Goal: Task Accomplishment & Management: Manage account settings

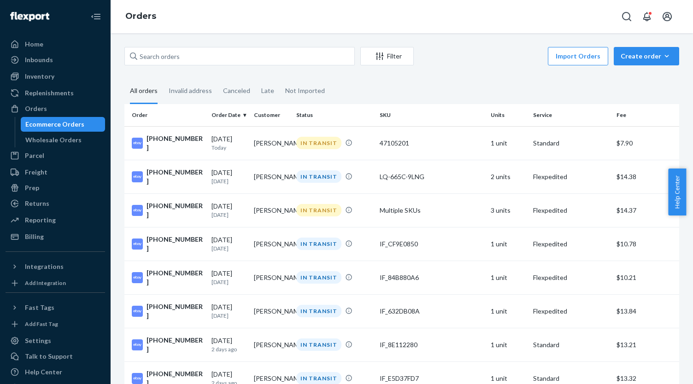
scroll to position [415, 0]
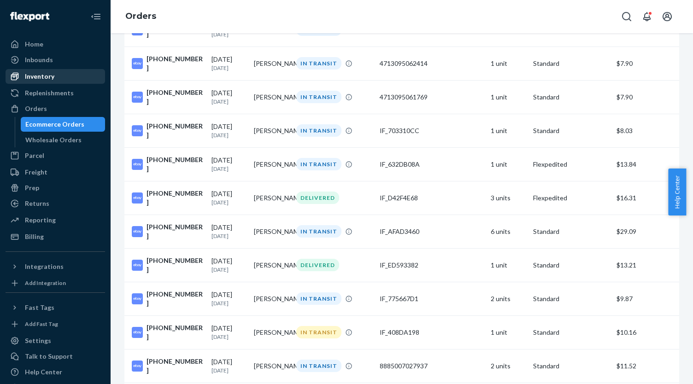
drag, startPoint x: 62, startPoint y: 78, endPoint x: 73, endPoint y: 75, distance: 11.0
click at [62, 78] on div "Inventory" at bounding box center [55, 76] width 98 height 13
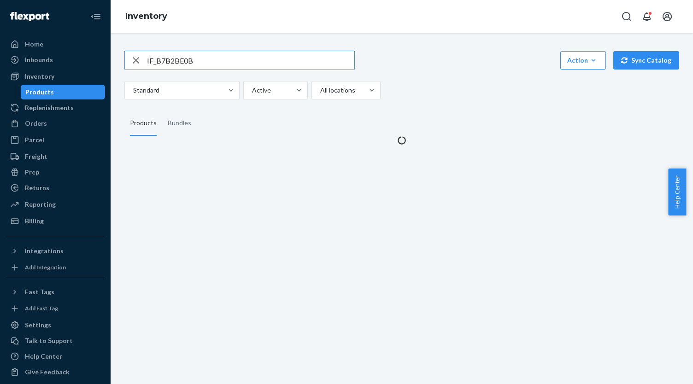
click at [203, 63] on input "IF_B7B2BE0B" at bounding box center [250, 60] width 207 height 18
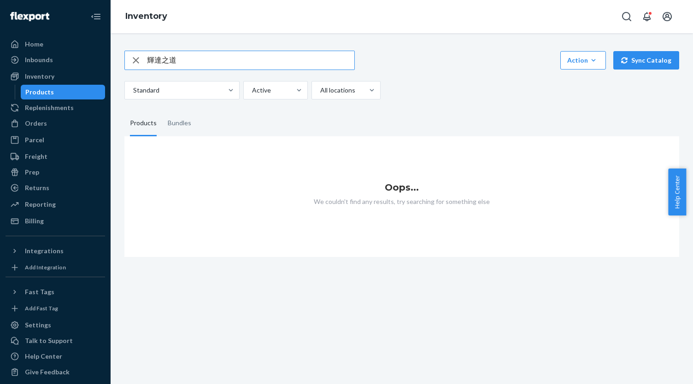
click at [181, 63] on input "輝達之道" at bounding box center [250, 60] width 207 height 18
paste input "9786267492901"
type input "9786267492901"
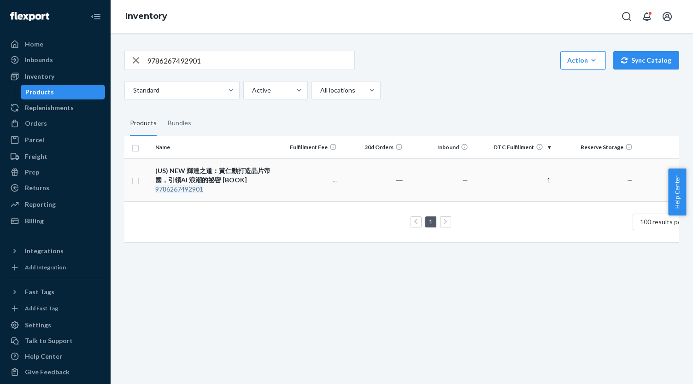
click at [238, 174] on div "(US) NEW 輝達之道：黃仁勳打造晶片帝國，引領AI 浪潮的祕密 [BOOK]" at bounding box center [213, 175] width 116 height 18
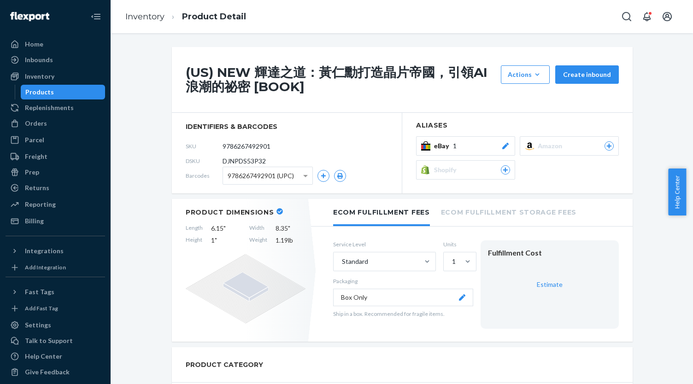
click at [481, 146] on div "eBay 1" at bounding box center [472, 146] width 76 height 9
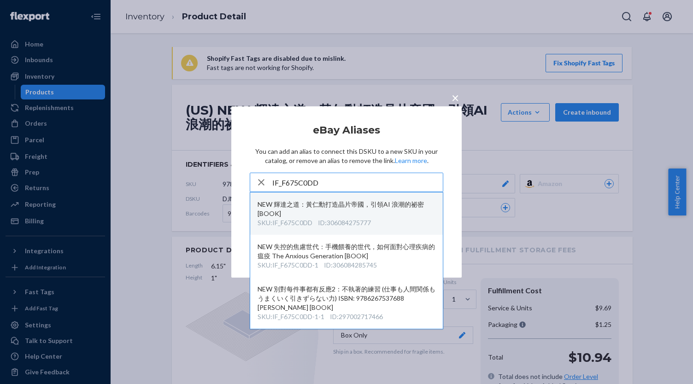
type input "IF_F675C0DD"
click at [362, 211] on div "NEW 輝達之道：黃仁勳打造晶片帝國，引領AI 浪潮的祕密 [BOOK]" at bounding box center [347, 209] width 178 height 18
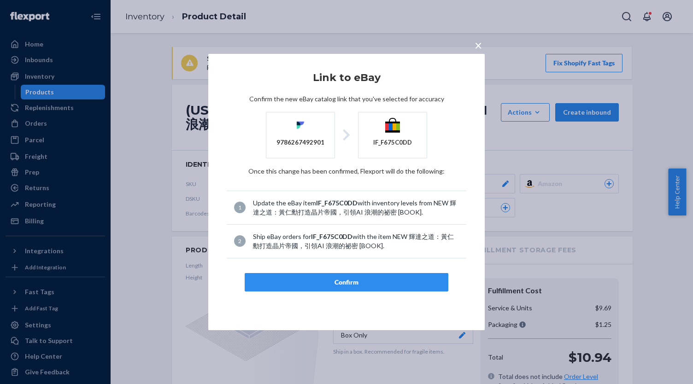
click at [352, 278] on div "Confirm" at bounding box center [347, 282] width 188 height 9
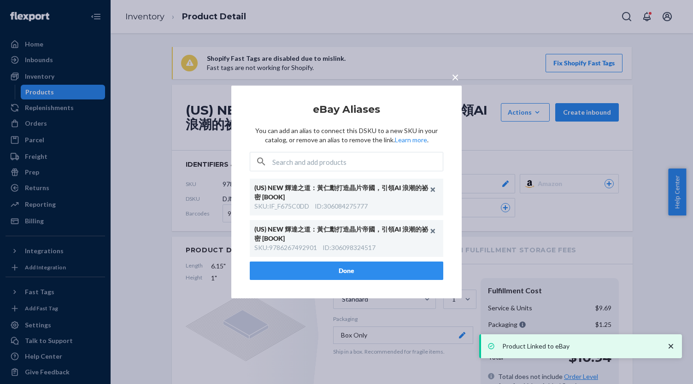
click at [407, 278] on button "Done" at bounding box center [347, 271] width 194 height 18
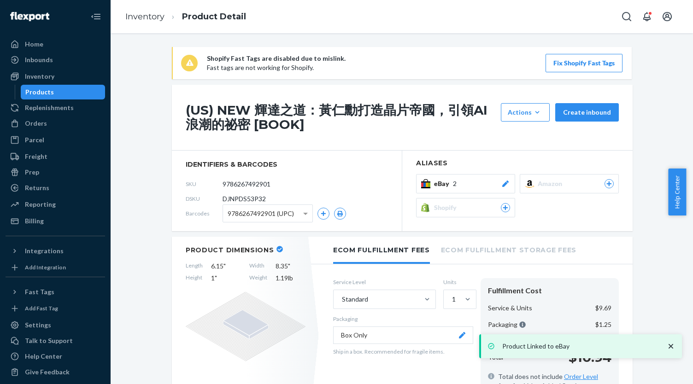
click at [78, 94] on div "Products" at bounding box center [63, 92] width 83 height 13
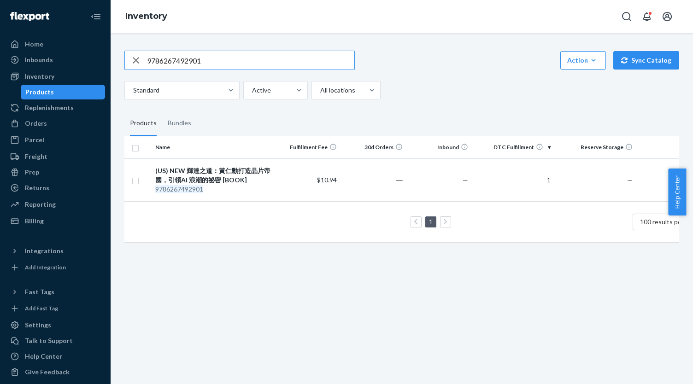
click at [74, 94] on div "Products" at bounding box center [63, 92] width 83 height 13
click at [183, 64] on input "9786267492901" at bounding box center [250, 60] width 207 height 18
click at [195, 65] on input "9786267492901" at bounding box center [250, 60] width 207 height 18
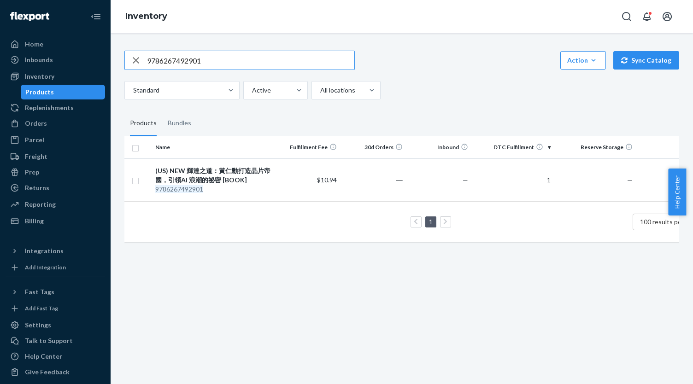
click at [195, 65] on input "9786267492901" at bounding box center [250, 60] width 207 height 18
paste input "IF_B89E9F3D"
type input "IF_B89E9F3D"
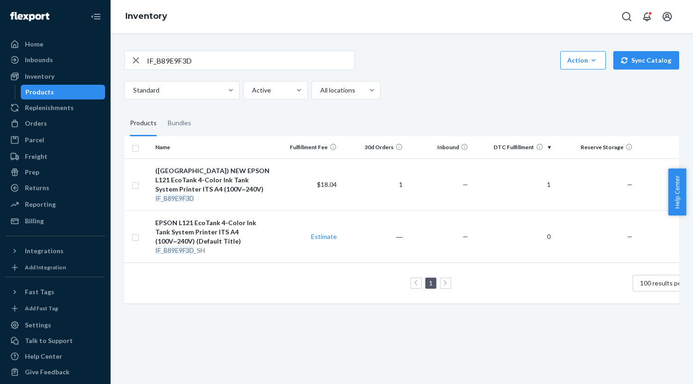
click at [157, 55] on input "IF_B89E9F3D" at bounding box center [250, 60] width 207 height 18
click at [156, 55] on input "IF_B89E9F3D" at bounding box center [250, 60] width 207 height 18
click at [218, 165] on td "(US) NEW EPSON L121 EcoTank 4-Color Ink Tank System Printer ITS A4 (100V~240V) …" at bounding box center [213, 185] width 123 height 52
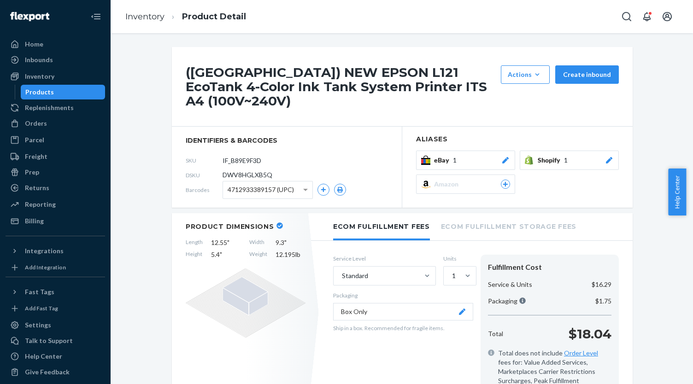
click at [493, 156] on div "eBay 1" at bounding box center [472, 160] width 76 height 9
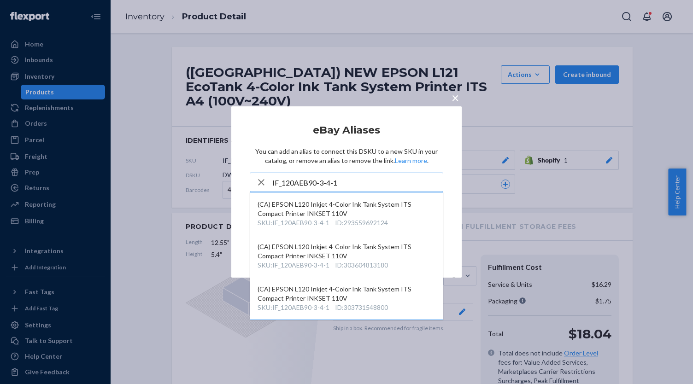
type input "IF_120AEB90-3-4-1"
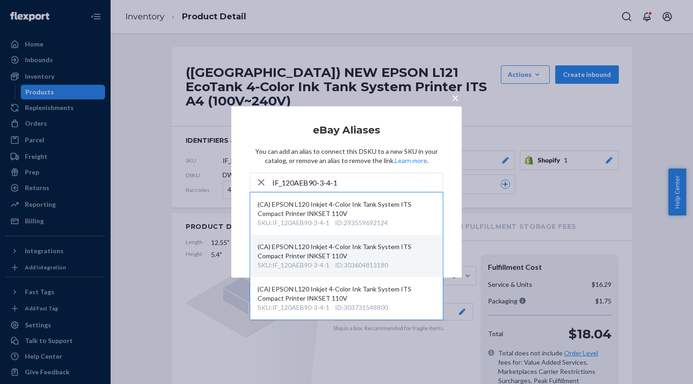
click at [391, 253] on div "(CA) EPSON L120 Inkjet 4-Color Ink Tank System ITS Compact Printer INKSET 110V" at bounding box center [347, 251] width 178 height 18
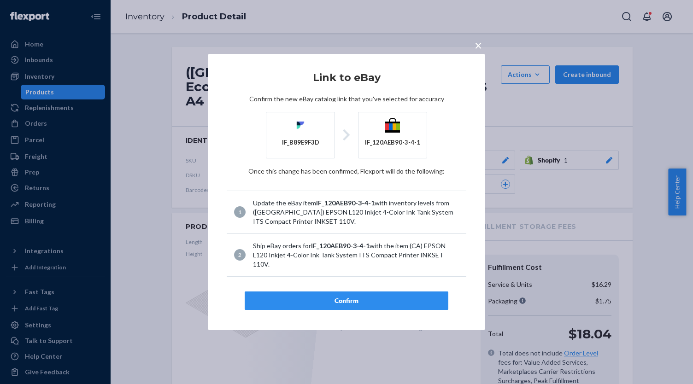
click at [348, 292] on button "Confirm" at bounding box center [347, 301] width 204 height 18
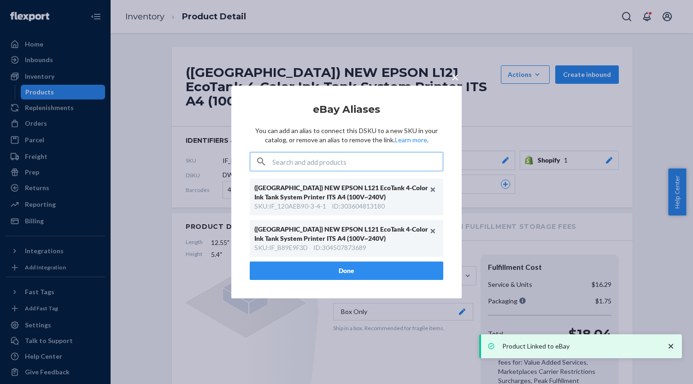
click at [354, 266] on button "Done" at bounding box center [347, 271] width 194 height 18
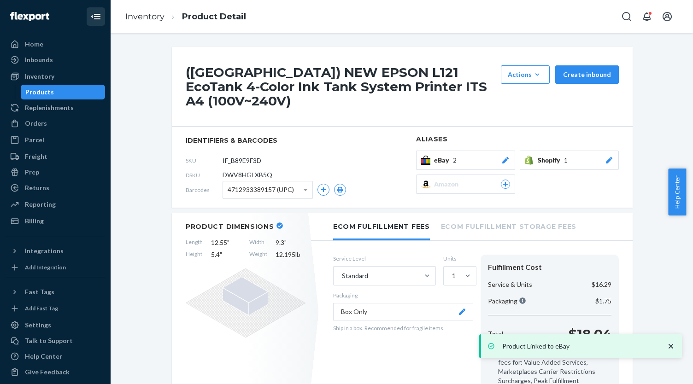
drag, startPoint x: 46, startPoint y: 90, endPoint x: 97, endPoint y: 21, distance: 85.7
click at [46, 90] on div "Products" at bounding box center [39, 92] width 29 height 9
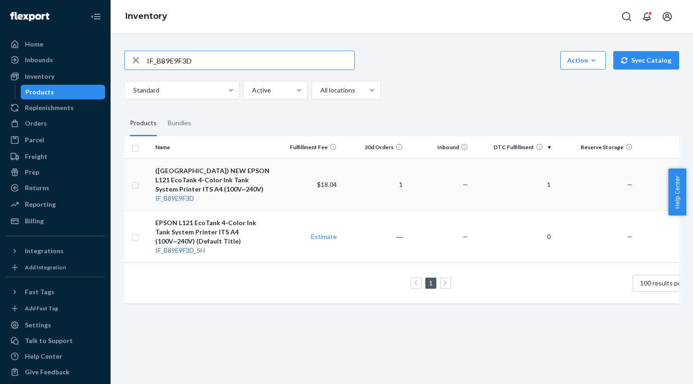
click at [237, 175] on div "(US) NEW EPSON L121 EcoTank 4-Color Ink Tank System Printer ITS A4 (100V~240V)" at bounding box center [213, 180] width 116 height 28
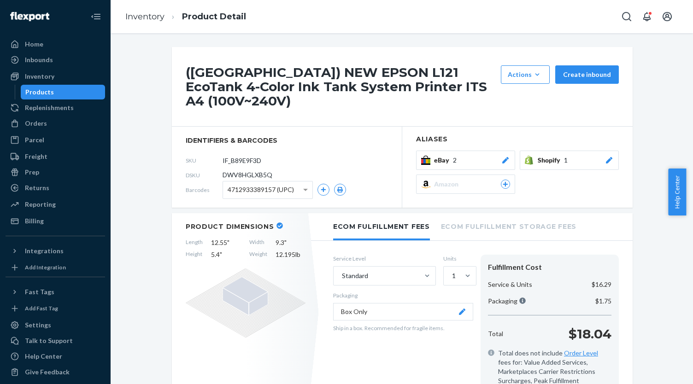
click at [412, 303] on button "Box Only" at bounding box center [403, 312] width 140 height 18
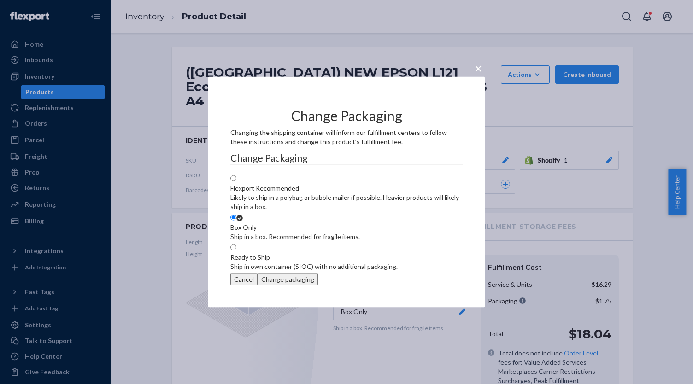
click at [299, 175] on label "Flexport Recommended Likely to ship in a polybag or bubble mailer if possible. …" at bounding box center [346, 193] width 232 height 37
click at [236, 176] on input "Flexport Recommended Likely to ship in a polybag or bubble mailer if possible. …" at bounding box center [233, 179] width 6 height 6
radio input "true"
click at [318, 286] on button "Change packaging" at bounding box center [288, 280] width 60 height 12
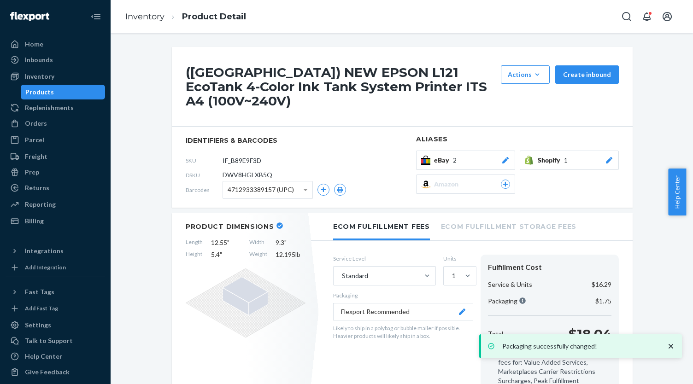
click at [63, 94] on div "Products" at bounding box center [63, 92] width 83 height 13
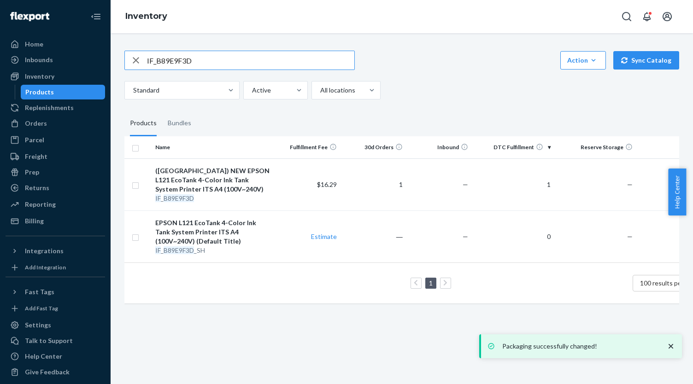
click at [191, 61] on input "IF_B89E9F3D" at bounding box center [250, 60] width 207 height 18
paste input "DE4FDF0A"
type input "IF_DE4FDF0A"
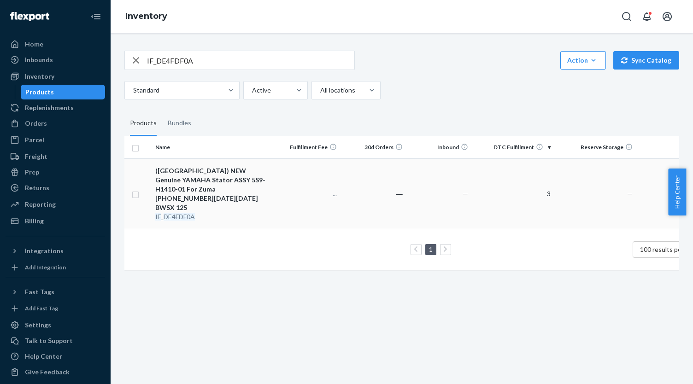
click at [212, 172] on div "(US) NEW Genuine YAMAHA Stator ASSY 5S9-H1410-01 For Zuma 125 2009-2015 BWSX 125" at bounding box center [213, 189] width 116 height 46
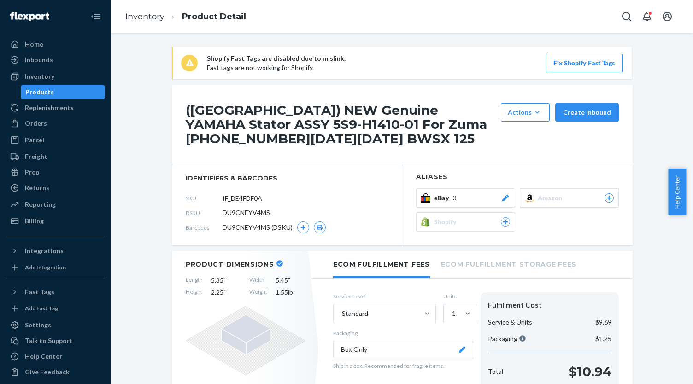
click at [490, 194] on div "eBay 3" at bounding box center [472, 198] width 76 height 9
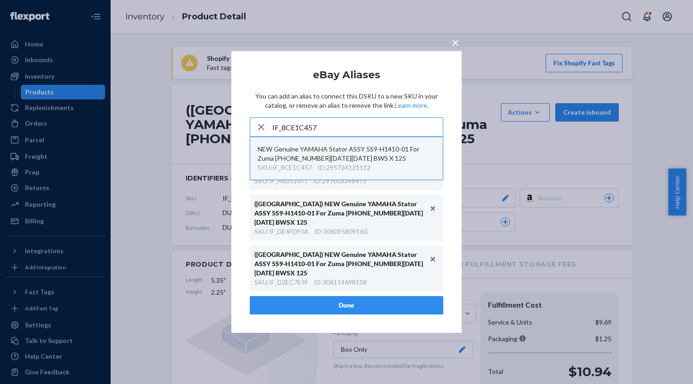
type input "IF_8CE1C457"
click at [360, 163] on div "NEW Genuine YAMAHA Stator ASSY 5S9-H1410-01 For Zuma 125 2009-2015 BWS X 125" at bounding box center [347, 154] width 178 height 18
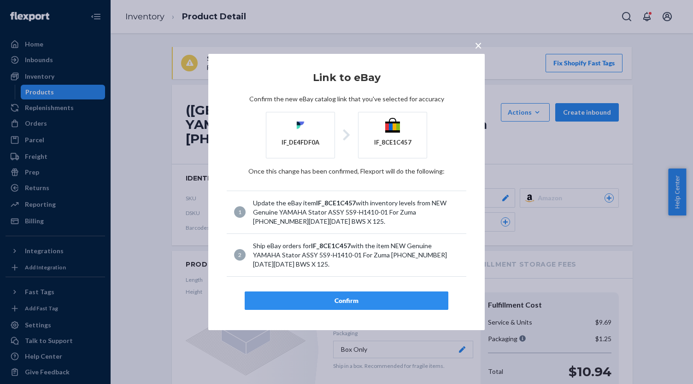
click at [354, 309] on button "Confirm" at bounding box center [347, 301] width 204 height 18
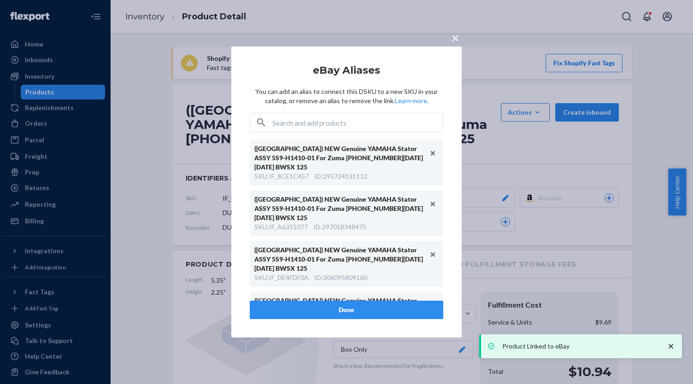
click at [308, 315] on button "Done" at bounding box center [347, 310] width 194 height 18
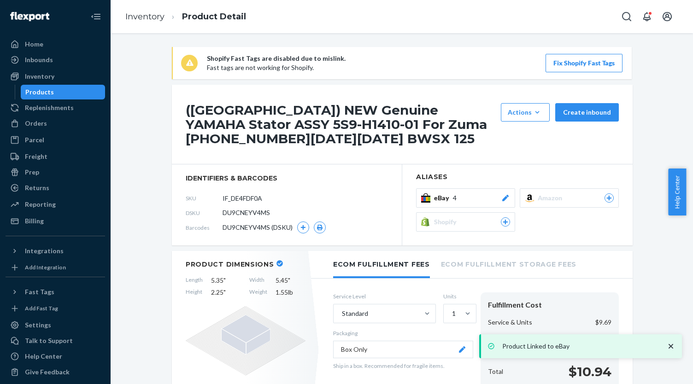
click at [59, 89] on div "Products" at bounding box center [63, 92] width 83 height 13
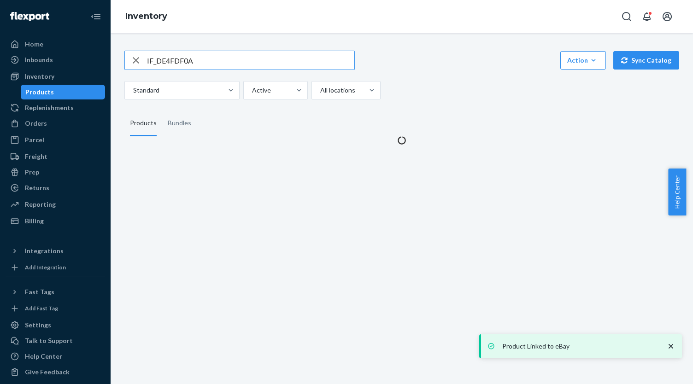
click at [194, 58] on input "IF_DE4FDF0A" at bounding box center [250, 60] width 207 height 18
click at [194, 57] on input "IF_DE4FDF0A" at bounding box center [250, 60] width 207 height 18
click at [195, 57] on input "IF_DE4FDF0A" at bounding box center [250, 60] width 207 height 18
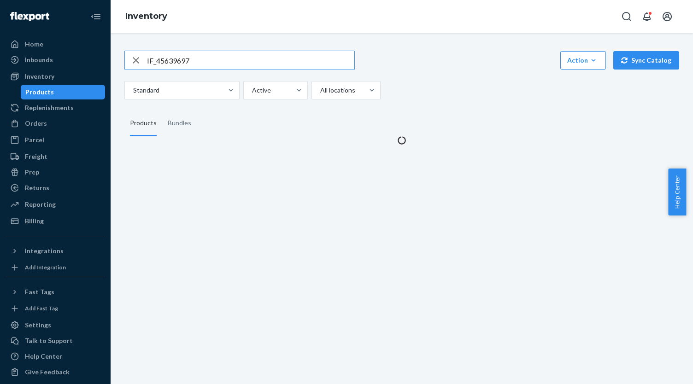
type input "IF_45639697"
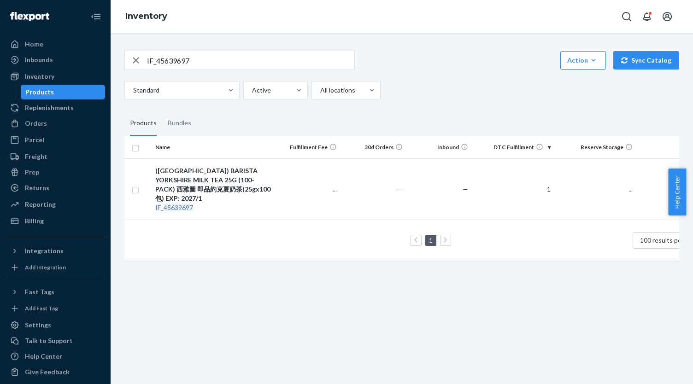
click at [249, 181] on div "(US) BARISTA YORKSHIRE MILK TEA 25G (100-PACK) 西雅圖 即品約克夏奶茶(25gx100包) EXP: 2027/1" at bounding box center [213, 184] width 116 height 37
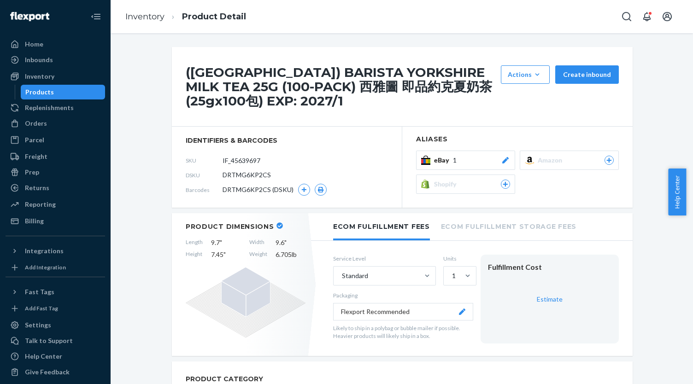
click at [477, 159] on div "eBay 1" at bounding box center [472, 160] width 76 height 9
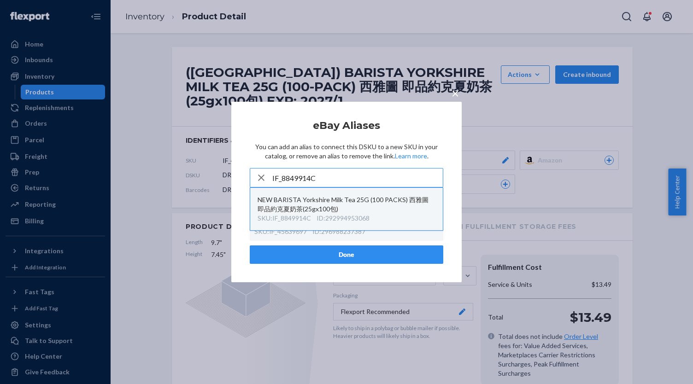
type input "IF_8849914C"
click at [360, 214] on div "NEW BARISTA Yorkshire Milk Tea 25G (100 PACKS) 西雅圖 即品約克夏奶茶(25gx100包)" at bounding box center [347, 204] width 178 height 18
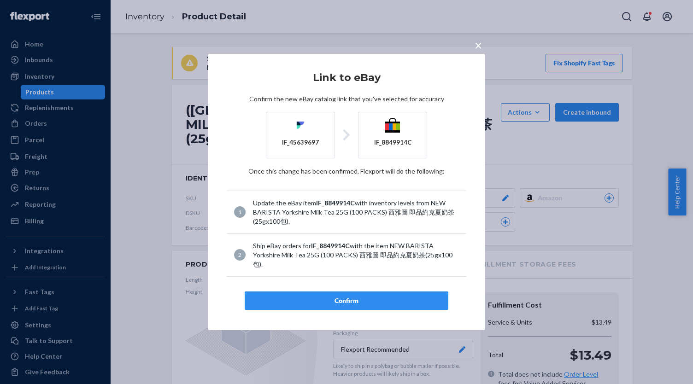
click at [355, 295] on button "Confirm" at bounding box center [347, 301] width 204 height 18
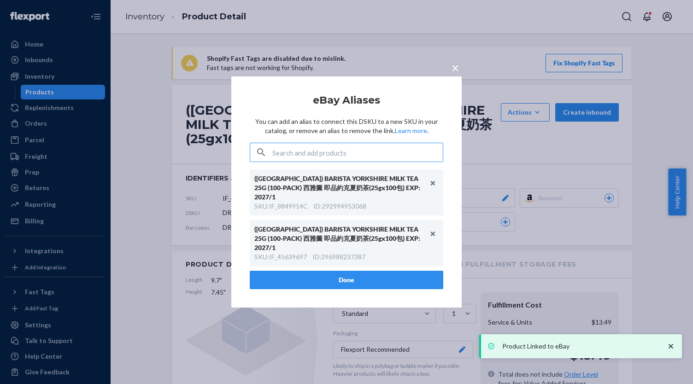
click at [378, 271] on button "Done" at bounding box center [347, 280] width 194 height 18
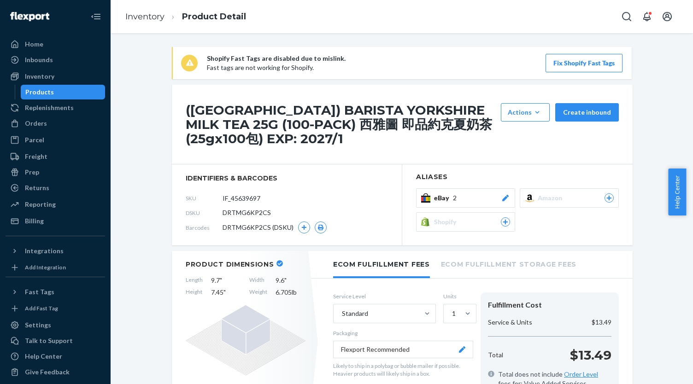
drag, startPoint x: 53, startPoint y: 91, endPoint x: 95, endPoint y: 89, distance: 42.0
click at [53, 91] on div "Products" at bounding box center [63, 92] width 83 height 13
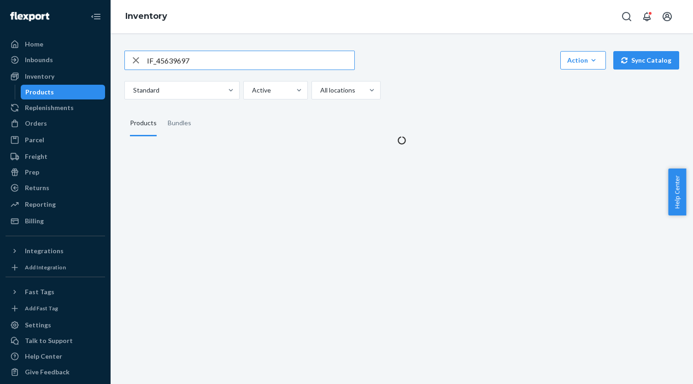
click at [191, 59] on input "IF_45639697" at bounding box center [250, 60] width 207 height 18
type input "IF_70972FEB"
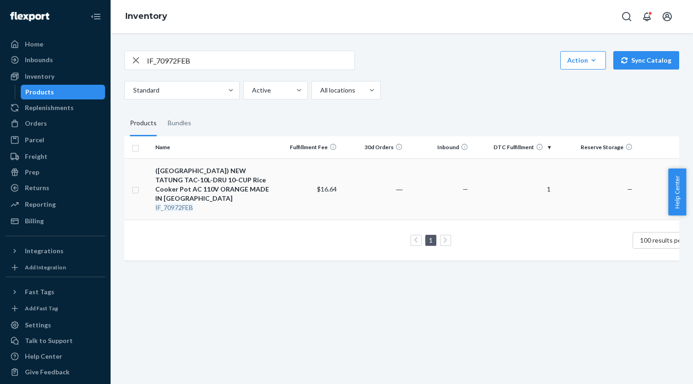
click at [248, 167] on div "(US) NEW TATUNG TAC-10L-DRU 10-CUP Rice Cooker Pot AC 110V ORANGE MADE IN TAIWAN" at bounding box center [213, 184] width 116 height 37
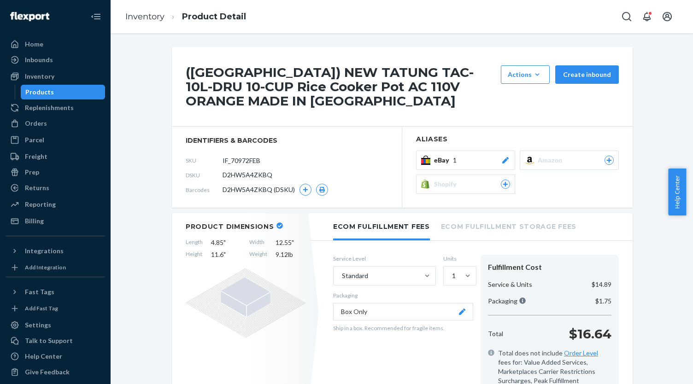
click at [466, 151] on button "eBay 1" at bounding box center [465, 160] width 99 height 19
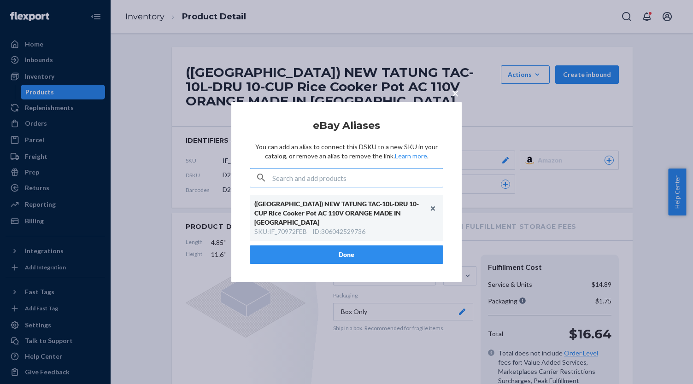
type input "IF_6D358987"
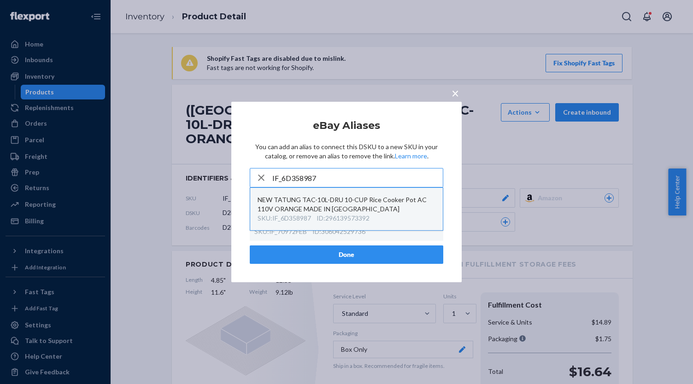
click at [356, 214] on div "NEW TATUNG TAC-10L-DRU 10-CUP Rice Cooker Pot AC 110V ORANGE MADE IN TAIWAN" at bounding box center [347, 204] width 178 height 18
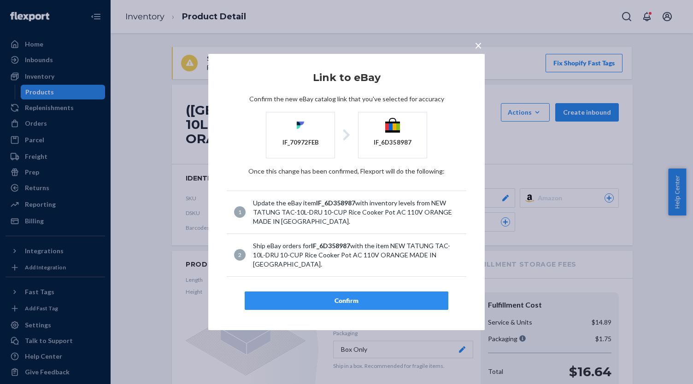
click at [351, 295] on button "Confirm" at bounding box center [347, 301] width 204 height 18
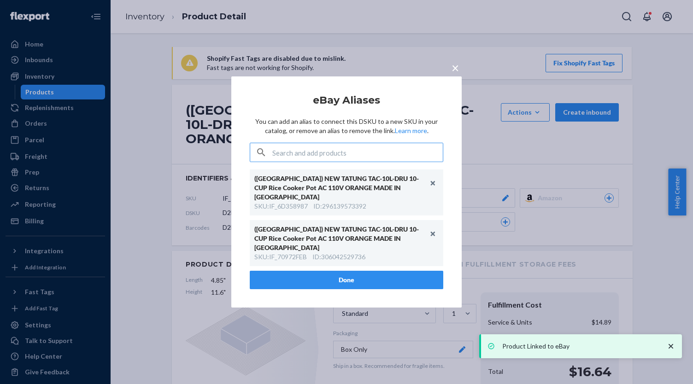
click at [285, 260] on div "(US) NEW TATUNG TAC-10L-DRU 10-CUP Rice Cooker Pot AC 110V ORANGE MADE IN TAIWA…" at bounding box center [347, 220] width 194 height 101
click at [288, 271] on button "Done" at bounding box center [347, 280] width 194 height 18
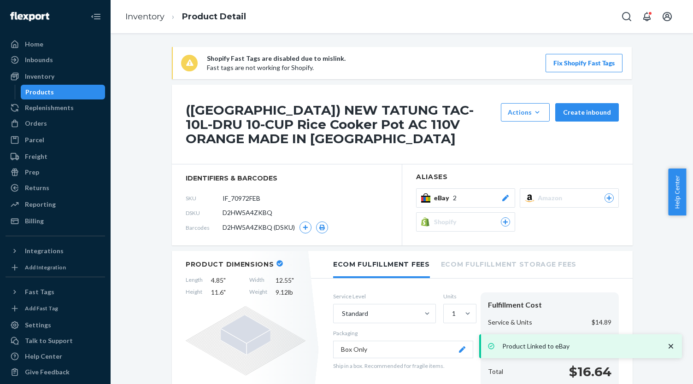
click at [57, 90] on div "Products" at bounding box center [63, 92] width 83 height 13
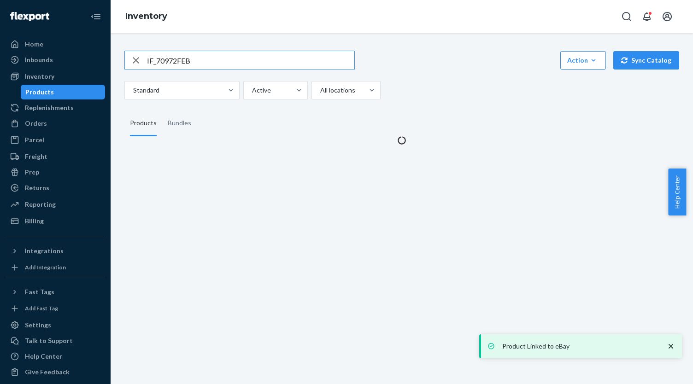
click at [199, 64] on input "IF_70972FEB" at bounding box center [250, 60] width 207 height 18
type input "IF_B5E3DF8E"
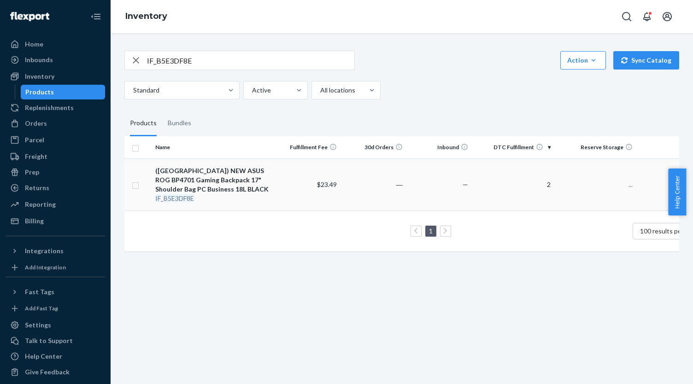
click at [254, 170] on div "(US) NEW ASUS ROG BP4701 Gaming Backpack 17" Shoulder Bag PC Business 18L BLACK" at bounding box center [213, 180] width 116 height 28
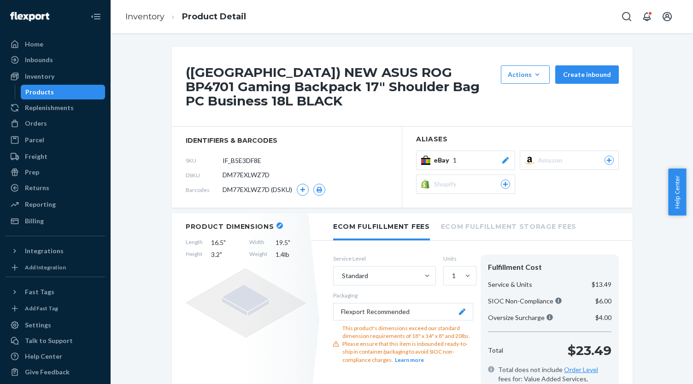
click at [487, 166] on button "eBay 1" at bounding box center [465, 160] width 99 height 19
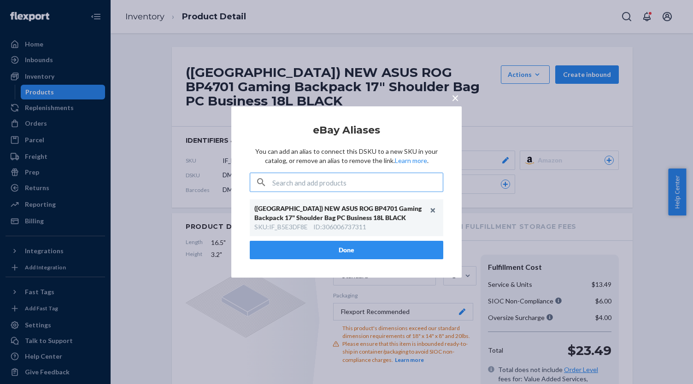
type input "IF_DC062F7D"
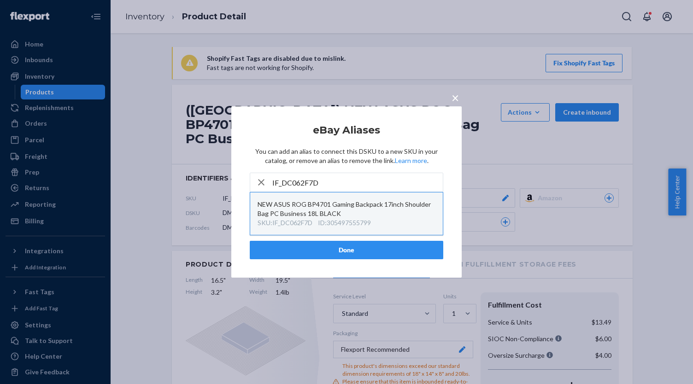
click at [350, 212] on div "NEW ASUS ROG BP4701 Gaming Backpack 17inch Shoulder Bag PC Business 18L BLACK" at bounding box center [347, 209] width 178 height 18
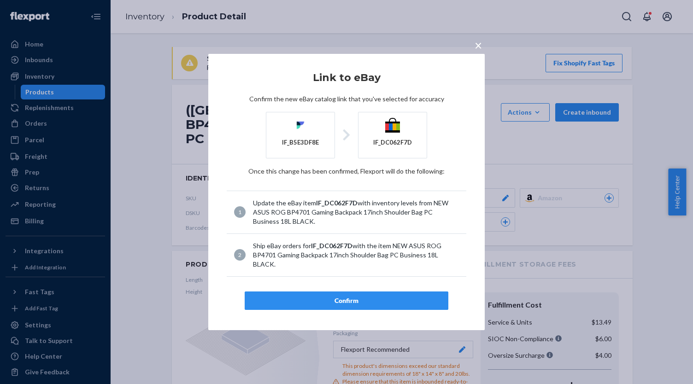
click at [342, 292] on button "Confirm" at bounding box center [347, 301] width 204 height 18
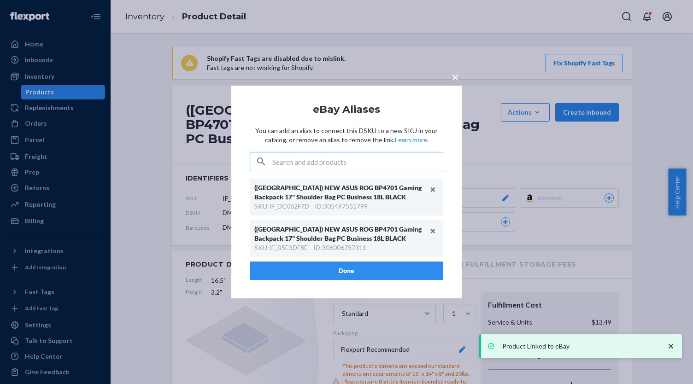
click at [337, 266] on button "Done" at bounding box center [347, 271] width 194 height 18
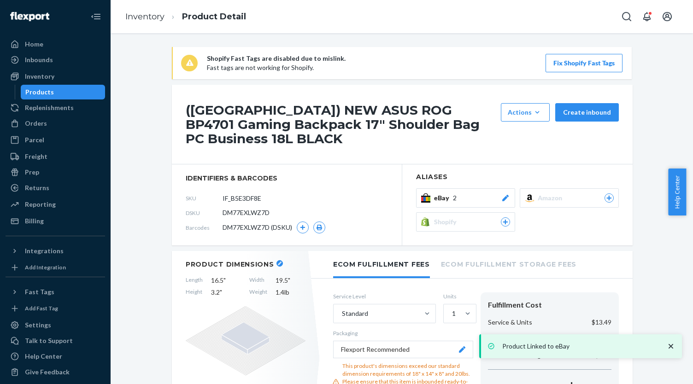
click at [67, 90] on div "Products" at bounding box center [63, 92] width 83 height 13
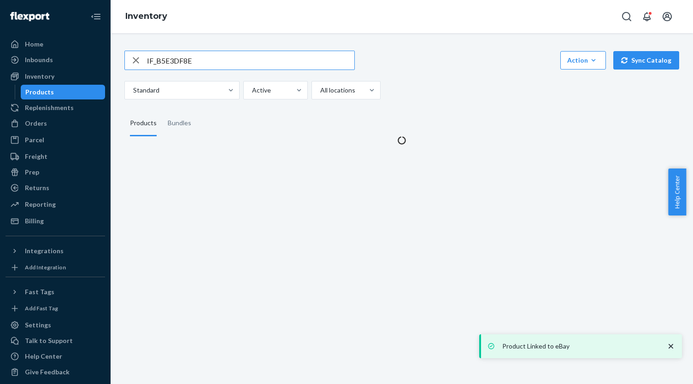
click at [206, 68] on input "IF_B5E3DF8E" at bounding box center [250, 60] width 207 height 18
click at [206, 67] on input "IF_B5E3DF8E" at bounding box center [250, 60] width 207 height 18
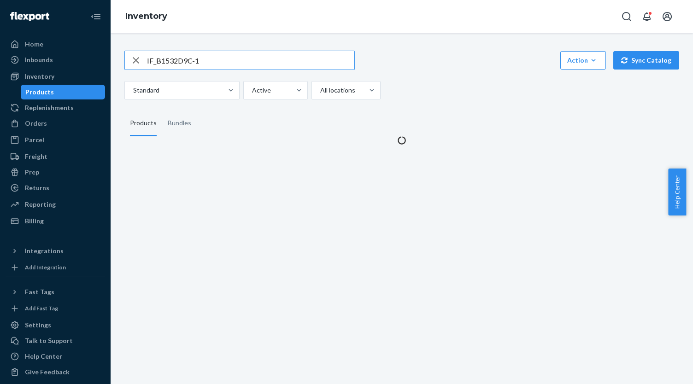
type input "IF_B1532D9C-1"
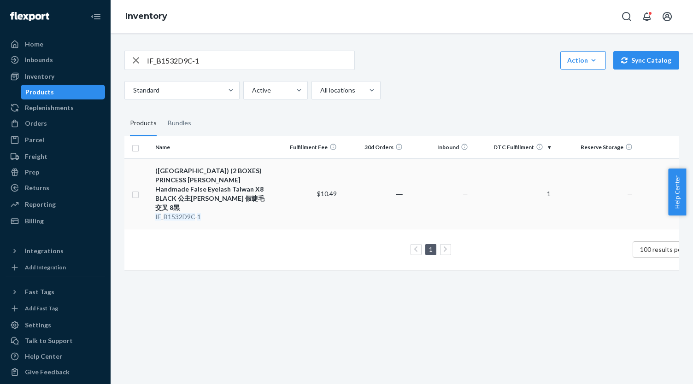
click at [216, 184] on div "(US) (2 BOXES) PRINCESS LEE Handmade False Eyelash Taiwan X8 BLACK 公主李 假睫毛 交叉 8黑" at bounding box center [213, 189] width 116 height 46
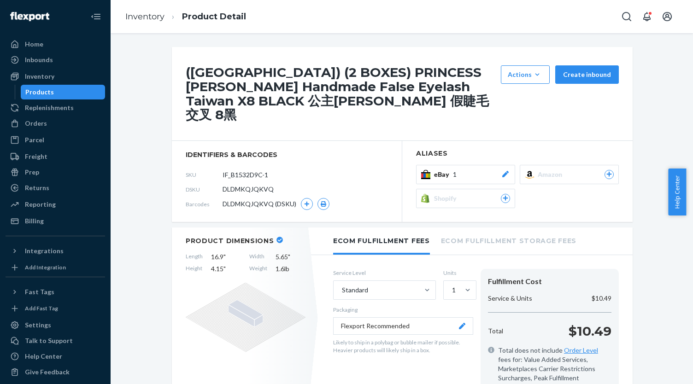
click at [447, 138] on div "(US) (2 BOXES) PRINCESS LEE Handmade False Eyelash Taiwan X8 BLACK 公主李 假睫毛 交叉 8…" at bounding box center [402, 134] width 461 height 175
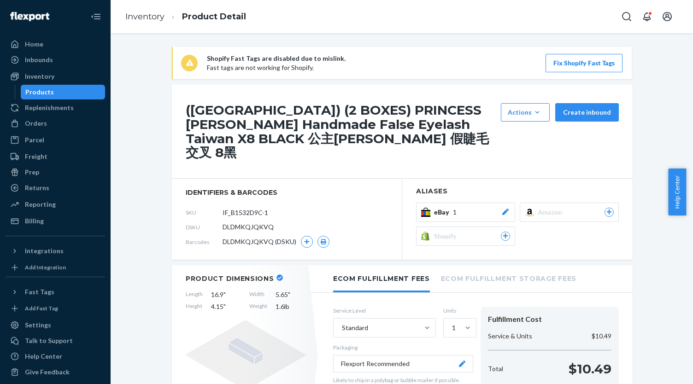
click at [470, 208] on div "eBay 1" at bounding box center [472, 212] width 76 height 9
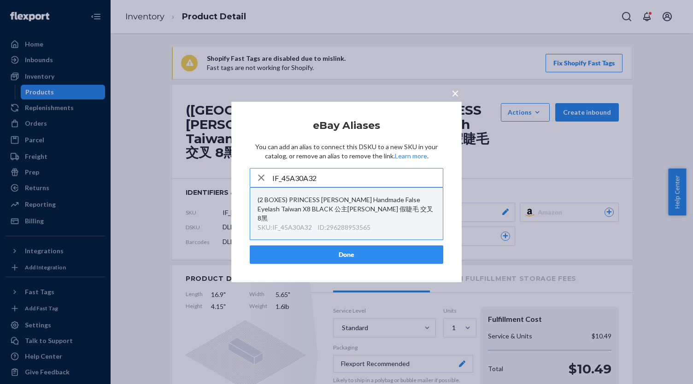
type input "IF_45A30A32"
click at [359, 223] on div "ID : 296288953565" at bounding box center [344, 227] width 53 height 9
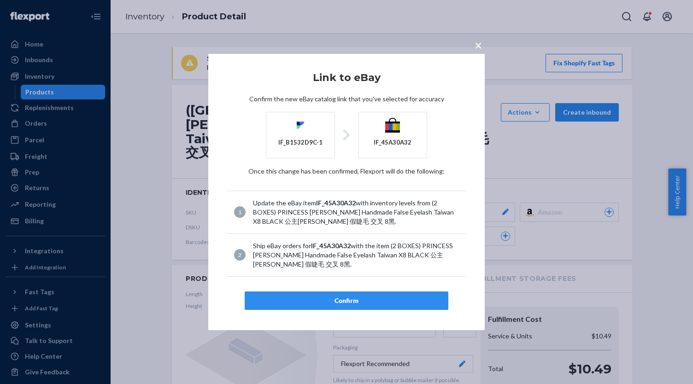
click at [369, 296] on div "Confirm" at bounding box center [347, 300] width 188 height 9
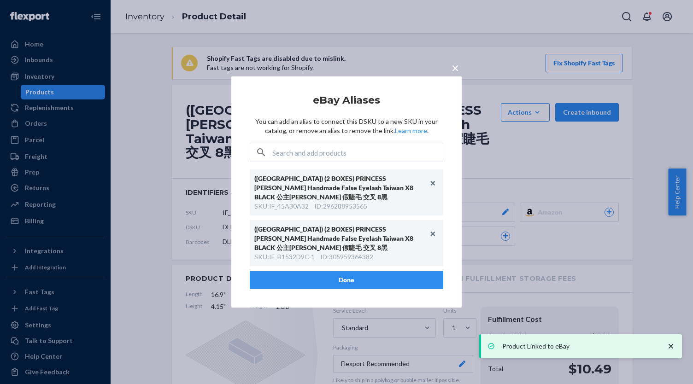
click at [376, 271] on button "Done" at bounding box center [347, 280] width 194 height 18
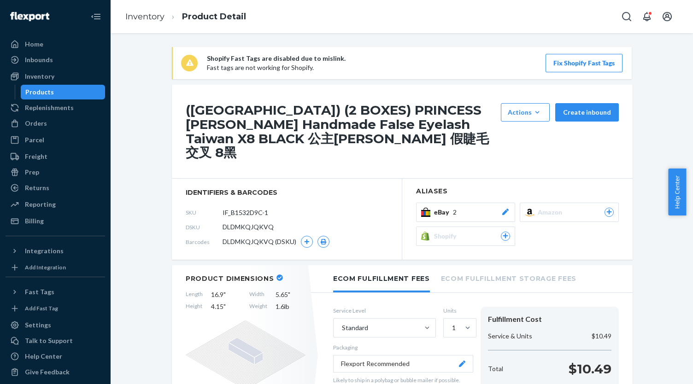
click at [79, 93] on div "Products" at bounding box center [63, 92] width 83 height 13
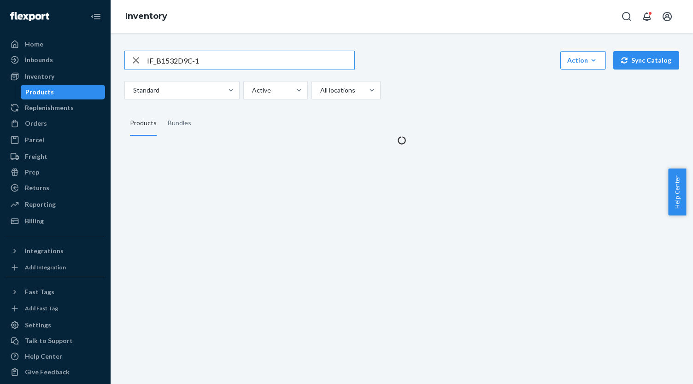
click at [216, 61] on input "IF_B1532D9C-1" at bounding box center [250, 60] width 207 height 18
click at [215, 61] on input "IF_B1532D9C-1" at bounding box center [250, 60] width 207 height 18
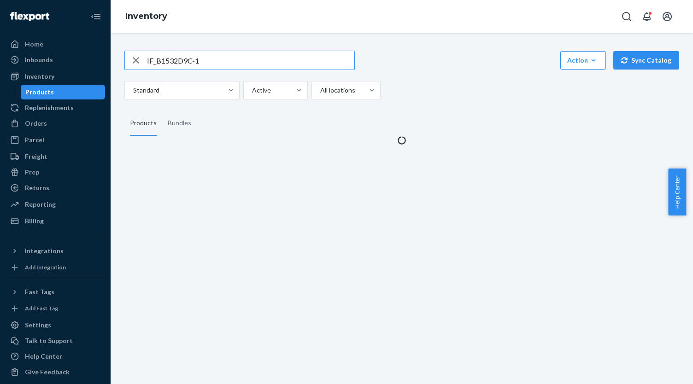
click at [215, 61] on input "IF_B1532D9C-1" at bounding box center [250, 60] width 207 height 18
type input "4713095063657"
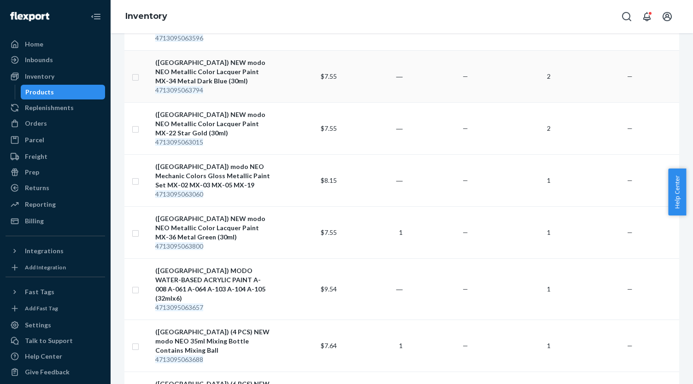
scroll to position [323, 0]
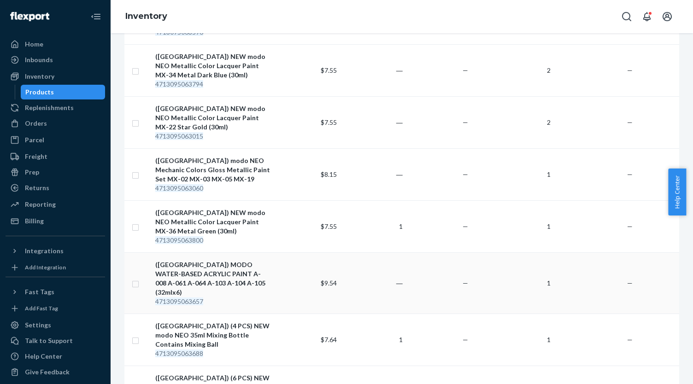
click at [244, 260] on div "([GEOGRAPHIC_DATA]) MODO WATER-BASED ACRYLIC PAINT A-008 A-061 A-064 A-103 A-10…" at bounding box center [213, 278] width 116 height 37
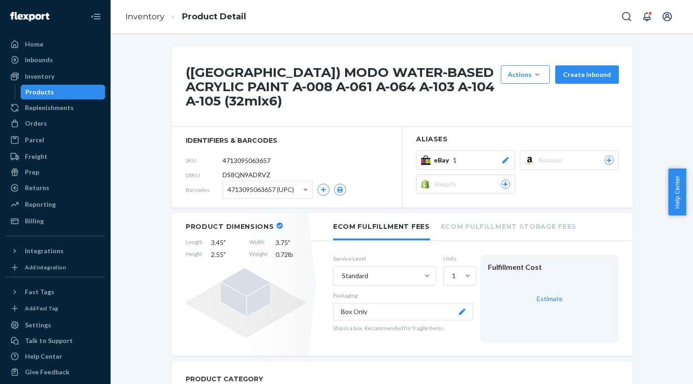
click at [473, 151] on button "eBay 1" at bounding box center [465, 160] width 99 height 19
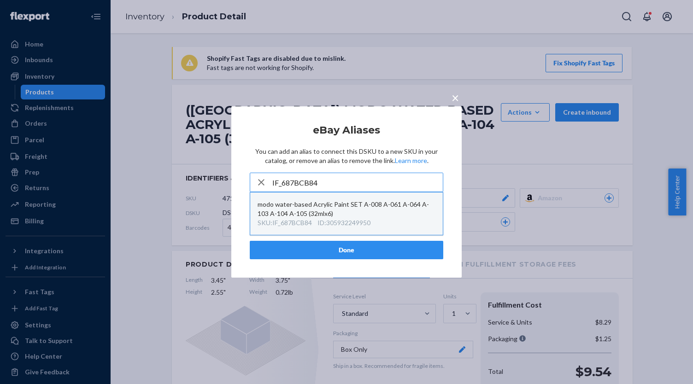
type input "IF_687BCB84"
click at [377, 212] on div "modo water-based Acrylic Paint SET A-008 A-061 A-064 A-103 A-104 A-105 (32mlx6)" at bounding box center [347, 209] width 178 height 18
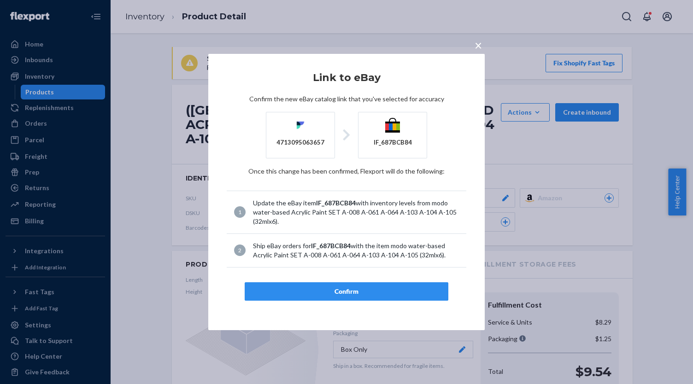
click at [372, 290] on div "Confirm" at bounding box center [347, 291] width 188 height 9
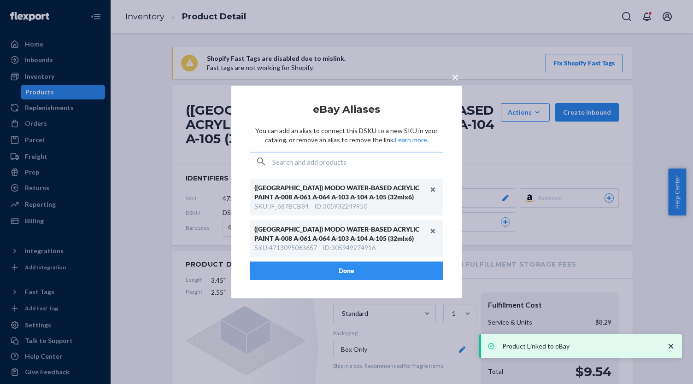
click at [297, 269] on button "Done" at bounding box center [347, 271] width 194 height 18
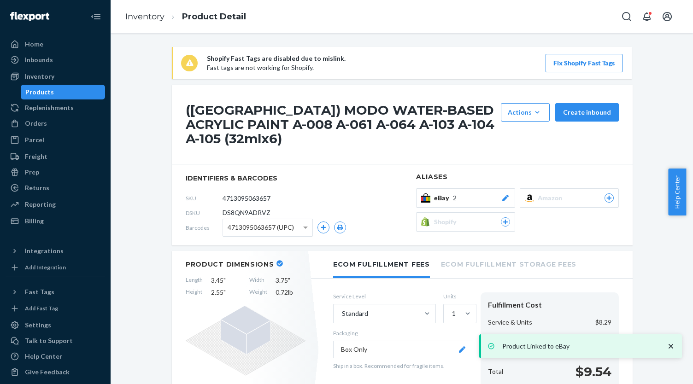
click at [75, 92] on div "Products" at bounding box center [63, 92] width 83 height 13
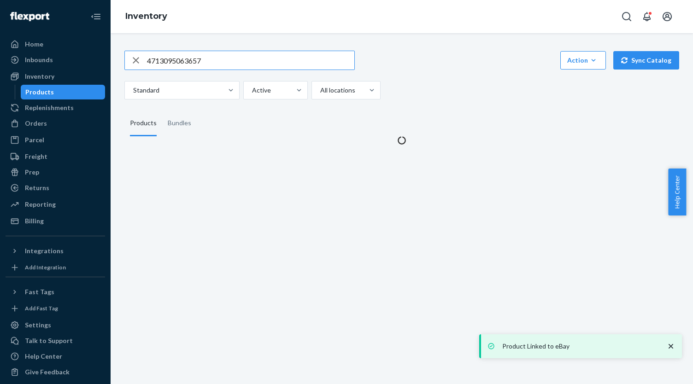
click at [210, 66] on input "4713095063657" at bounding box center [250, 60] width 207 height 18
click at [209, 65] on input "4713095063657" at bounding box center [250, 60] width 207 height 18
type input "4711118600094"
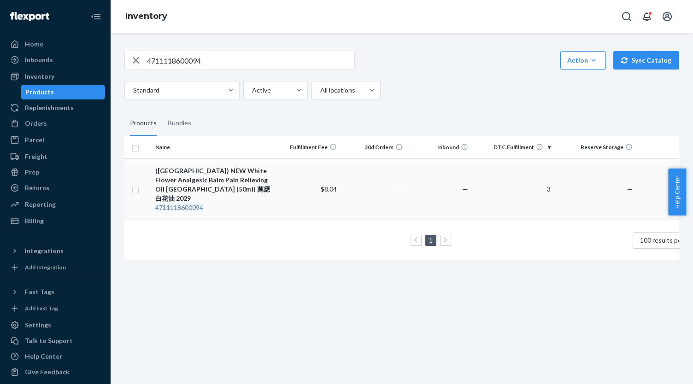
click at [224, 168] on div "(US) NEW White Flower Analgesic Balm Pain Relieving Oil Taiwan (50ml) 萬應白花油 2029" at bounding box center [213, 184] width 116 height 37
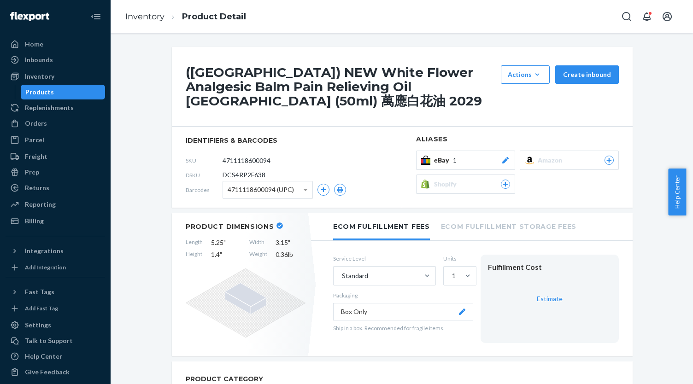
click at [484, 156] on div "eBay 1" at bounding box center [472, 160] width 76 height 9
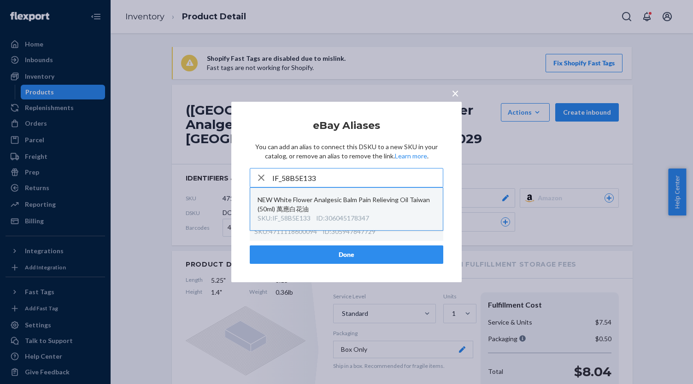
type input "IF_58B5E133"
click at [375, 211] on div "NEW White Flower Analgesic Balm Pain Relieving Oil Taiwan (50ml) 萬應白花油" at bounding box center [347, 204] width 178 height 18
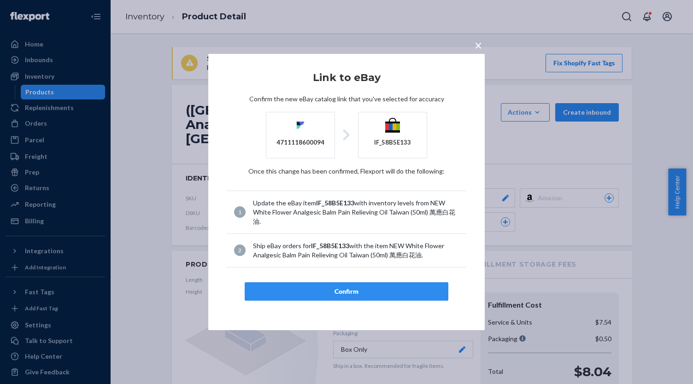
click at [376, 290] on div "Confirm" at bounding box center [347, 291] width 188 height 9
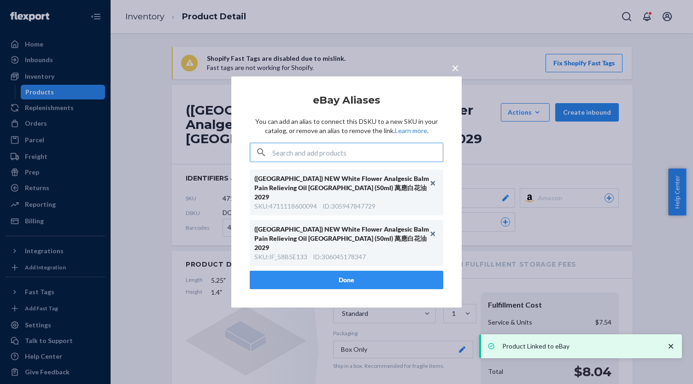
click at [303, 271] on button "Done" at bounding box center [347, 280] width 194 height 18
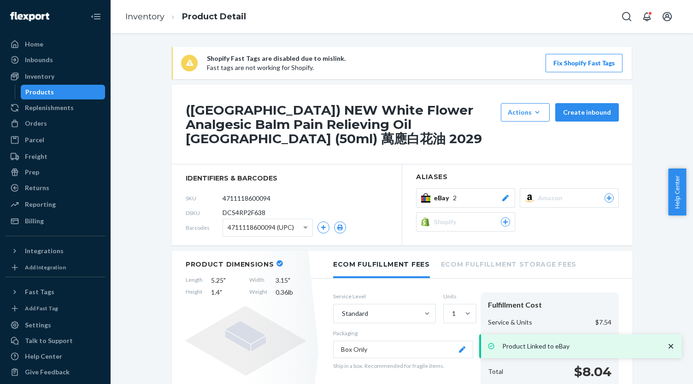
click at [69, 88] on div "Products" at bounding box center [63, 92] width 83 height 13
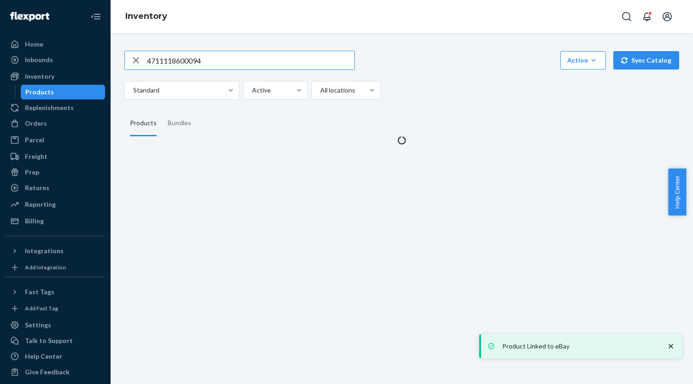
click at [194, 63] on input "4711118600094" at bounding box center [250, 60] width 207 height 18
click at [194, 62] on input "4711118600094" at bounding box center [250, 60] width 207 height 18
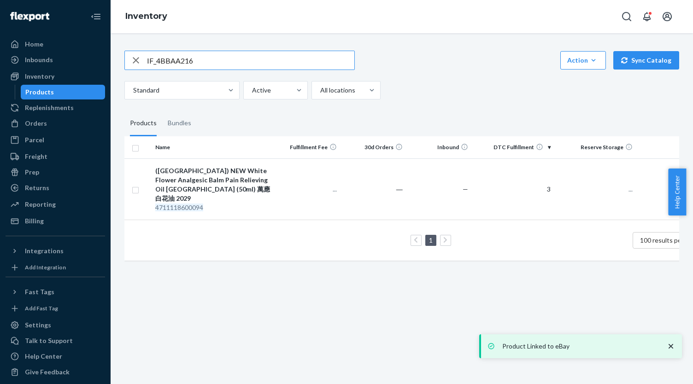
type input "IF_4BBAA216"
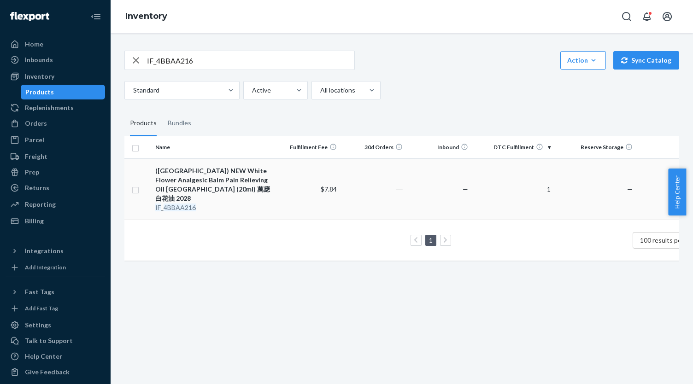
click at [255, 175] on div "(US) NEW White Flower Analgesic Balm Pain Relieving Oil Taiwan (20ml) 萬應白花油 2028" at bounding box center [213, 184] width 116 height 37
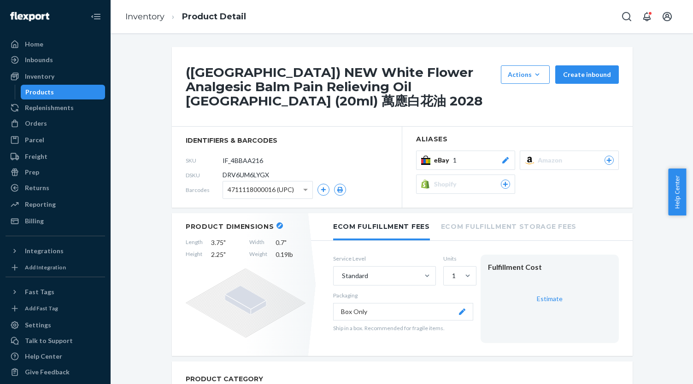
click at [468, 156] on div "eBay 1" at bounding box center [472, 160] width 76 height 9
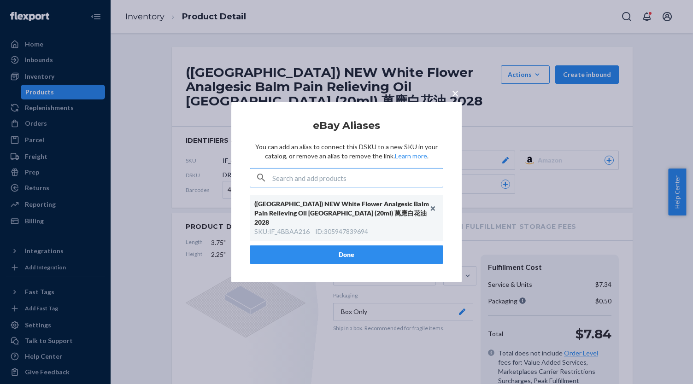
type input "IF_90D3AC4C"
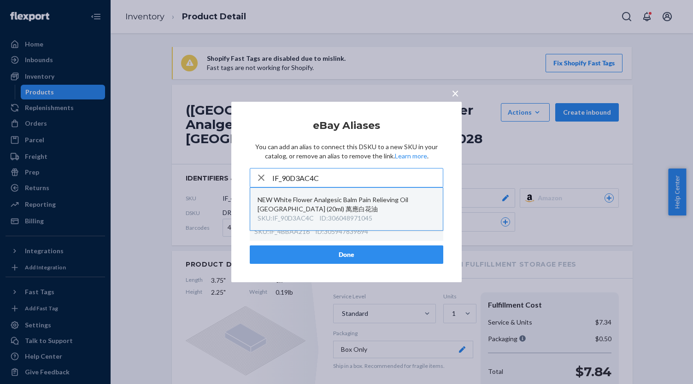
click at [362, 213] on div "NEW White Flower Analgesic Balm Pain Relieving Oil Taiwan (20ml) 萬應白花油" at bounding box center [347, 204] width 178 height 18
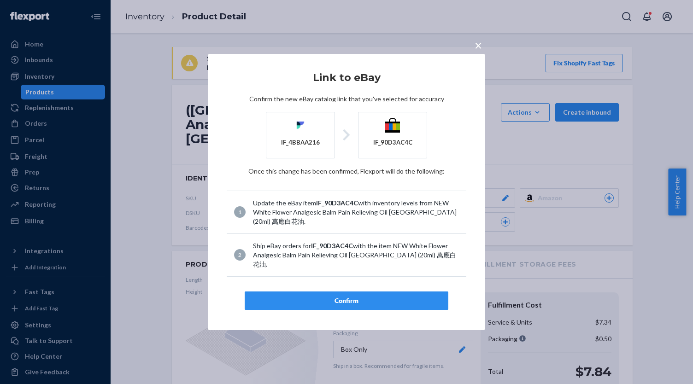
click at [366, 296] on div "Confirm" at bounding box center [347, 300] width 188 height 9
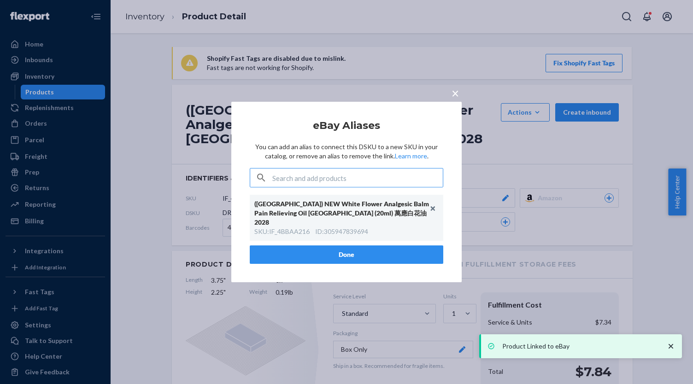
click at [348, 246] on button "Done" at bounding box center [347, 255] width 194 height 18
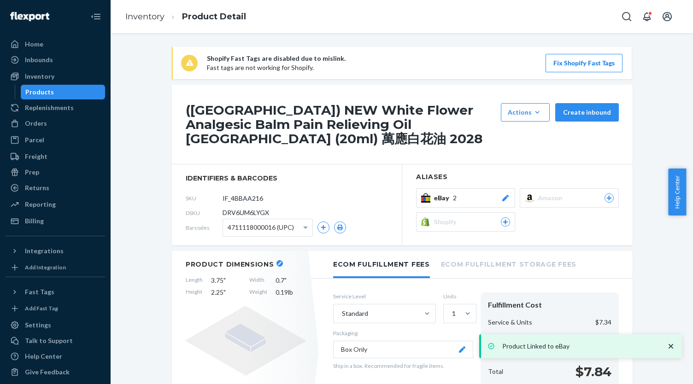
click at [78, 93] on div "Products" at bounding box center [63, 92] width 83 height 13
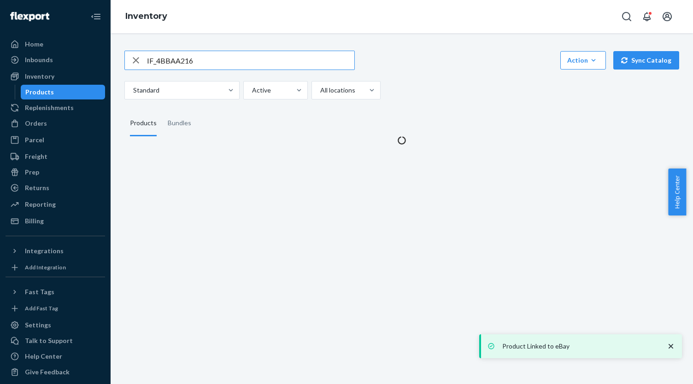
click at [222, 59] on input "IF_4BBAA216" at bounding box center [250, 60] width 207 height 18
type input "IF_70293856"
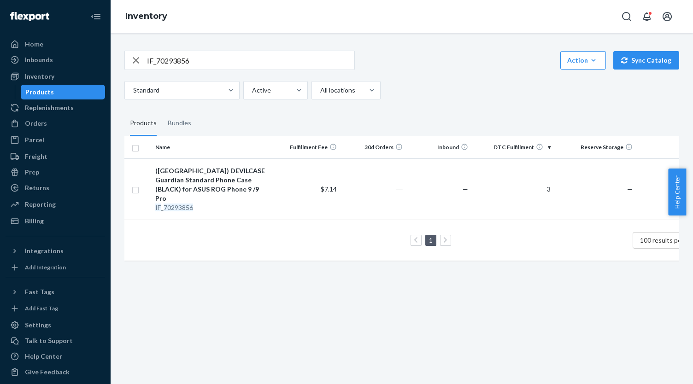
click at [200, 173] on div "(US) DEVILCASE Guardian Standard Phone Case (BLACK) for ASUS ROG Phone 9 /9 Pro" at bounding box center [213, 184] width 116 height 37
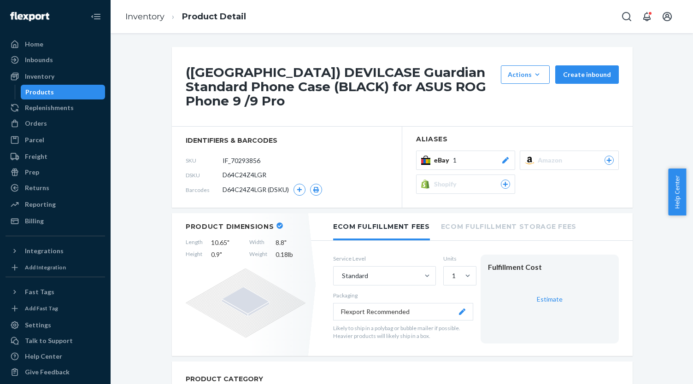
click at [483, 156] on div "eBay 1" at bounding box center [472, 160] width 76 height 9
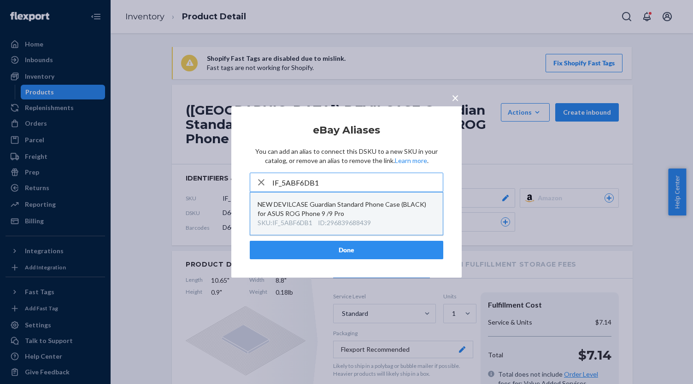
type input "IF_5ABF6DB1"
click at [348, 212] on div "NEW DEVILCASE Guardian Standard Phone Case (BLACK) for ASUS ROG Phone 9 /9 Pro" at bounding box center [347, 209] width 178 height 18
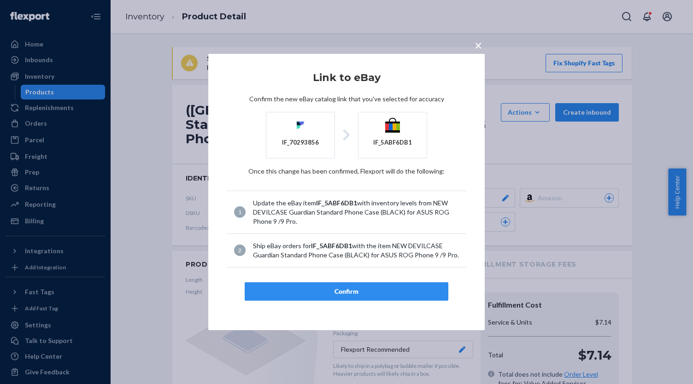
click at [366, 284] on button "Confirm" at bounding box center [347, 292] width 204 height 18
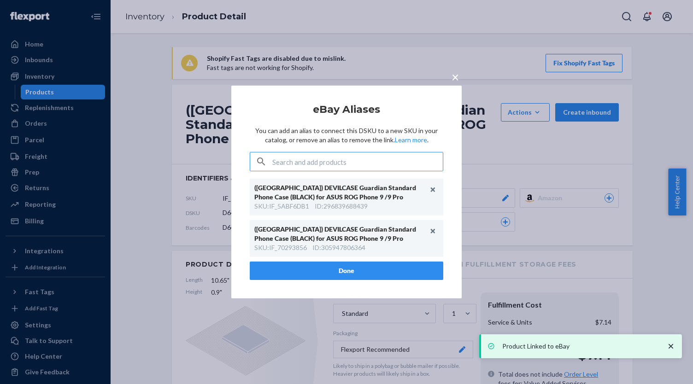
drag, startPoint x: 310, startPoint y: 267, endPoint x: 200, endPoint y: 169, distance: 147.5
click at [310, 267] on button "Done" at bounding box center [347, 271] width 194 height 18
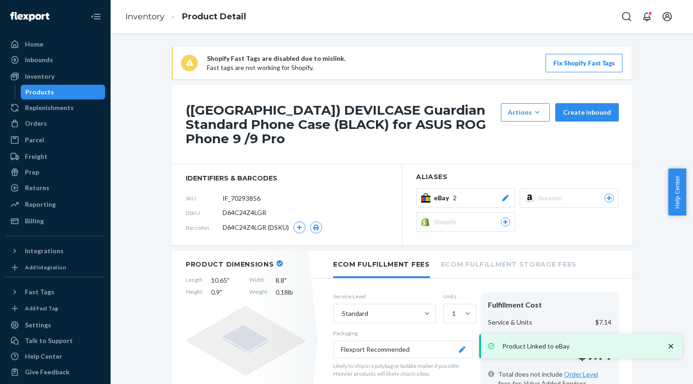
drag, startPoint x: 70, startPoint y: 90, endPoint x: 99, endPoint y: 77, distance: 32.2
click at [71, 89] on div "Products" at bounding box center [63, 92] width 83 height 13
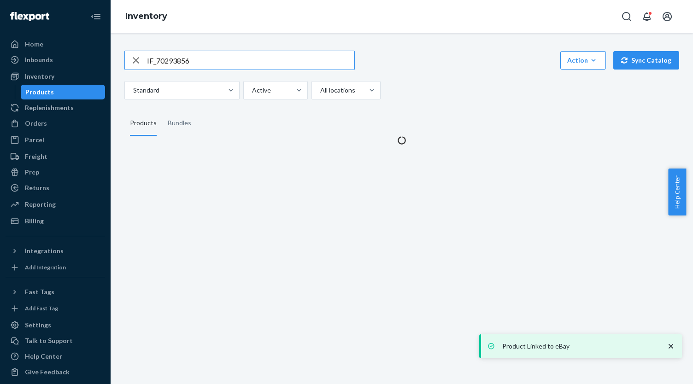
click at [216, 62] on input "IF_70293856" at bounding box center [250, 60] width 207 height 18
type input "IF_D9E4C9B7"
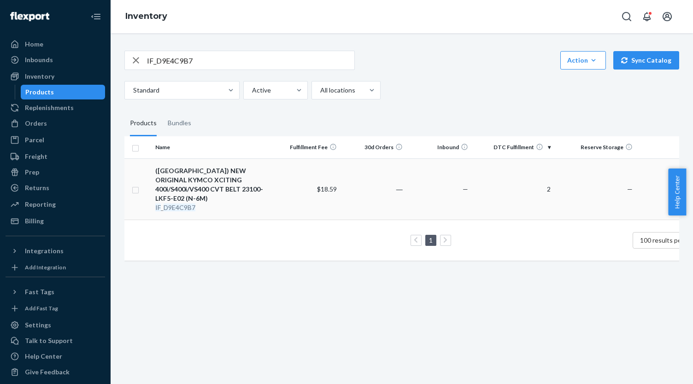
click at [242, 178] on div "(US) NEW ORIGINAL KYMCO XCITING 400i/S400i/VS400 CVT BELT 23100-LKF5-E02 (N-6M)" at bounding box center [213, 184] width 116 height 37
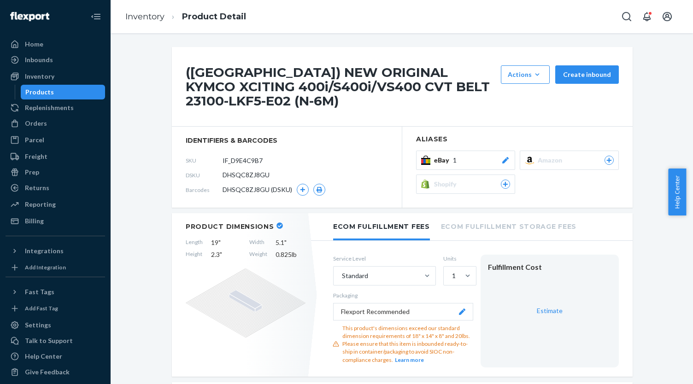
click at [436, 156] on span "eBay" at bounding box center [443, 160] width 19 height 9
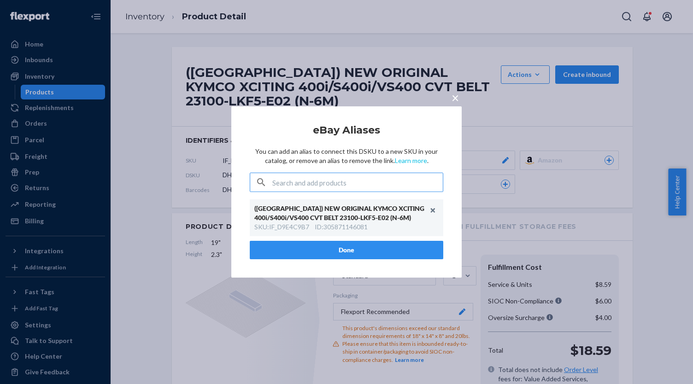
type input "IF_B31181EF"
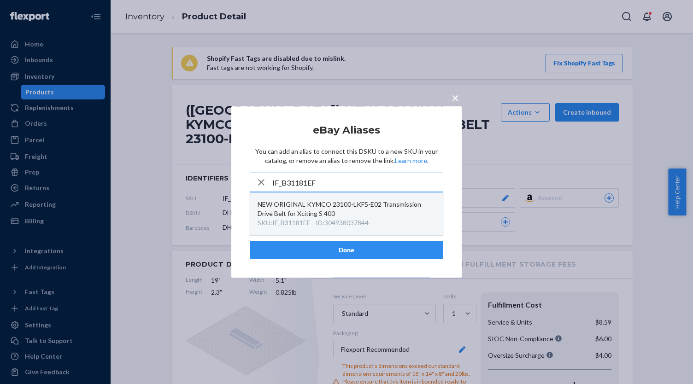
click at [348, 210] on div "NEW ORIGINAL KYMCO 23100-LKF5-E02 Transmission Drive Belt for Xciting S 400" at bounding box center [347, 209] width 178 height 18
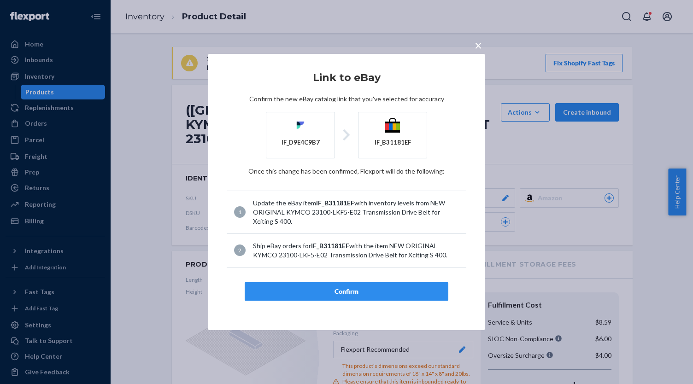
click at [363, 292] on div "Confirm" at bounding box center [347, 291] width 188 height 9
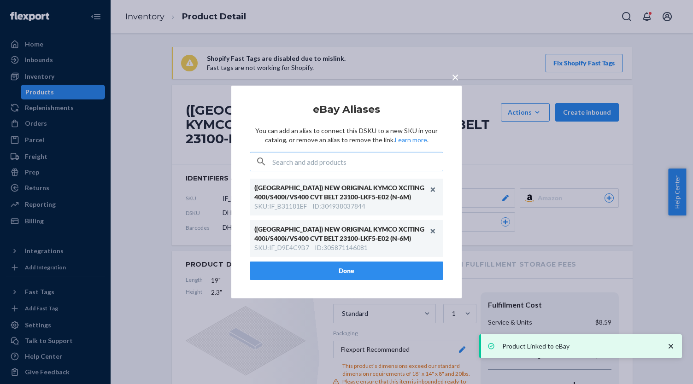
click at [357, 266] on button "Done" at bounding box center [347, 271] width 194 height 18
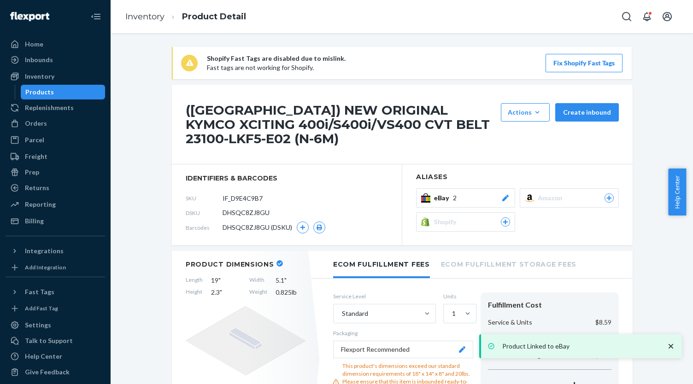
click at [85, 91] on div "Products" at bounding box center [63, 92] width 83 height 13
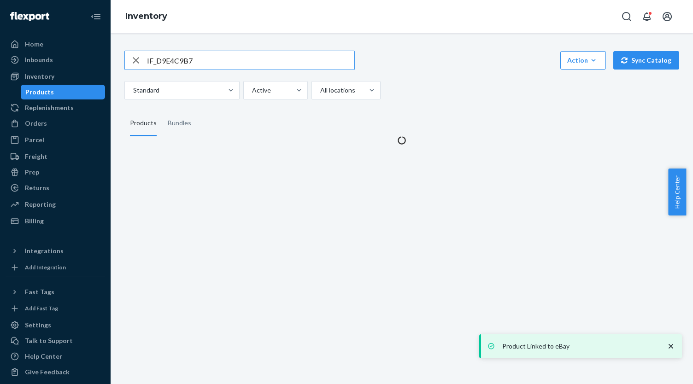
click at [212, 59] on input "IF_D9E4C9B7" at bounding box center [250, 60] width 207 height 18
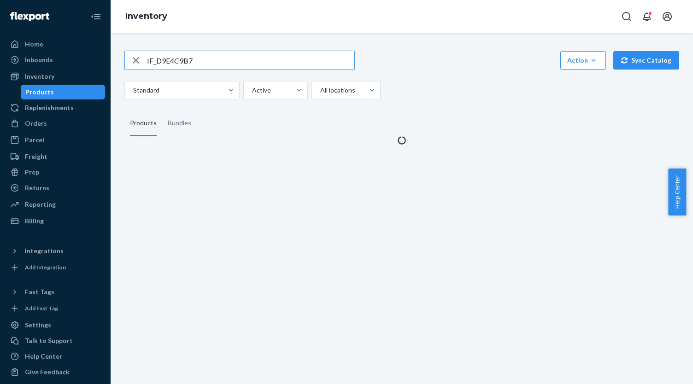
click at [212, 59] on input "IF_D9E4C9B7" at bounding box center [250, 60] width 207 height 18
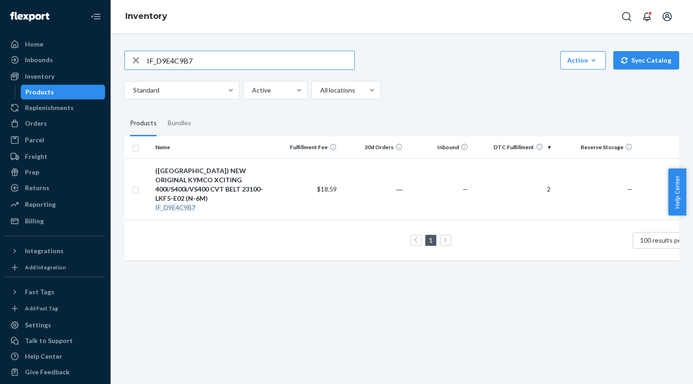
click at [242, 61] on input "IF_D9E4C9B7" at bounding box center [250, 60] width 207 height 18
paste input "4713095062704"
type input "4713095062704"
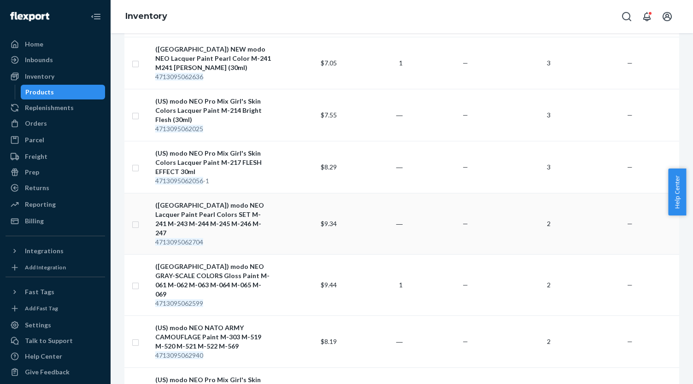
scroll to position [415, 0]
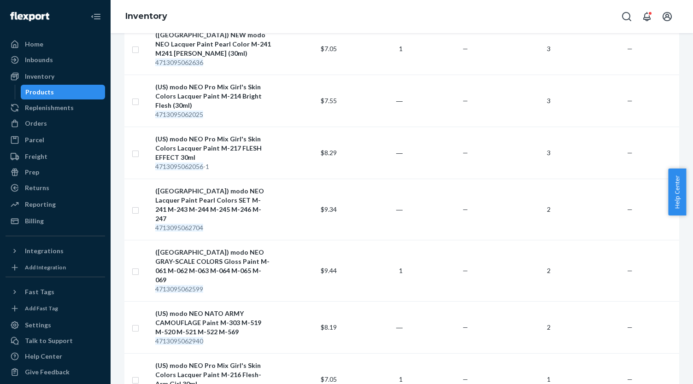
click at [251, 187] on div "([GEOGRAPHIC_DATA]) modo NEO Lacquer Paint Pearl Colors SET M-241 M-243 M-244 M…" at bounding box center [213, 205] width 116 height 37
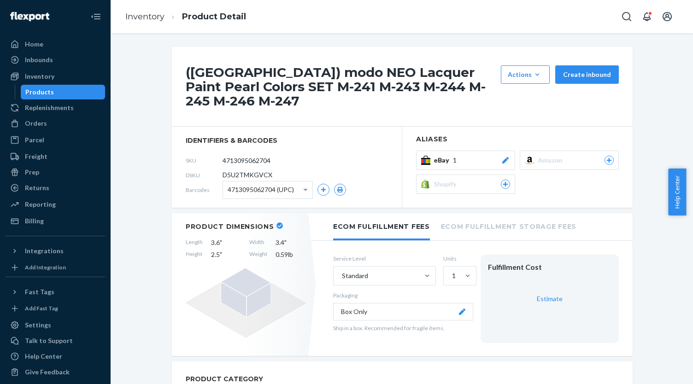
click at [493, 156] on div "eBay 1" at bounding box center [472, 160] width 76 height 9
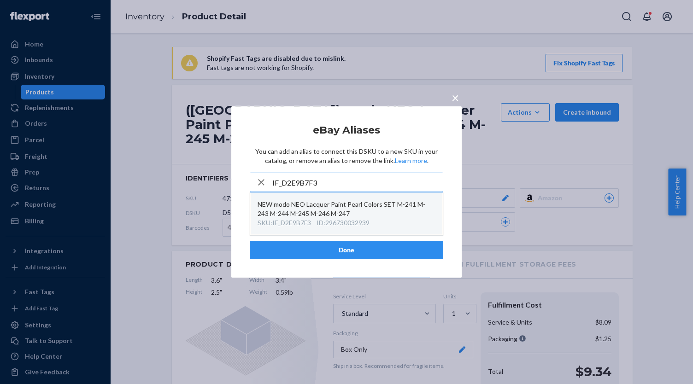
type input "IF_D2E9B7F3"
click at [351, 213] on div "NEW modo NEO Lacquer Paint Pearl Colors SET M-241 M-243 M-244 M-245 M-246 M-247" at bounding box center [347, 209] width 178 height 18
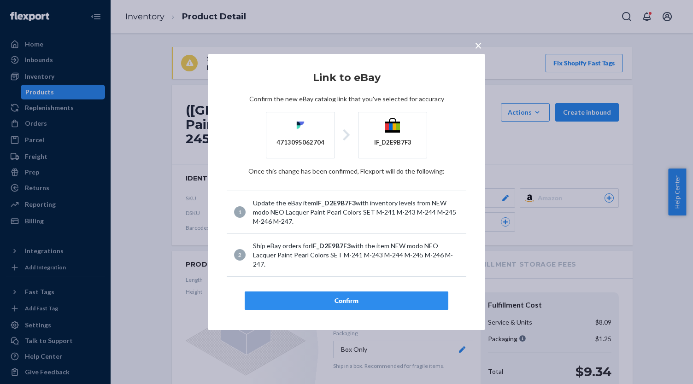
click at [354, 301] on div "Confirm" at bounding box center [347, 300] width 188 height 9
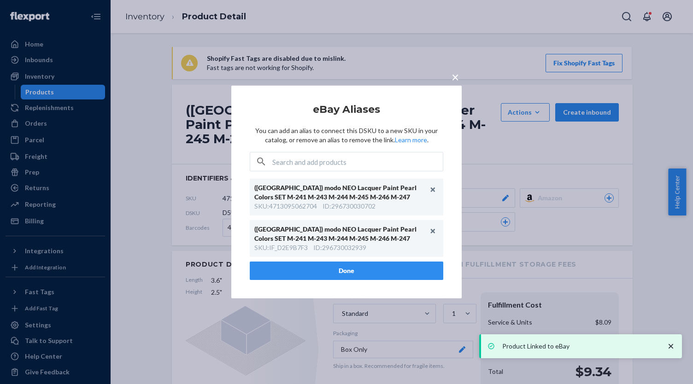
click at [301, 272] on button "Done" at bounding box center [347, 271] width 194 height 18
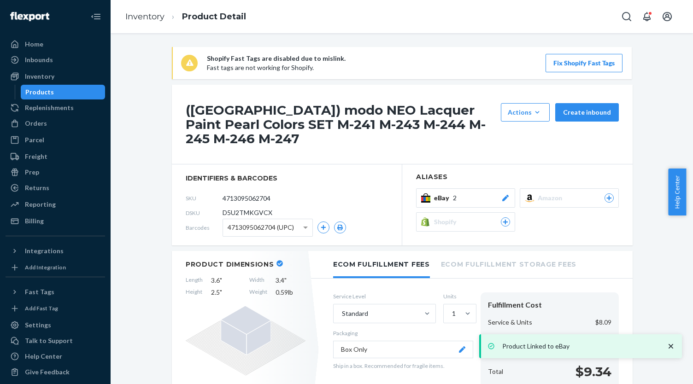
click at [82, 91] on div "Products" at bounding box center [63, 92] width 83 height 13
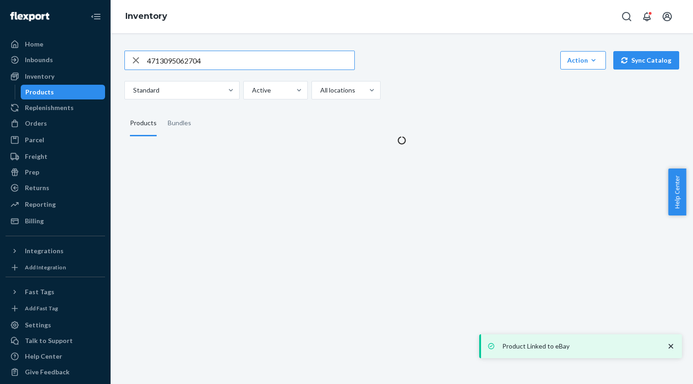
click at [218, 57] on input "4713095062704" at bounding box center [250, 60] width 207 height 18
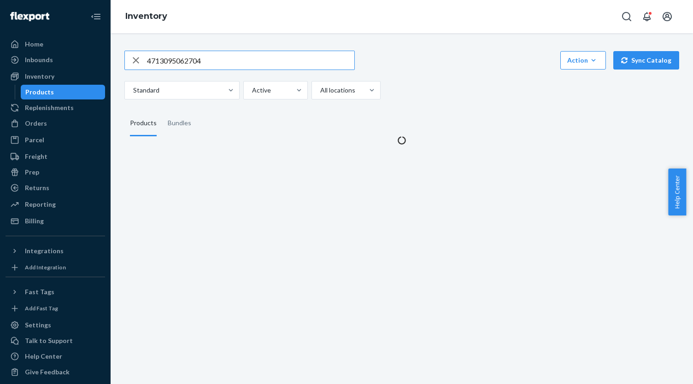
click at [218, 57] on input "4713095062704" at bounding box center [250, 60] width 207 height 18
type input "IF_87187EFF"
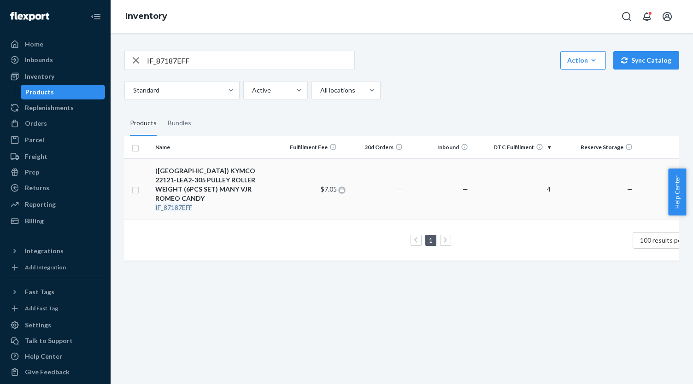
click at [337, 185] on div at bounding box center [342, 189] width 10 height 8
click at [224, 184] on div "(US) KYMCO 22121-LEA2-305 PULLEY ROLLER WEIGHT (6PCS SET) MANY VJR ROMEO CANDY" at bounding box center [213, 184] width 116 height 37
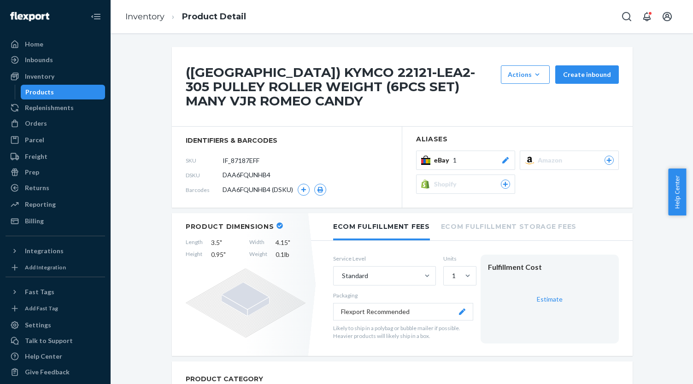
click at [443, 151] on button "eBay 1" at bounding box center [465, 160] width 99 height 19
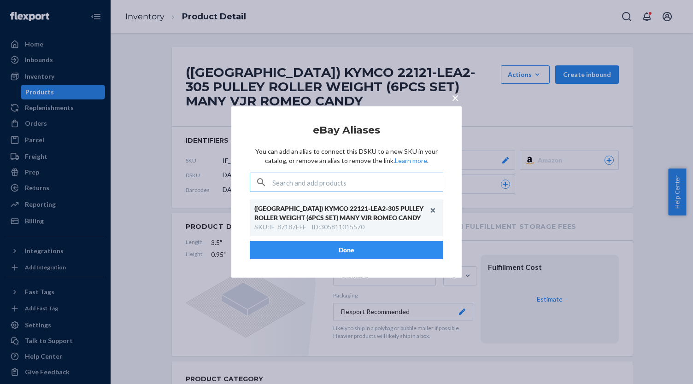
type input "IF_E71A9F5D"
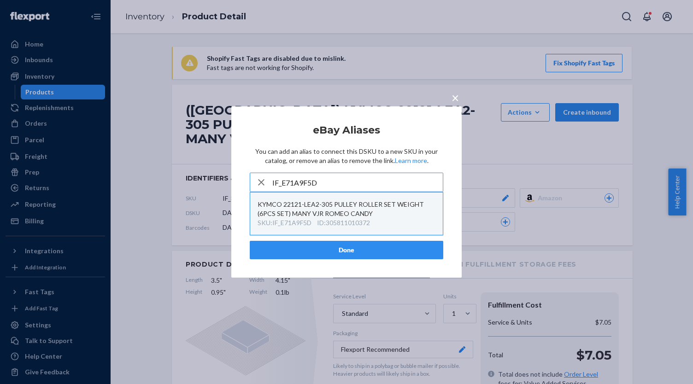
click at [347, 211] on div "KYMCO 22121-LEA2-305 PULLEY ROLLER SET WEIGHT (6PCS SET) MANY VJR ROMEO CANDY" at bounding box center [347, 209] width 178 height 18
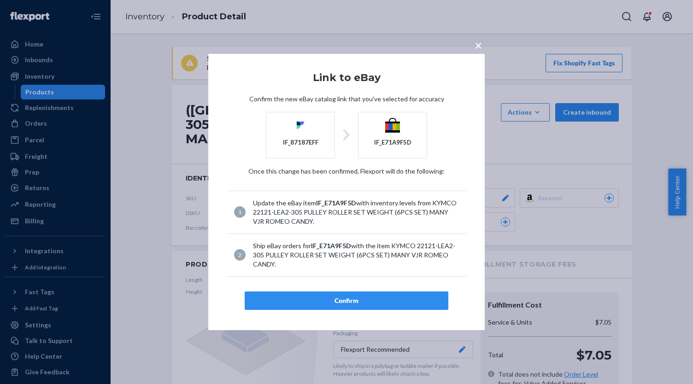
click at [360, 297] on div "Confirm" at bounding box center [347, 300] width 188 height 9
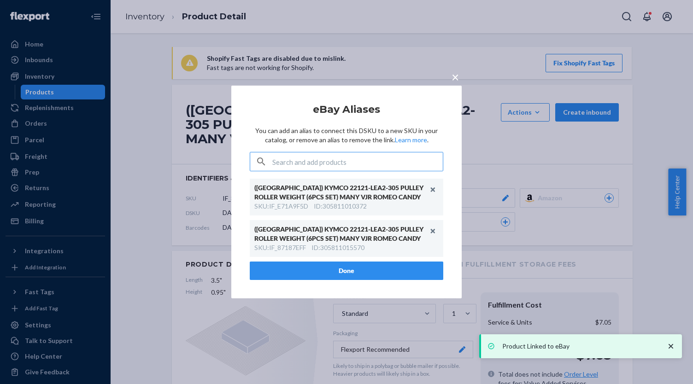
click at [315, 269] on button "Done" at bounding box center [347, 271] width 194 height 18
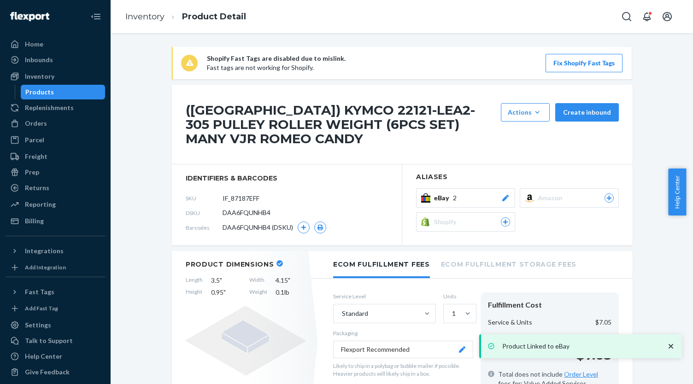
click at [75, 95] on div "Products" at bounding box center [63, 92] width 83 height 13
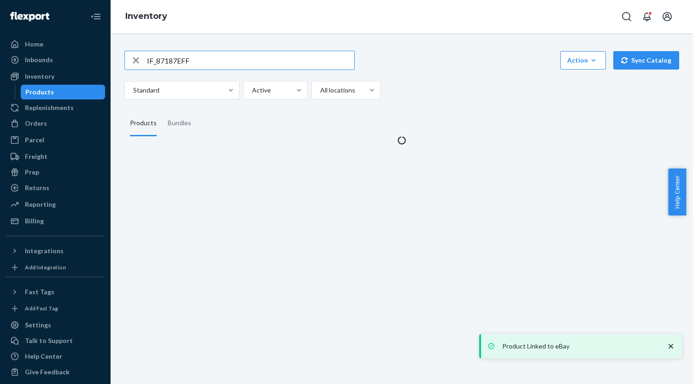
click at [238, 60] on input "IF_87187EFF" at bounding box center [250, 60] width 207 height 18
type input "IF_30BEA913"
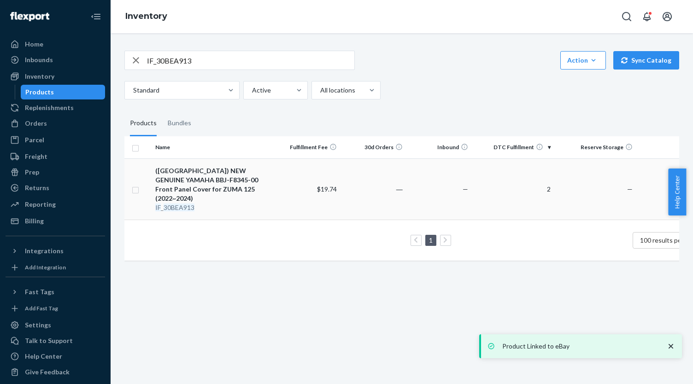
click at [240, 184] on div "(US) NEW GENUINE YAMAHA BBJ-F8345-00 Front Panel Cover for ZUMA 125 (2022~2024)" at bounding box center [213, 184] width 116 height 37
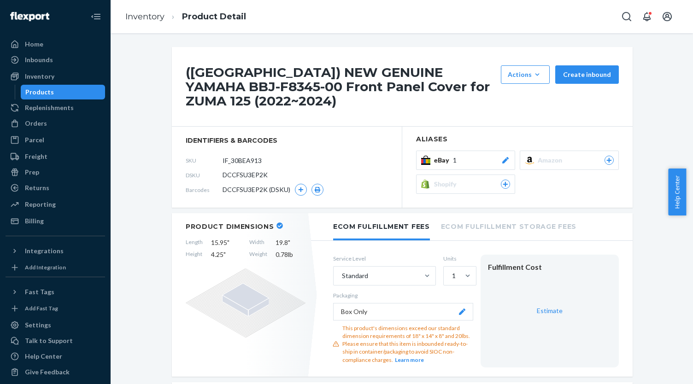
click at [488, 151] on button "eBay 1" at bounding box center [465, 160] width 99 height 19
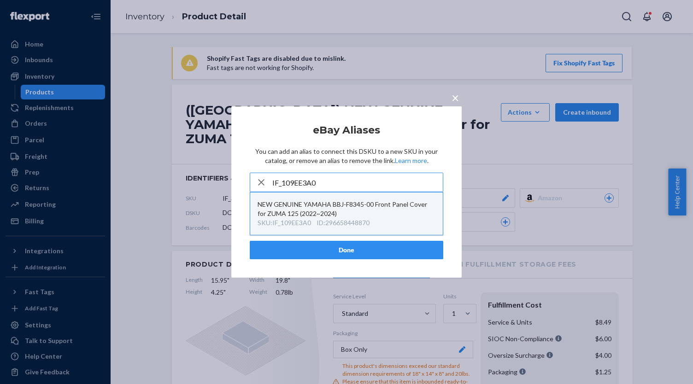
type input "IF_109EE3A0"
click at [361, 212] on div "NEW GENUINE YAMAHA BBJ-F8345-00 Front Panel Cover for ZUMA 125 (2022~2024)" at bounding box center [347, 209] width 178 height 18
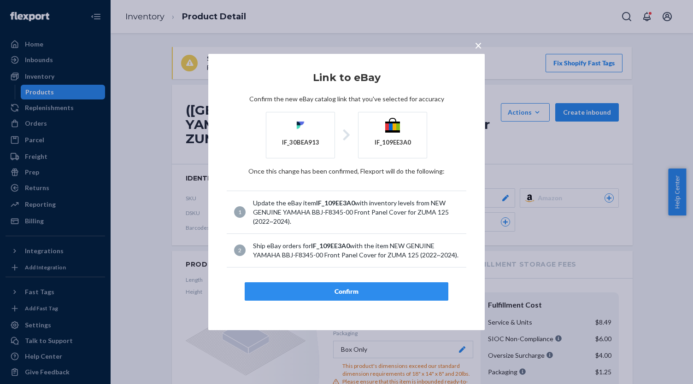
drag, startPoint x: 359, startPoint y: 285, endPoint x: 316, endPoint y: 280, distance: 42.7
click at [359, 285] on button "Confirm" at bounding box center [347, 292] width 204 height 18
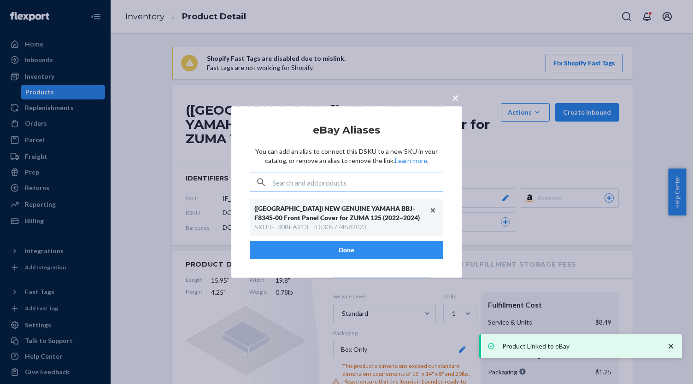
click at [290, 246] on button "Done" at bounding box center [347, 250] width 194 height 18
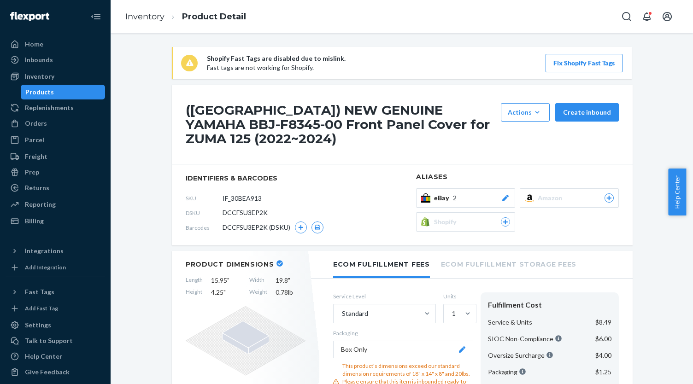
click at [69, 87] on div "Products" at bounding box center [63, 92] width 83 height 13
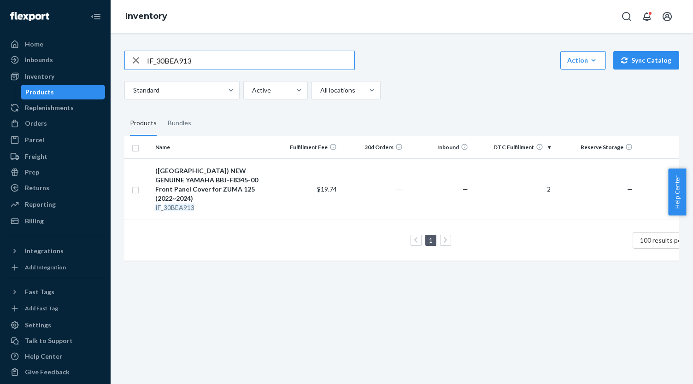
click at [213, 61] on input "IF_30BEA913" at bounding box center [250, 60] width 207 height 18
click at [213, 60] on input "IF_30BEA913" at bounding box center [250, 60] width 207 height 18
paste input "4713095061295"
type input "4713095061295"
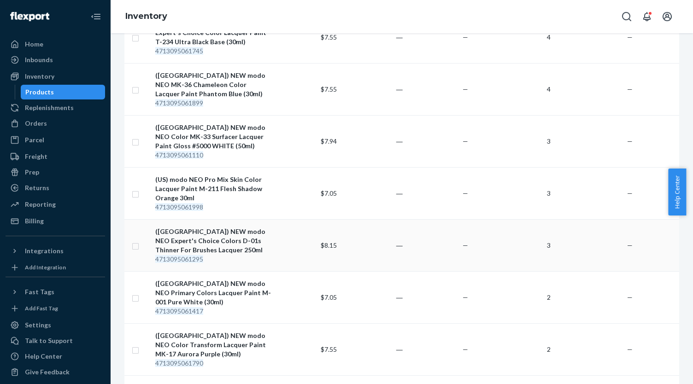
scroll to position [369, 0]
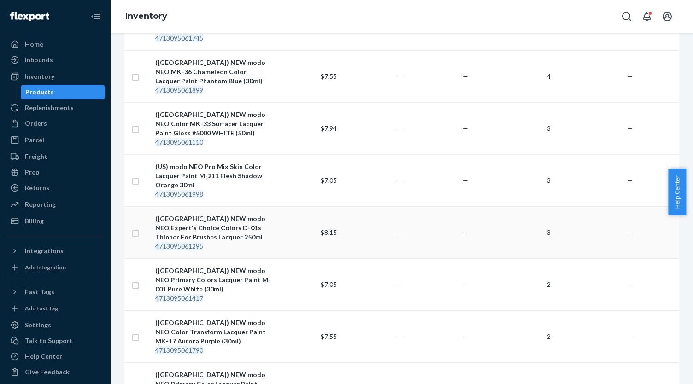
click at [247, 226] on div "(US) NEW modo NEO Expert's Choice Colors D-01s Thinner For Brushes Lacquer 250ml" at bounding box center [213, 228] width 116 height 28
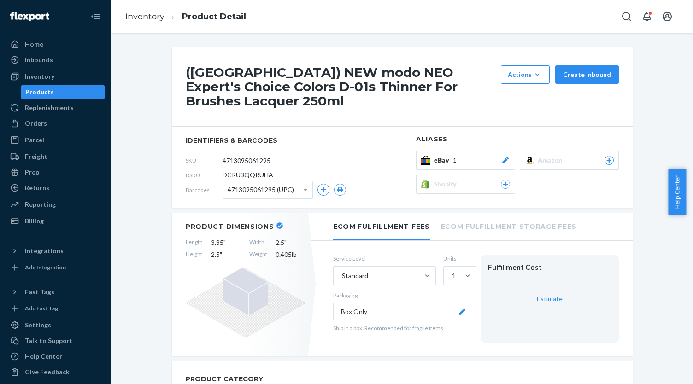
click at [458, 156] on div "eBay 1" at bounding box center [472, 160] width 76 height 9
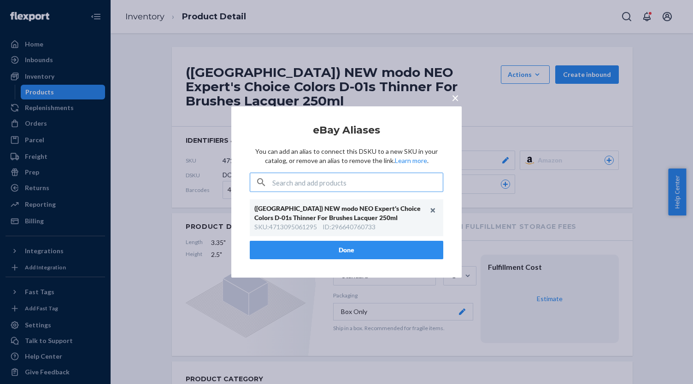
type input "IF_E57CF52B"
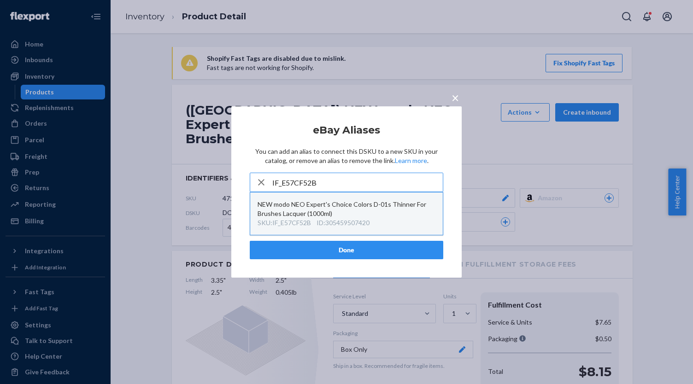
click at [361, 209] on div "NEW modo NEO Expert's Choice Colors D-01s Thinner For Brushes Lacquer (1000ml)" at bounding box center [347, 209] width 178 height 18
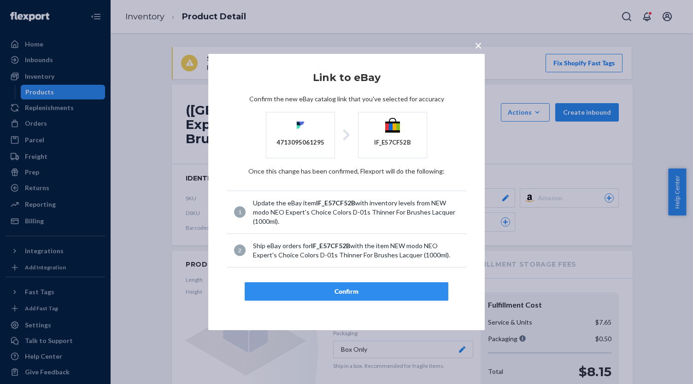
click at [363, 288] on div "Confirm" at bounding box center [347, 291] width 188 height 9
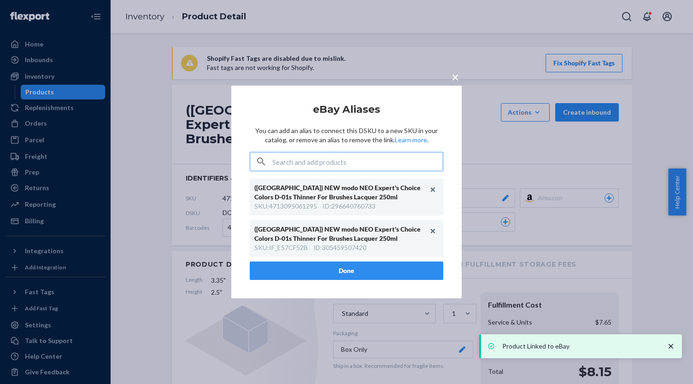
click at [350, 261] on div "(US) NEW modo NEO Expert's Choice Colors D-01s Thinner For Brushes Lacquer 250m…" at bounding box center [347, 220] width 194 height 83
click at [350, 267] on button "Done" at bounding box center [347, 271] width 194 height 18
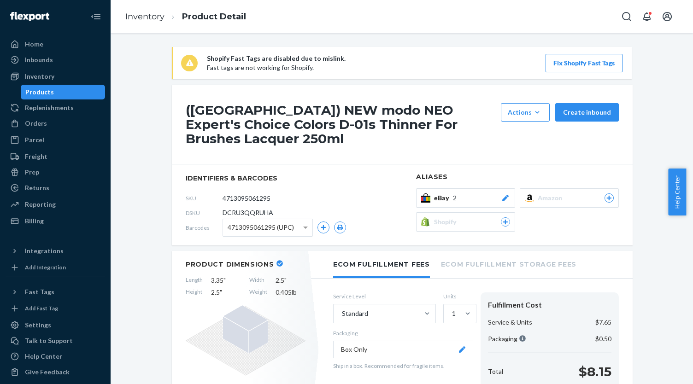
click at [78, 89] on div "Products" at bounding box center [63, 92] width 83 height 13
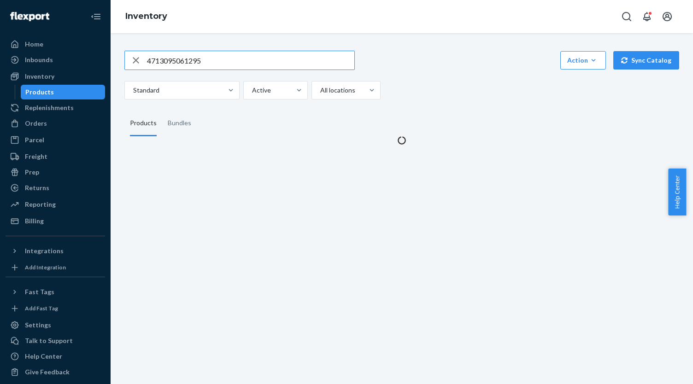
click at [216, 66] on input "4713095061295" at bounding box center [250, 60] width 207 height 18
type input "IF_BB5B2AE0"
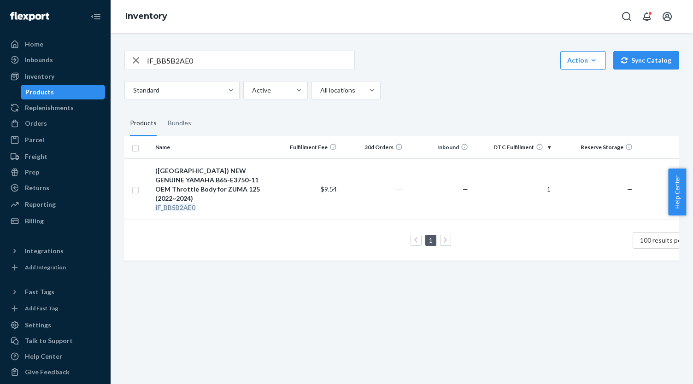
click at [240, 174] on div "(US) NEW GENUINE YAMAHA B65-E3750-11 OEM Throttle Body for ZUMA 125 (2022~2024)" at bounding box center [213, 184] width 116 height 37
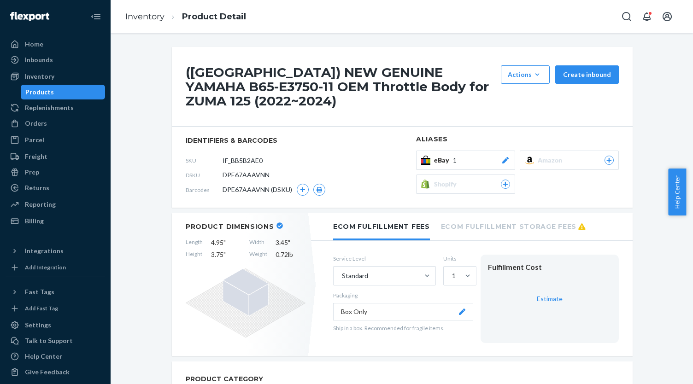
click at [474, 156] on div "eBay 1" at bounding box center [472, 160] width 76 height 9
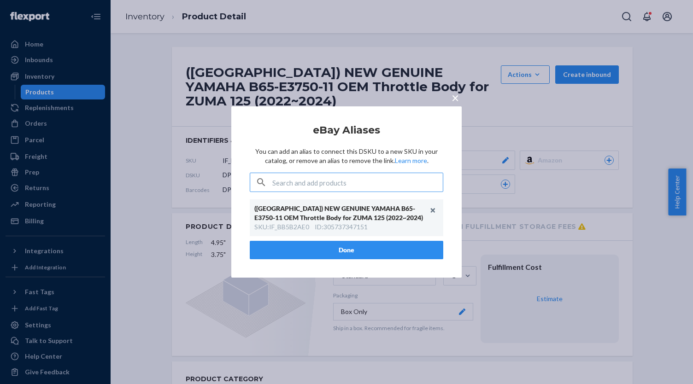
type input "IF_0F2F3A42"
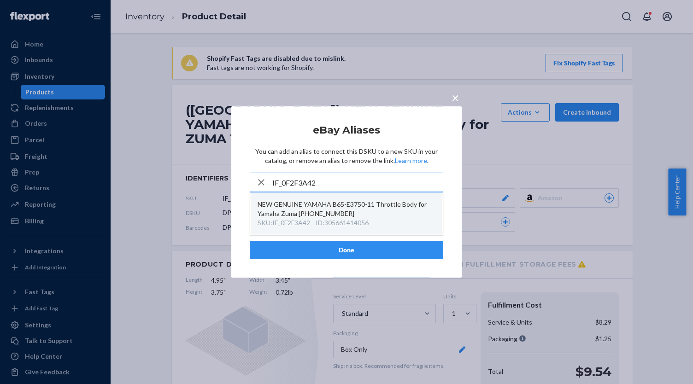
click at [342, 215] on div "NEW GENUINE YAMAHA B65-E3750-11 Throttle Body for Yamaha Zuma 125 2022~2024" at bounding box center [347, 209] width 178 height 18
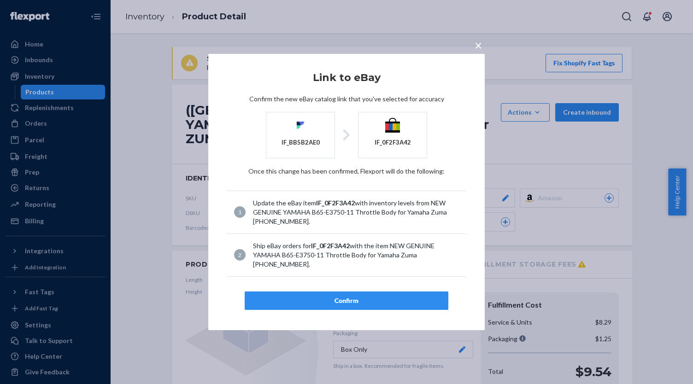
click at [362, 299] on div "Confirm" at bounding box center [347, 300] width 188 height 9
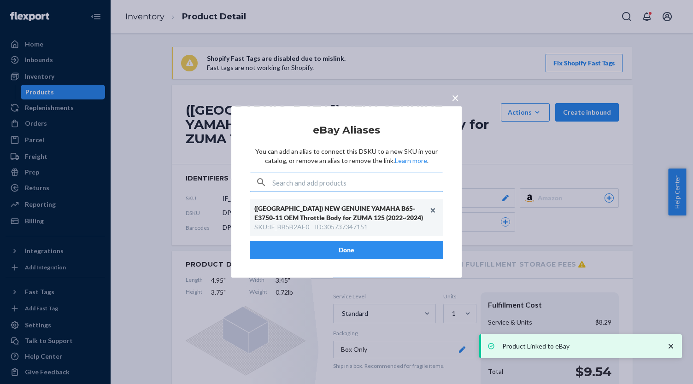
click at [343, 258] on article "eBay Aliases You can add an alias to connect this DSKU to a new SKU in your cat…" at bounding box center [347, 192] width 194 height 135
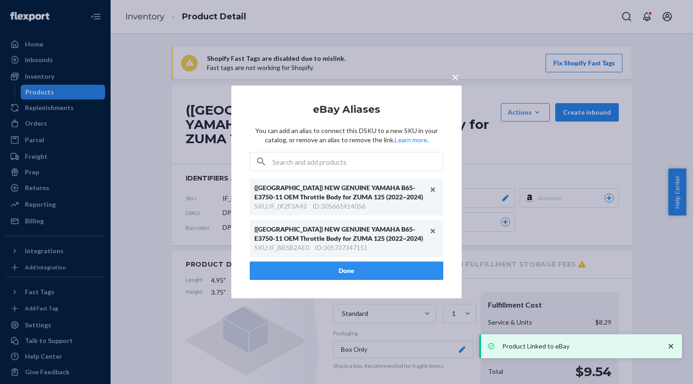
click at [348, 277] on button "Done" at bounding box center [347, 271] width 194 height 18
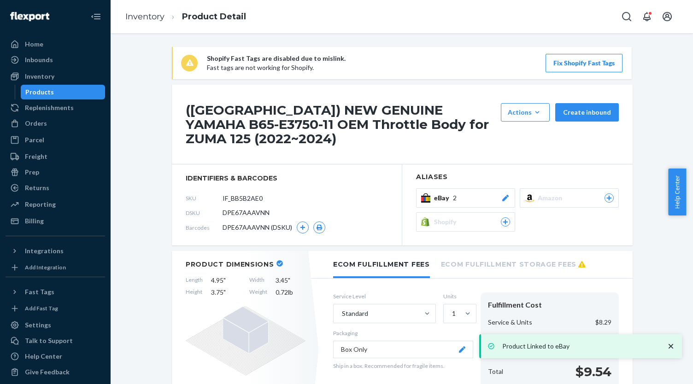
click at [73, 89] on div "Products" at bounding box center [63, 92] width 83 height 13
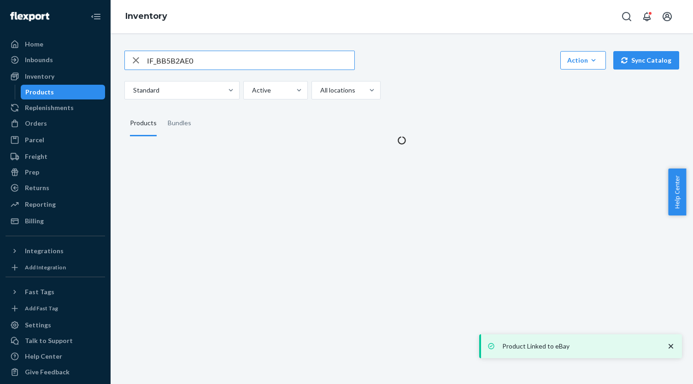
click at [205, 60] on input "IF_BB5B2AE0" at bounding box center [250, 60] width 207 height 18
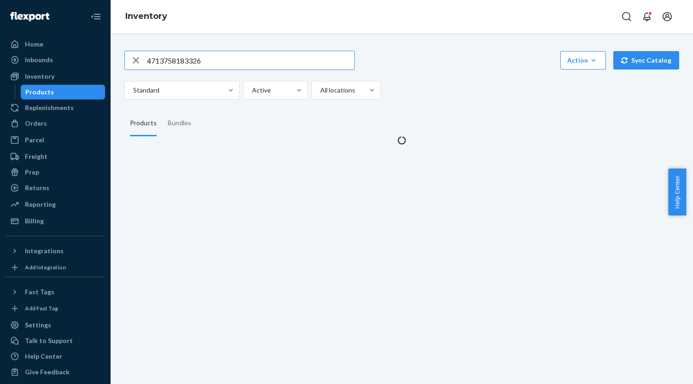
type input "4713758183326"
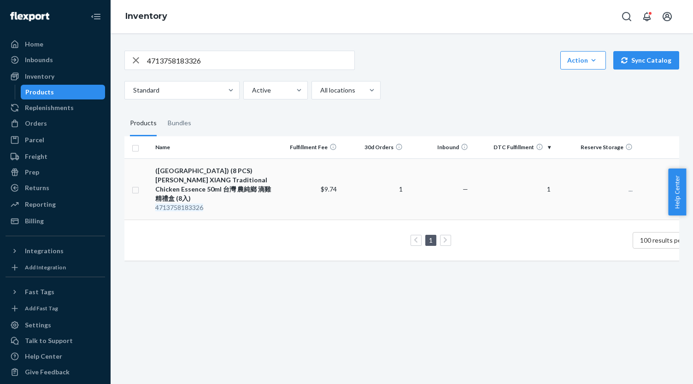
click at [233, 170] on div "(US) (8 PCS) NONG CHUN XIANG Traditional Chicken Essence 50ml 台灣 農純鄉 滴雞精禮盒 (8入)" at bounding box center [213, 184] width 116 height 37
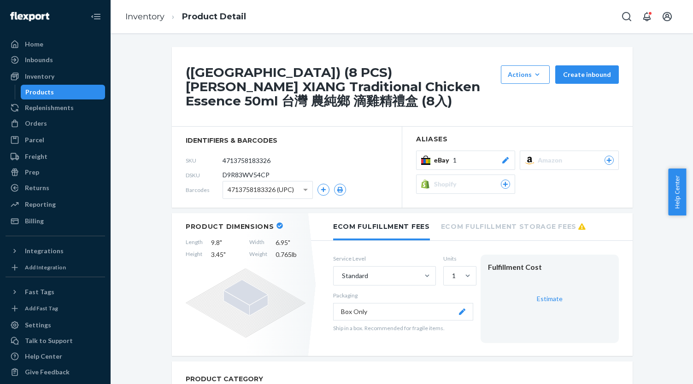
click at [461, 159] on div "eBay 1" at bounding box center [472, 160] width 76 height 9
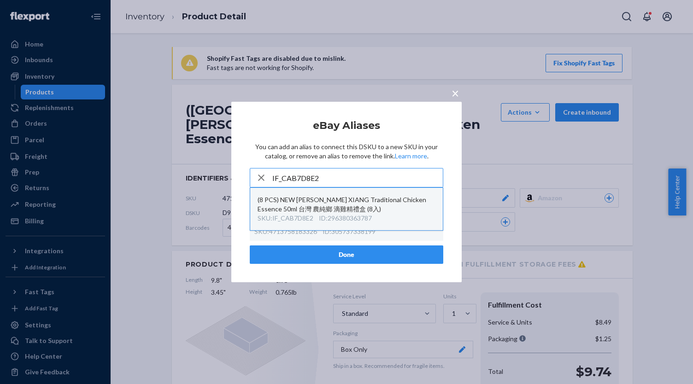
type input "IF_CAB7D8E2"
click at [350, 213] on div "(8 PCS) NEW NONG CHUN XIANG Traditional Chicken Essence 50ml 台灣 農純鄉 滴雞精禮盒 (8入)" at bounding box center [347, 204] width 178 height 18
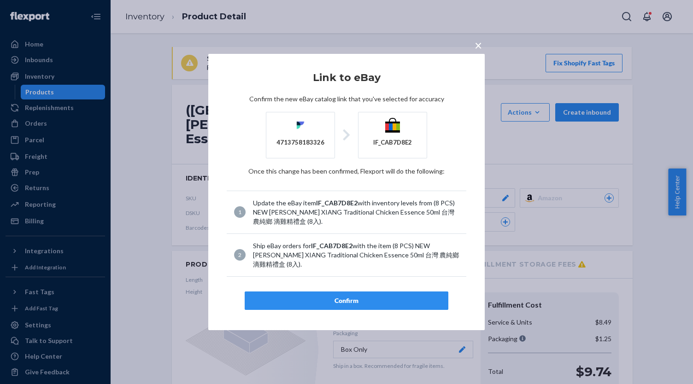
click at [352, 296] on div "Confirm" at bounding box center [347, 300] width 188 height 9
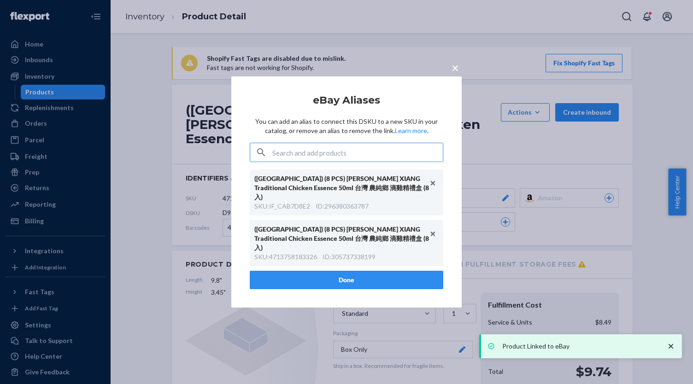
click at [299, 271] on button "Done" at bounding box center [347, 280] width 194 height 18
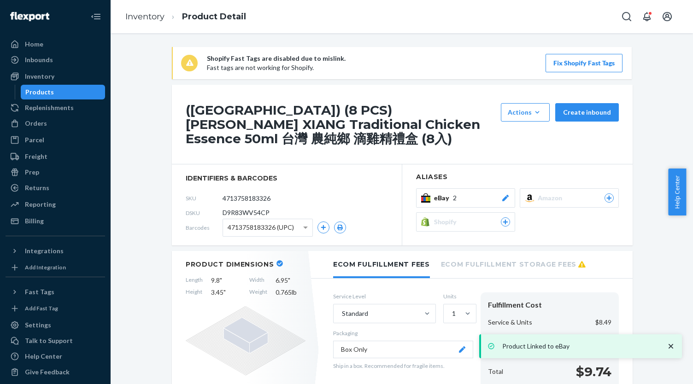
click at [88, 99] on link "Products" at bounding box center [63, 92] width 85 height 15
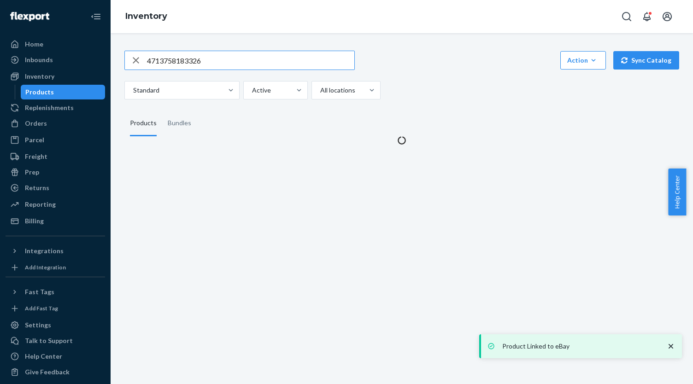
click at [87, 94] on div "Products" at bounding box center [63, 92] width 83 height 13
click at [167, 69] on input "4713758183326" at bounding box center [250, 60] width 207 height 18
click at [167, 64] on input "4713758183326" at bounding box center [250, 60] width 207 height 18
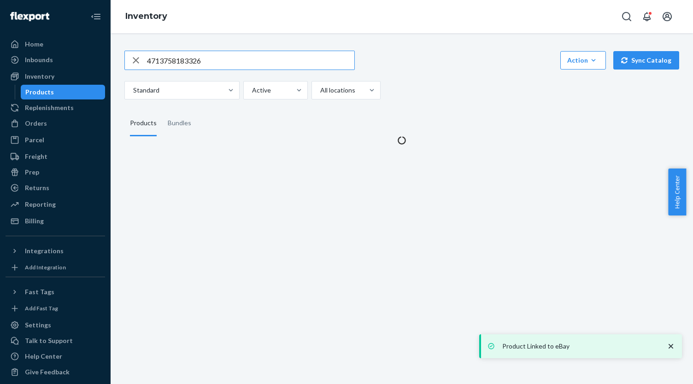
paste input "IF_CB6F66E5"
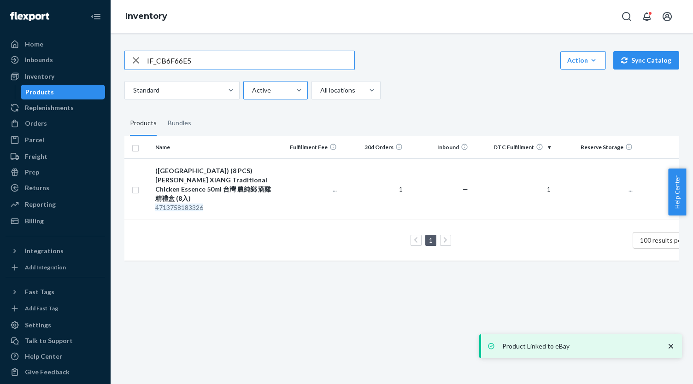
type input "IF_CB6F66E5"
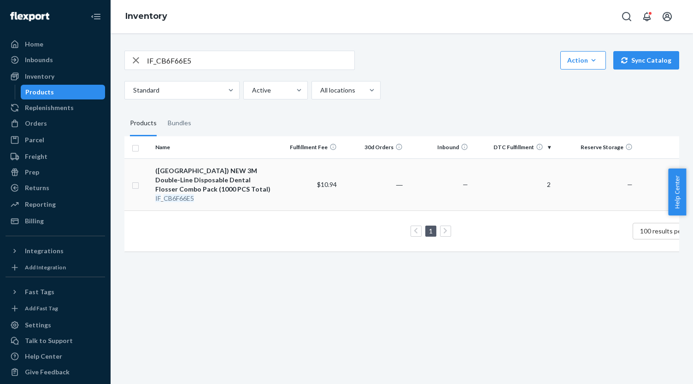
click at [248, 183] on div "(US) NEW 3M Double-Line Disposable Dental Flosser Combo Pack (1000 PCS Total)" at bounding box center [213, 180] width 116 height 28
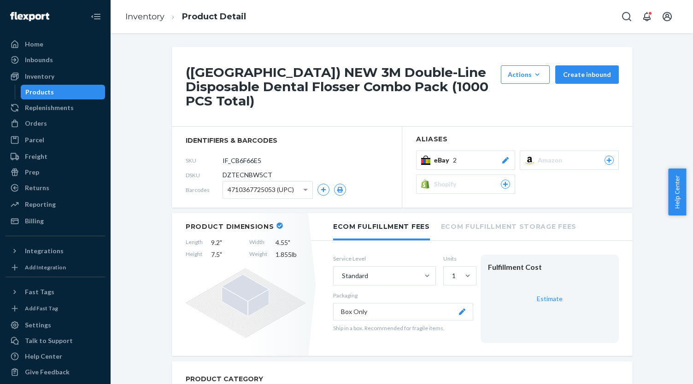
click at [482, 156] on div "eBay 2" at bounding box center [472, 160] width 76 height 9
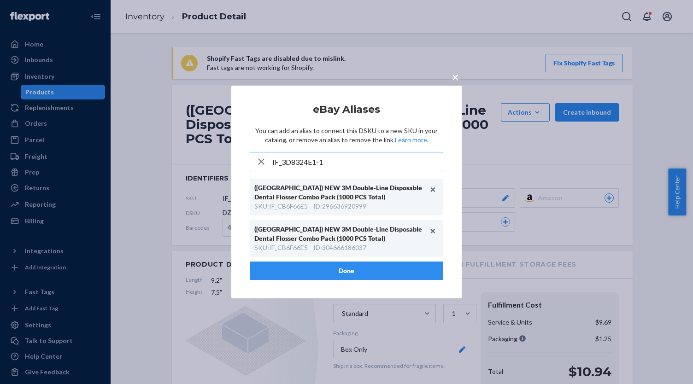
type input "IF_3D8324E1-1"
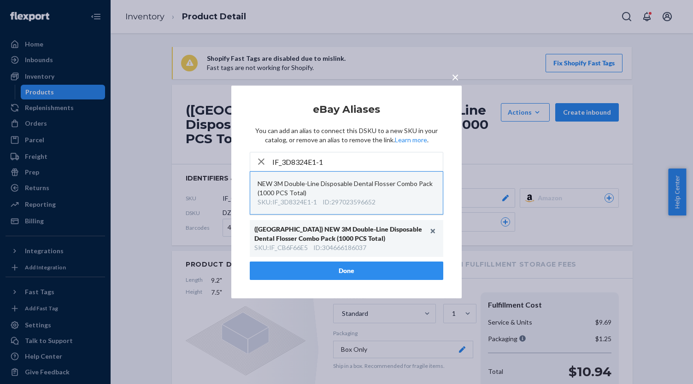
click at [391, 193] on div "NEW 3M Double-Line Disposable Dental Flosser Combo Pack (1000 PCS Total)" at bounding box center [347, 188] width 178 height 18
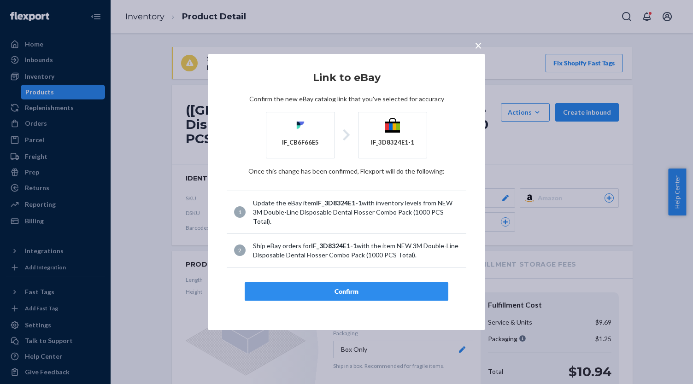
click at [381, 303] on div "× Link to eBay Confirm the new eBay catalog link that you've selected for accur…" at bounding box center [346, 192] width 277 height 277
click at [382, 294] on div "Confirm" at bounding box center [347, 291] width 188 height 9
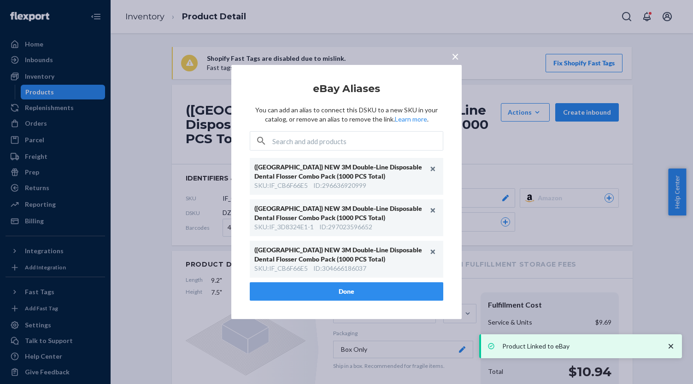
click at [375, 288] on button "Done" at bounding box center [347, 292] width 194 height 18
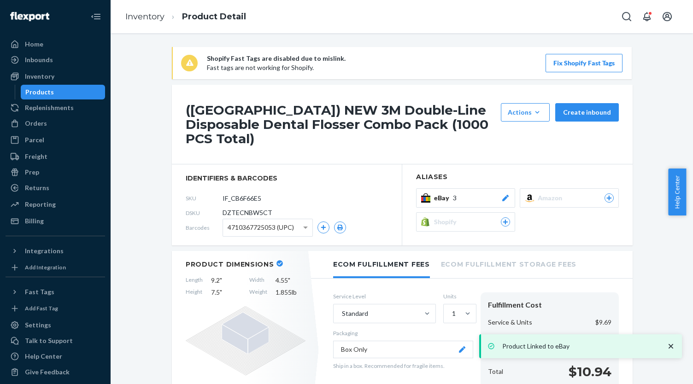
click at [81, 90] on div "Products" at bounding box center [63, 92] width 83 height 13
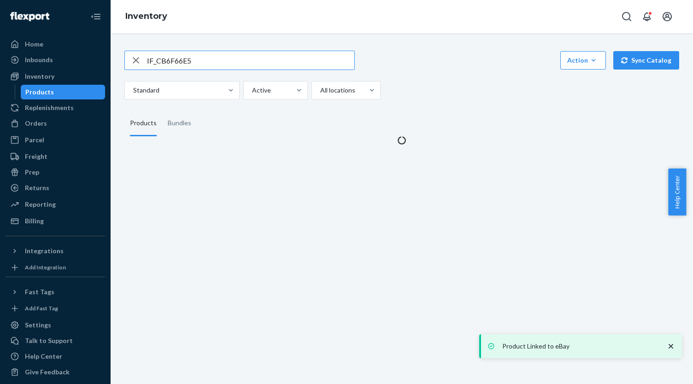
click at [236, 57] on input "IF_CB6F66E5" at bounding box center [250, 60] width 207 height 18
type input "4713699034862"
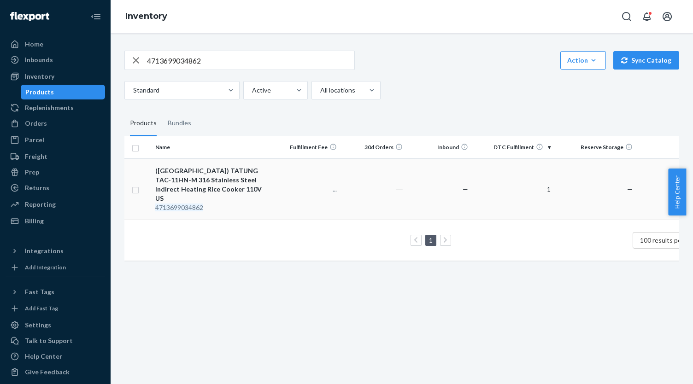
click at [228, 169] on div "(US) TATUNG TAC-11HN-M 316 Stainless Steel Indirect Heating Rice Cooker 110V US" at bounding box center [213, 184] width 116 height 37
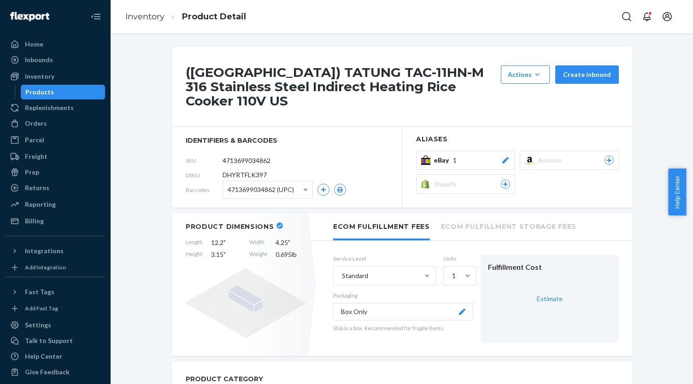
click at [453, 156] on span "1" at bounding box center [455, 160] width 4 height 9
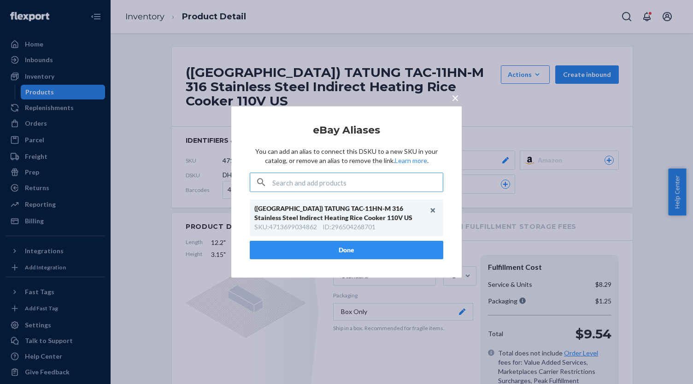
type input "IF_32918541"
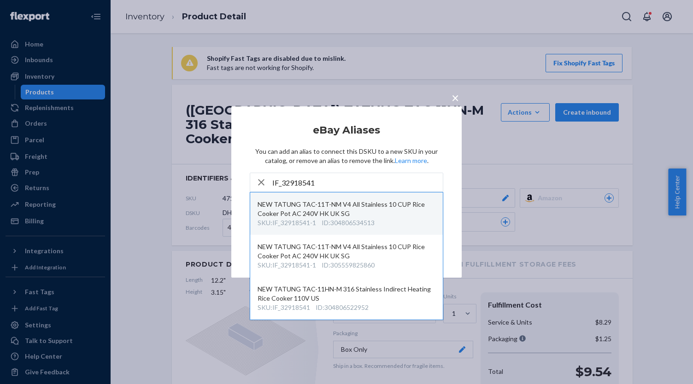
click at [369, 213] on div "NEW TATUNG TAC-11T-NM V4 All Stainless 10 CUP Rice Cooker Pot AC 240V HK UK SG" at bounding box center [347, 209] width 178 height 18
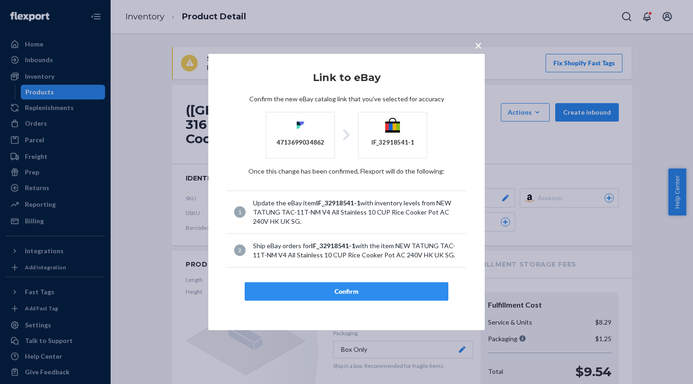
click at [369, 213] on div "Update the eBay item IF_32918541-1 with inventory levels from NEW TATUNG TAC-11…" at bounding box center [356, 213] width 206 height 28
drag, startPoint x: 416, startPoint y: 291, endPoint x: 417, endPoint y: 278, distance: 12.9
click at [416, 291] on div "Confirm" at bounding box center [347, 291] width 188 height 9
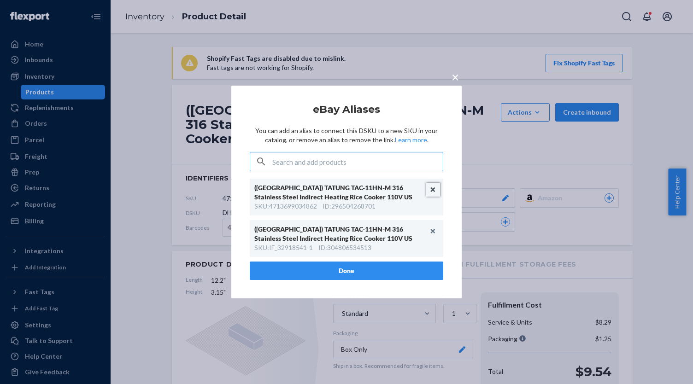
click at [433, 190] on button "Unlink" at bounding box center [433, 190] width 14 height 14
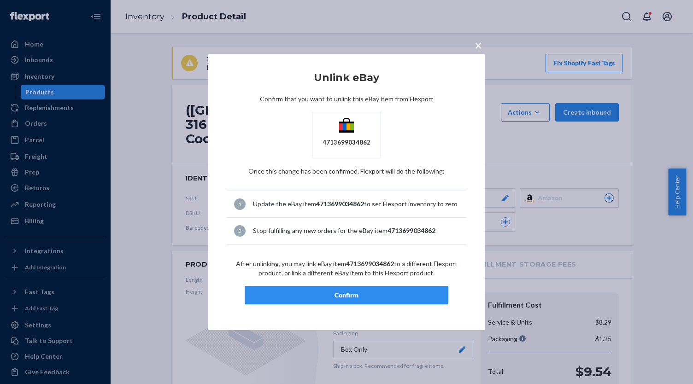
click at [398, 300] on button "Confirm" at bounding box center [347, 295] width 204 height 18
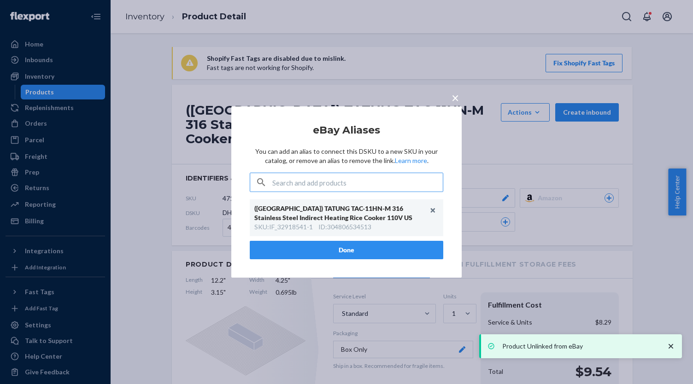
click at [383, 176] on input "text" at bounding box center [357, 182] width 171 height 18
paste input "IF_32918541"
type input "IF_32918541"
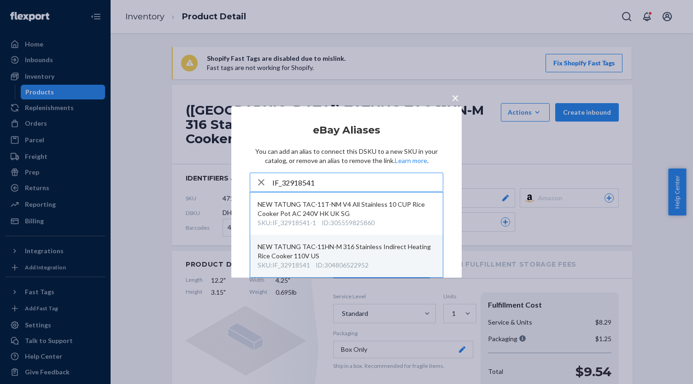
click at [395, 254] on div "NEW TATUNG TAC-11HN-M 316 Stainless Indirect Heating Rice Cooker 110V US" at bounding box center [347, 251] width 178 height 18
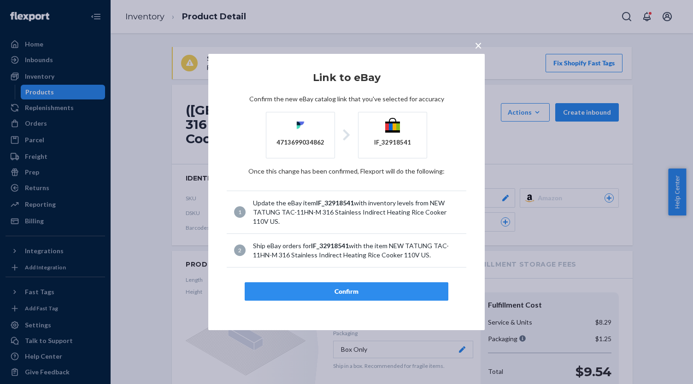
click at [382, 290] on div "Confirm" at bounding box center [347, 291] width 188 height 9
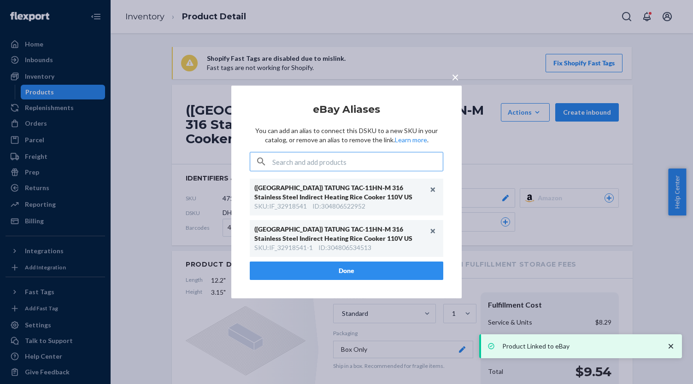
click at [313, 269] on button "Done" at bounding box center [347, 271] width 194 height 18
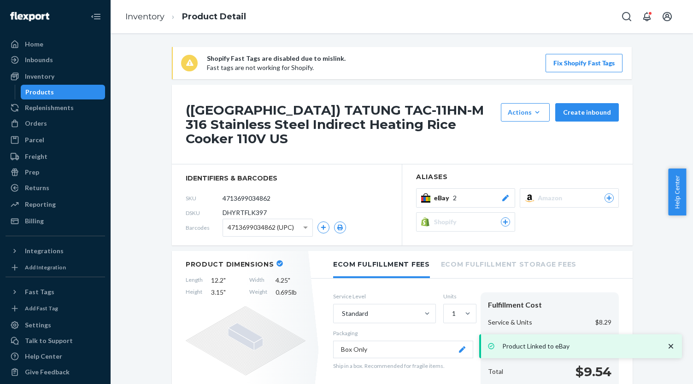
click at [61, 93] on div "Products" at bounding box center [63, 92] width 83 height 13
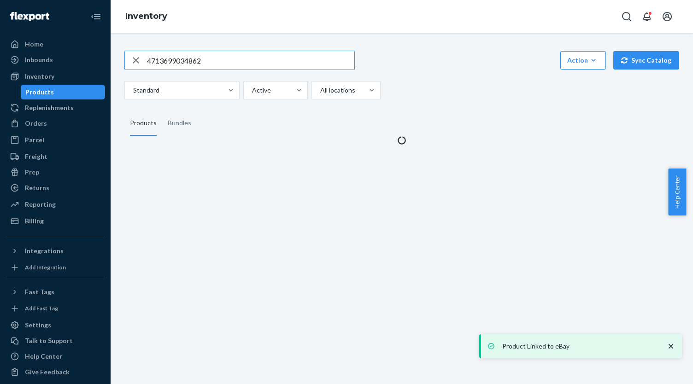
click at [193, 63] on input "4713699034862" at bounding box center [250, 60] width 207 height 18
type input "IF_388C4E36"
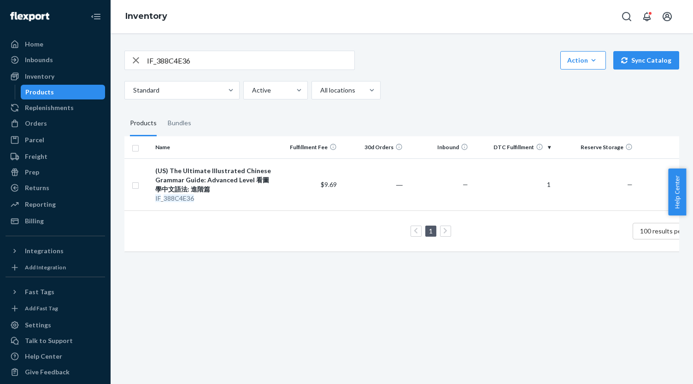
click at [258, 169] on div "(US) The Ultimate Illustrated Chinese Grammar Guide: Advanced Level 看圖學中文語法: 進階篇" at bounding box center [213, 180] width 116 height 28
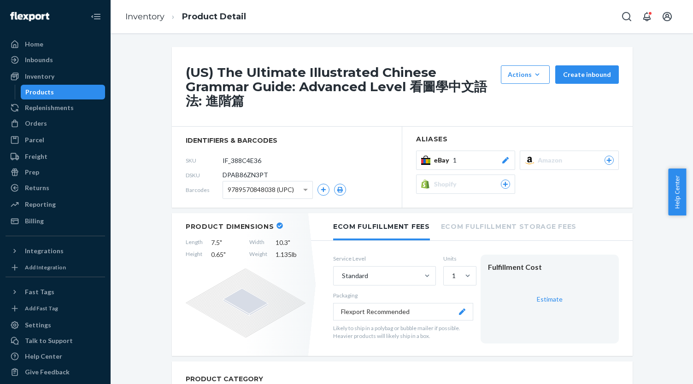
click at [483, 160] on div "eBay 1" at bounding box center [472, 160] width 76 height 9
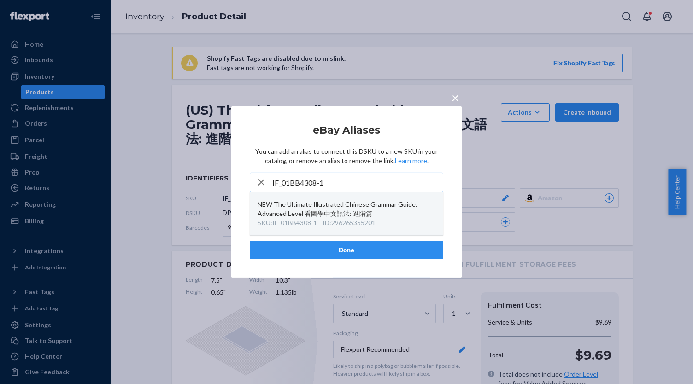
type input "IF_01BB4308-1"
click at [356, 213] on div "NEW The Ultimate Illustrated Chinese Grammar Guide: Advanced Level 看圖學中文語法: 進階篇" at bounding box center [347, 209] width 178 height 18
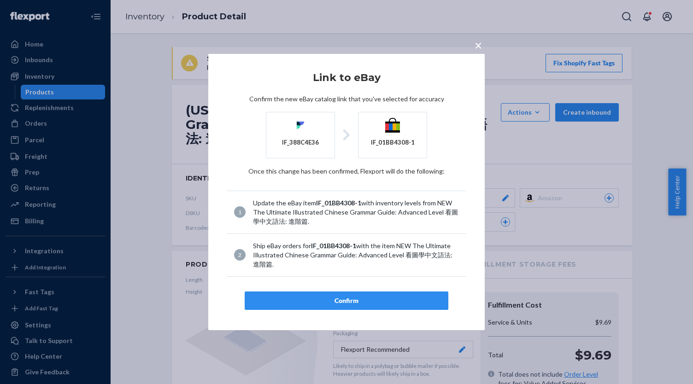
click at [362, 293] on button "Confirm" at bounding box center [347, 301] width 204 height 18
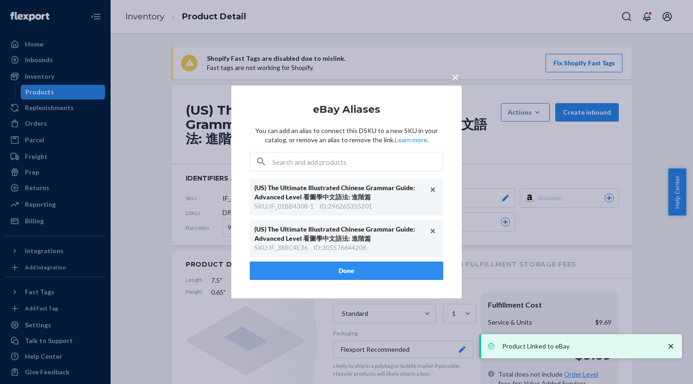
click at [322, 276] on button "Done" at bounding box center [347, 271] width 194 height 18
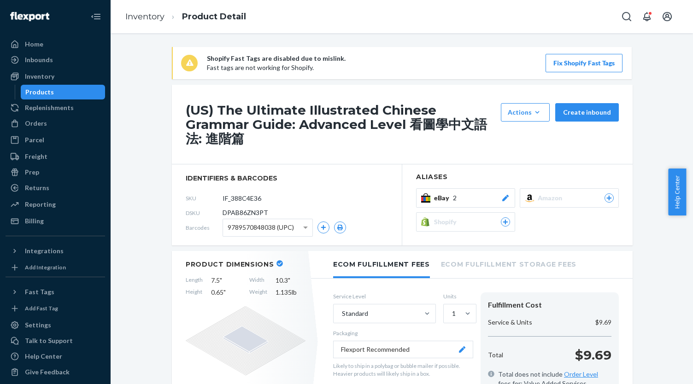
click at [68, 94] on div "Products" at bounding box center [63, 92] width 83 height 13
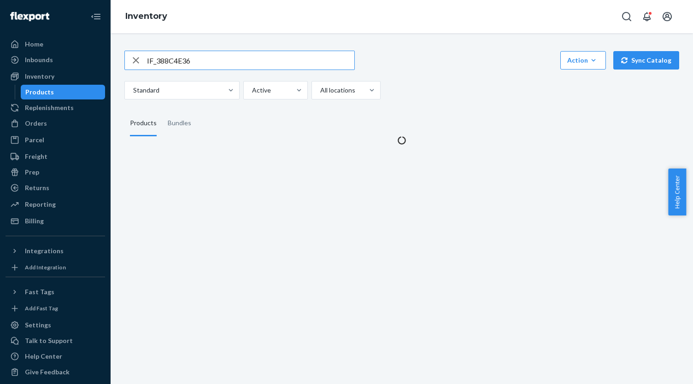
click at [186, 56] on input "IF_388C4E36" at bounding box center [250, 60] width 207 height 18
type input "4713699039515"
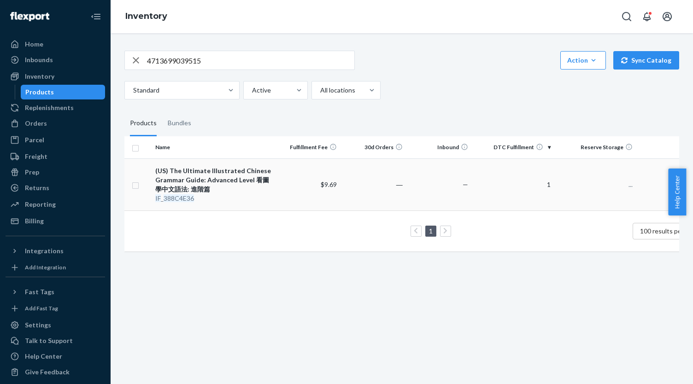
click at [227, 180] on div "(US) The Ultimate Illustrated Chinese Grammar Guide: Advanced Level 看圖學中文語法: 進階篇" at bounding box center [213, 180] width 116 height 28
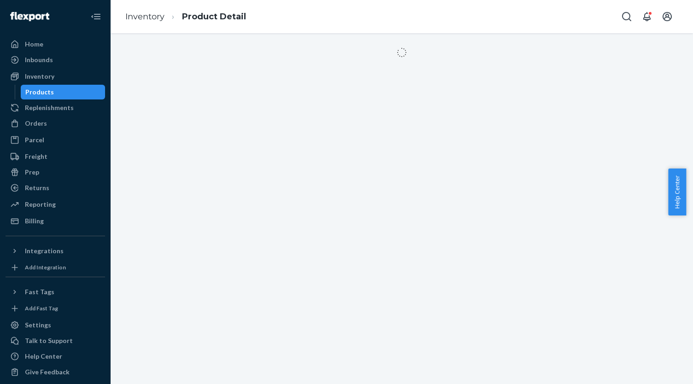
click at [62, 90] on div "Products" at bounding box center [63, 92] width 83 height 13
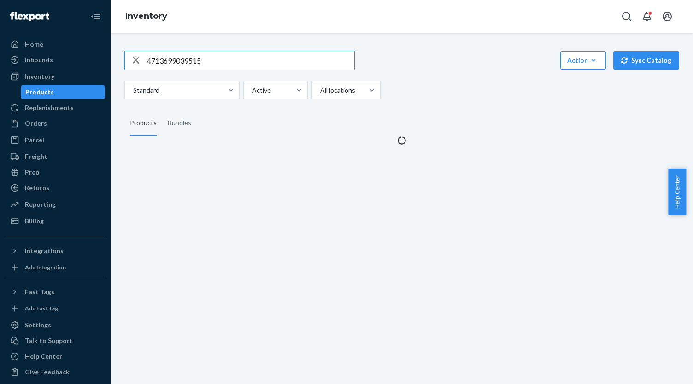
click at [170, 63] on input "4713699039515" at bounding box center [250, 60] width 207 height 18
click at [213, 63] on input "4713699039515" at bounding box center [250, 60] width 207 height 18
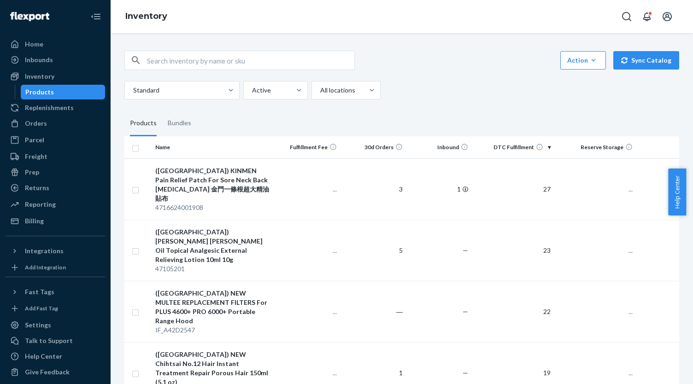
click at [221, 58] on input "text" at bounding box center [250, 60] width 207 height 18
paste input "4713699039515"
type input "4713699039515"
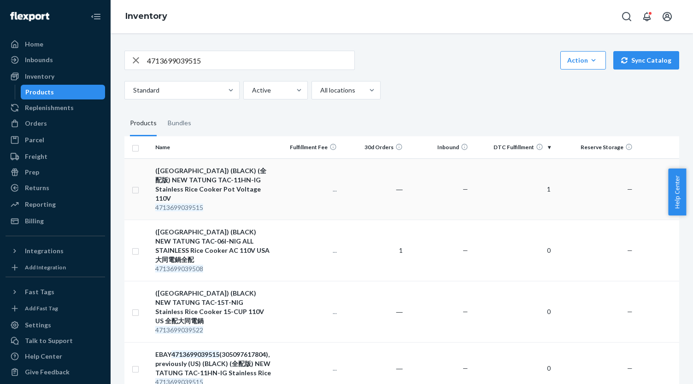
click at [242, 172] on div "(US) (BLACK) (全配版) NEW TATUNG TAC-11HN-IG Stainless Rice Cooker Pot Voltage 110V" at bounding box center [213, 184] width 116 height 37
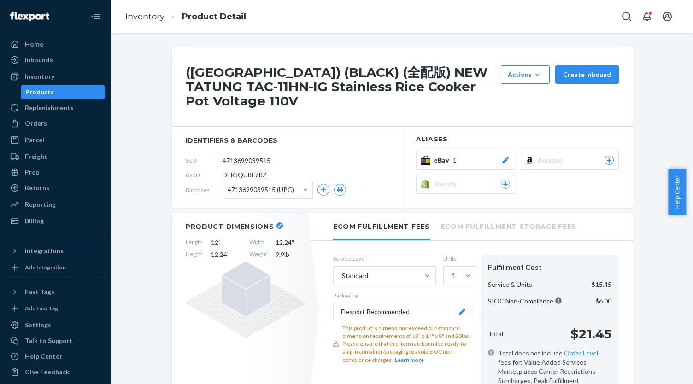
click at [493, 156] on div "eBay 1" at bounding box center [472, 160] width 76 height 9
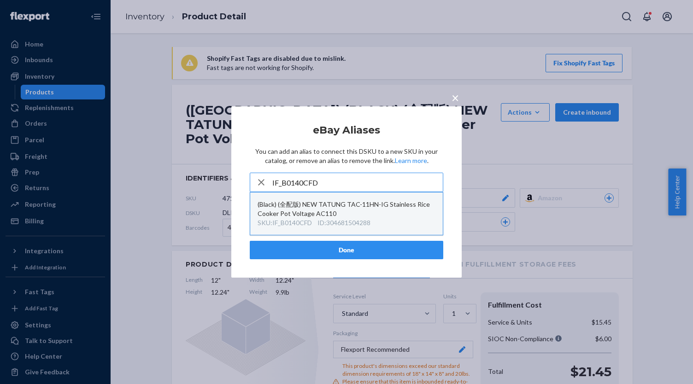
type input "IF_B0140CFD"
click at [344, 211] on div "(Black) (全配版) NEW TATUNG TAC-11HN-IG Stainless Rice Cooker Pot Voltage AC110" at bounding box center [347, 209] width 178 height 18
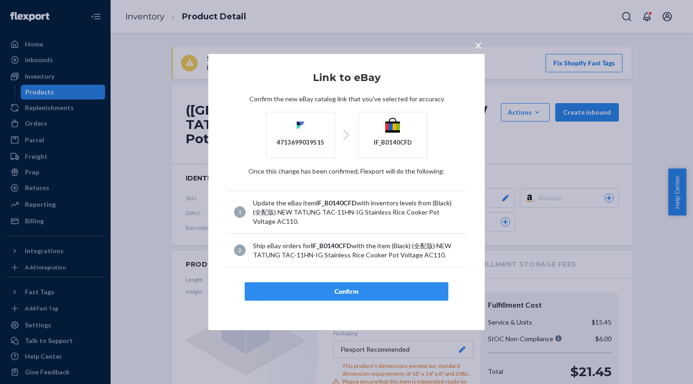
click at [348, 289] on div "Confirm" at bounding box center [347, 291] width 188 height 9
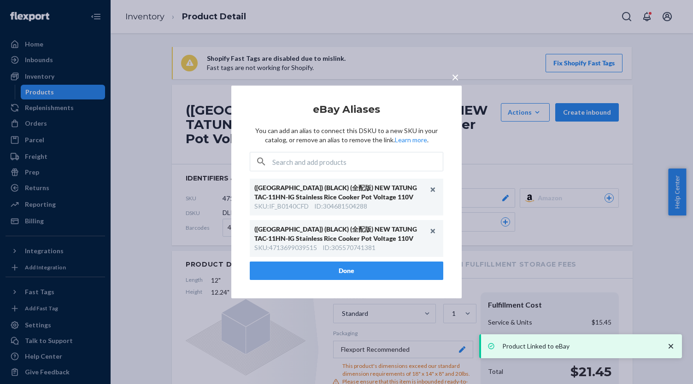
click at [348, 270] on button "Done" at bounding box center [347, 271] width 194 height 18
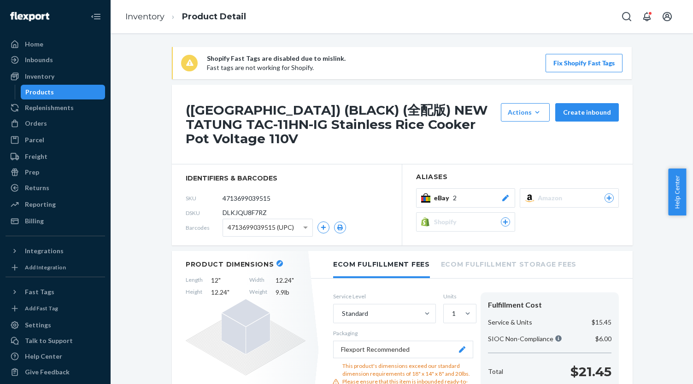
click at [86, 93] on div "Products" at bounding box center [63, 92] width 83 height 13
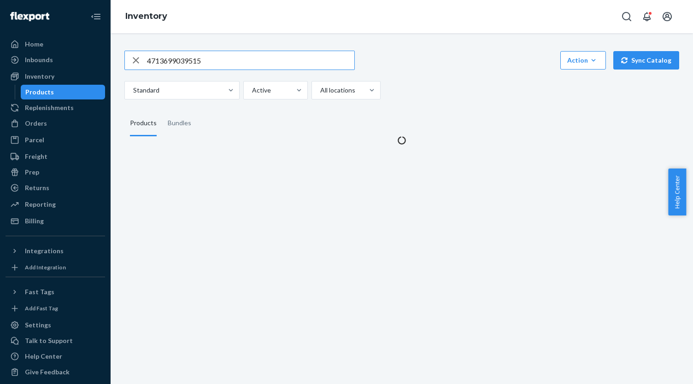
click at [202, 60] on input "4713699039515" at bounding box center [250, 60] width 207 height 18
type input "652418201281"
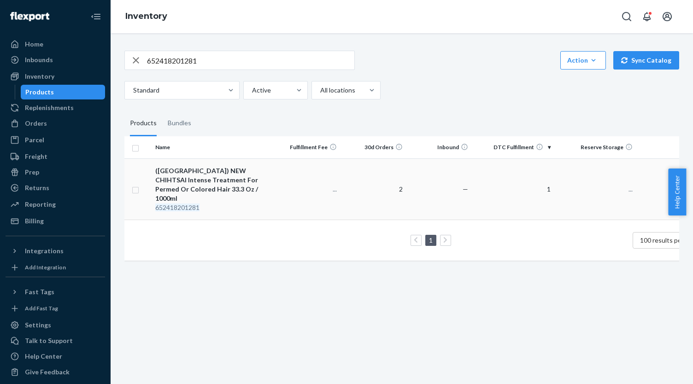
click at [230, 166] on div "(US) NEW CHIHTSAI Intense Treatment For Permed Or Colored Hair 33.3 Oz / 1000ml" at bounding box center [213, 184] width 116 height 37
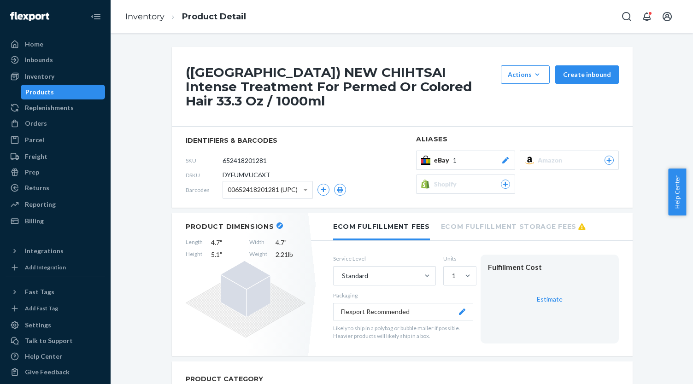
click at [454, 156] on div "eBay 1" at bounding box center [472, 160] width 76 height 9
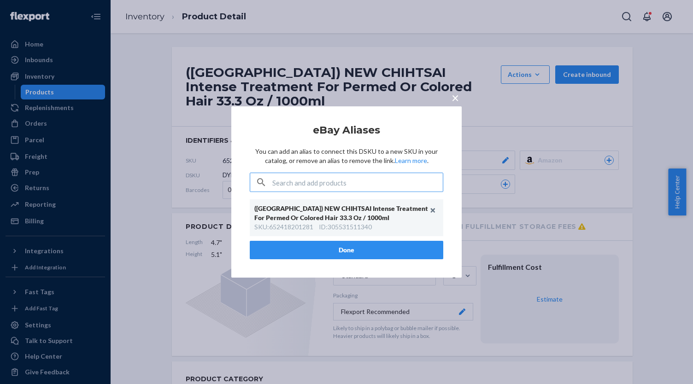
type input "IF_A8BD7A3F-1"
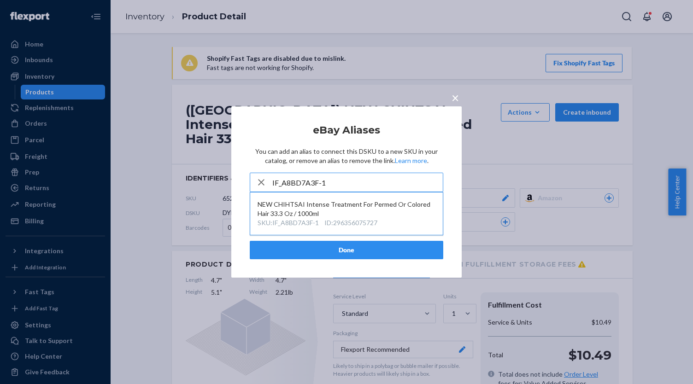
click at [364, 210] on div "NEW CHIHTSAI Intense Treatment For Permed Or Colored Hair 33.3 Oz / 1000ml" at bounding box center [347, 209] width 178 height 18
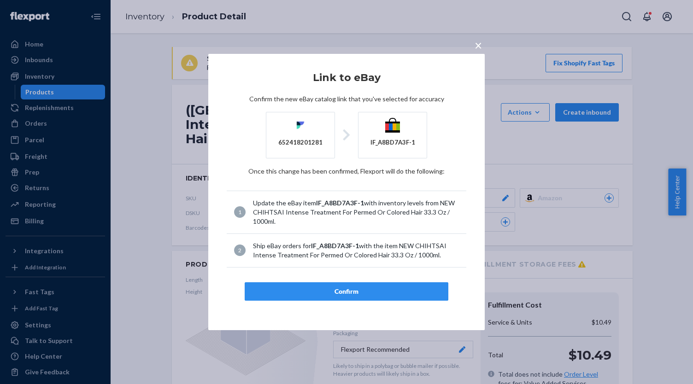
drag, startPoint x: 373, startPoint y: 283, endPoint x: 365, endPoint y: 276, distance: 11.4
click at [373, 283] on button "Confirm" at bounding box center [347, 292] width 204 height 18
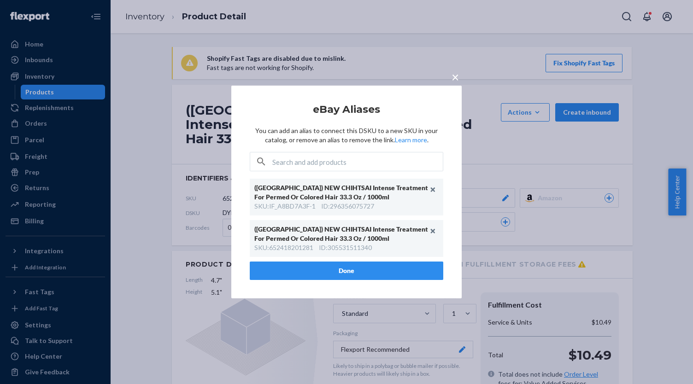
click at [340, 260] on div "(US) NEW CHIHTSAI Intense Treatment For Permed Or Colored Hair 33.3 Oz / 1000ml…" at bounding box center [347, 220] width 194 height 83
click at [390, 275] on button "Done" at bounding box center [347, 271] width 194 height 18
click at [390, 283] on div "Service Level Standard Units 1 Packaging Flexport Recommended Likely to ship in…" at bounding box center [475, 357] width 313 height 149
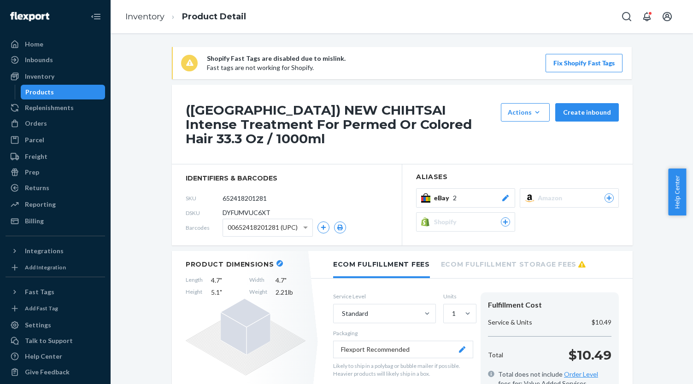
click at [72, 92] on div "Products" at bounding box center [63, 92] width 83 height 13
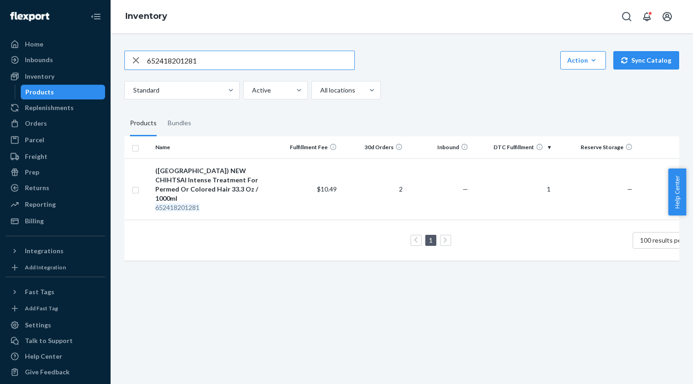
click at [233, 61] on input "652418201281" at bounding box center [250, 60] width 207 height 18
paste input "IF_EA1F9B64"
type input "IF_EA1F9B64"
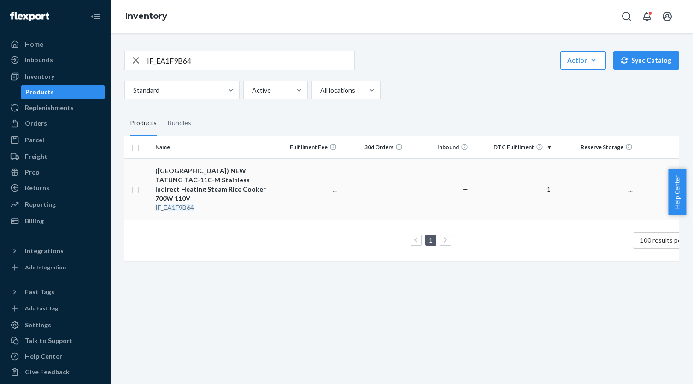
click at [199, 177] on div "(US) NEW TATUNG TAC-11C-M Stainless Indirect Heating Steam Rice Cooker 700W 110V" at bounding box center [213, 184] width 116 height 37
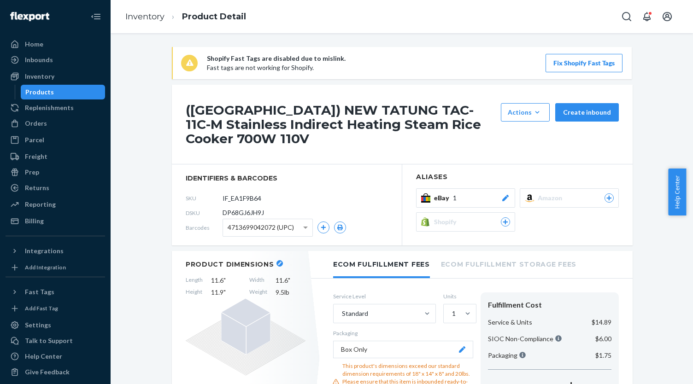
click at [491, 154] on div "(US) NEW TATUNG TAC-11C-M Stainless Indirect Heating Steam Rice Cooker 700W 110…" at bounding box center [402, 125] width 461 height 80
click at [474, 194] on div "eBay 1" at bounding box center [472, 198] width 76 height 9
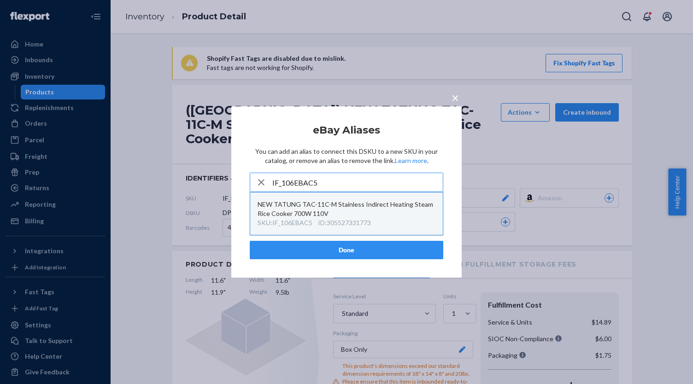
type input "IF_106EBAC5"
click at [364, 210] on div "NEW TATUNG TAC-11C-M Stainless Indirect Heating Steam Rice Cooker 700W 110V" at bounding box center [347, 209] width 178 height 18
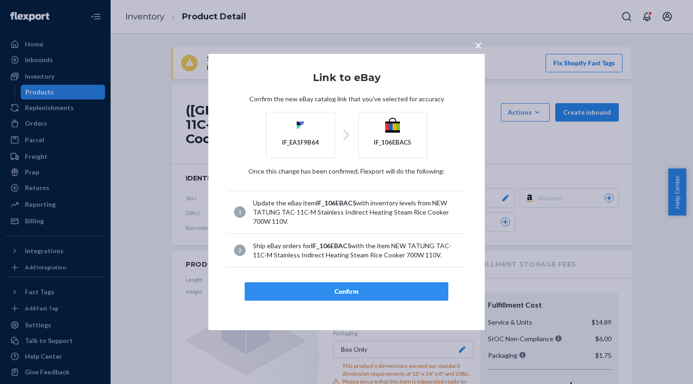
click at [362, 288] on div "Confirm" at bounding box center [347, 291] width 188 height 9
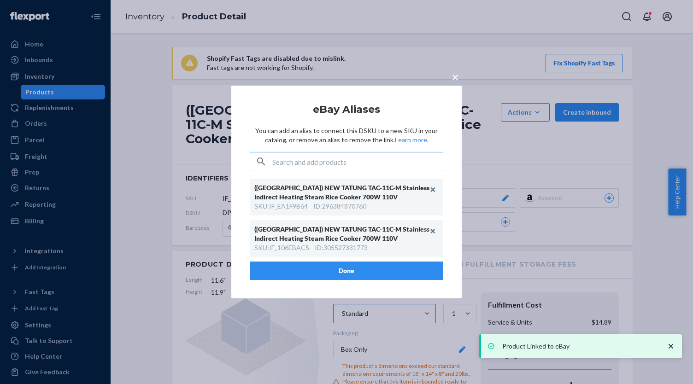
drag, startPoint x: 344, startPoint y: 269, endPoint x: 348, endPoint y: 275, distance: 7.3
click at [344, 270] on button "Done" at bounding box center [347, 271] width 194 height 18
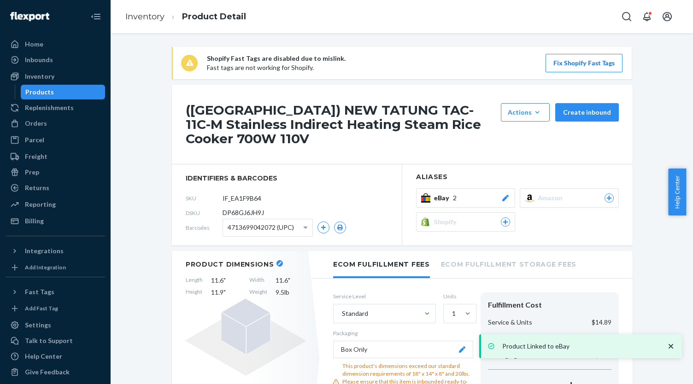
click at [53, 86] on div "Products" at bounding box center [63, 92] width 83 height 13
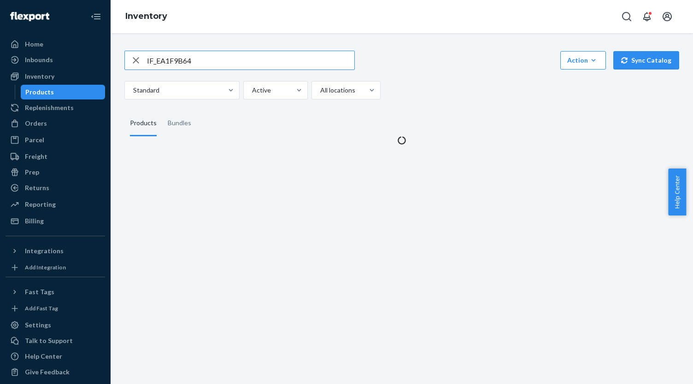
click at [231, 66] on input "IF_EA1F9B64" at bounding box center [250, 60] width 207 height 18
type input "IF_97E2496D"
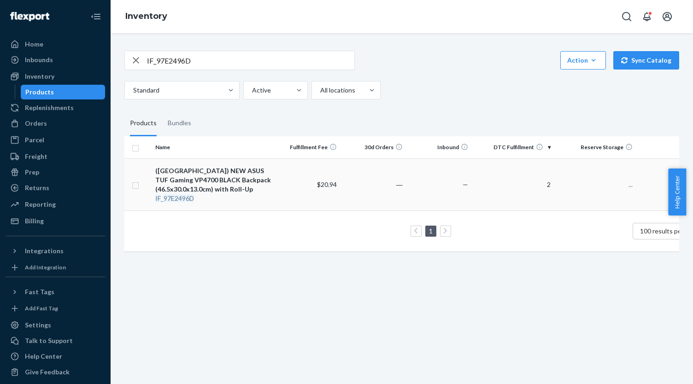
click at [221, 177] on div "(US) NEW ASUS TUF Gaming VP4700 BLACK Backpack (46.5x30.0x13.0cm) with Roll-Up" at bounding box center [213, 180] width 116 height 28
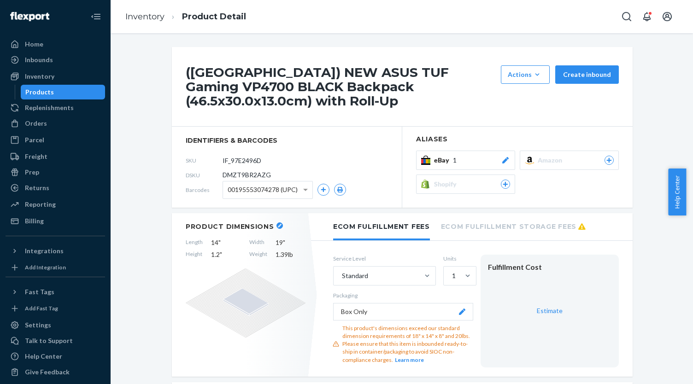
click at [480, 156] on div "eBay 1" at bounding box center [472, 160] width 76 height 9
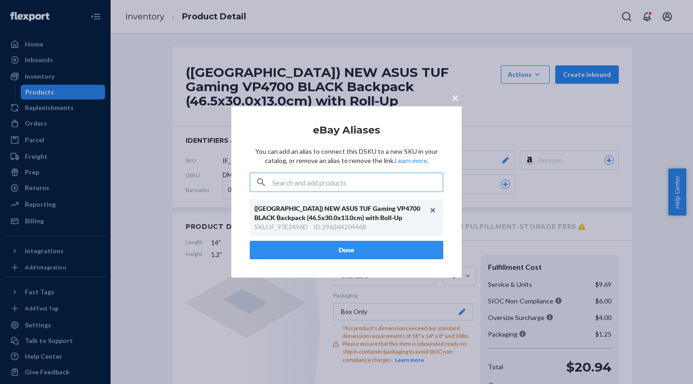
type input "IF_B487CFD5"
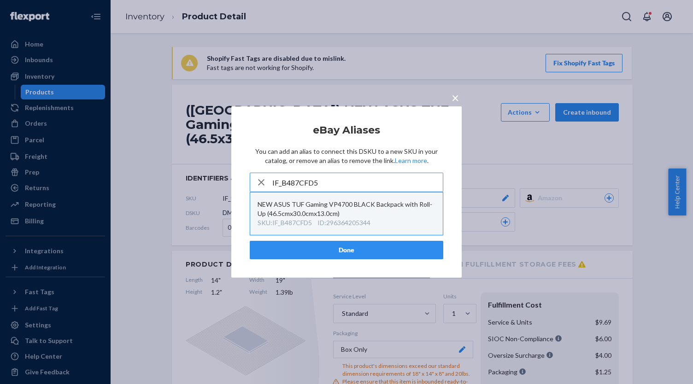
click at [360, 216] on div "NEW ASUS TUF Gaming VP4700 BLACK Backpack with Roll-Up (46.5cmx30.0cmx13.0cm)" at bounding box center [347, 209] width 178 height 18
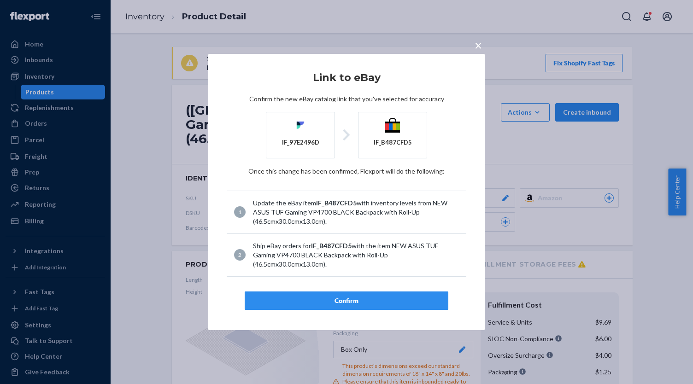
click at [366, 302] on div "Confirm" at bounding box center [347, 300] width 188 height 9
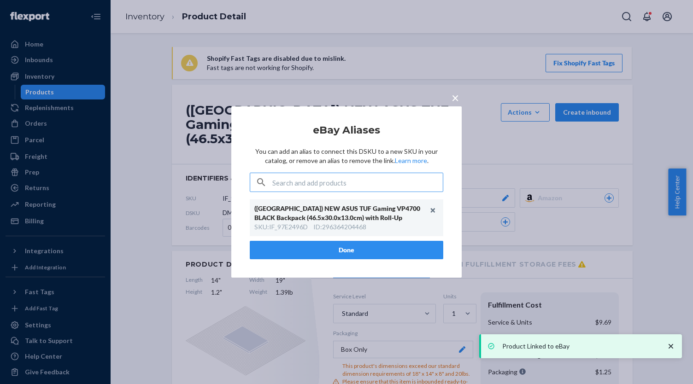
click at [360, 256] on article "eBay Aliases You can add an alias to connect this DSKU to a new SKU in your cat…" at bounding box center [347, 192] width 194 height 135
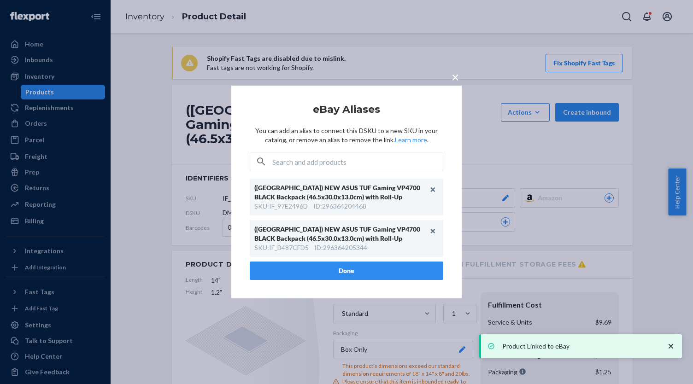
click at [358, 255] on div "(US) NEW ASUS TUF Gaming VP4700 BLACK Backpack (46.5x30.0x13.0cm) with Roll-Up …" at bounding box center [347, 238] width 194 height 37
click at [364, 267] on button "Done" at bounding box center [347, 271] width 194 height 18
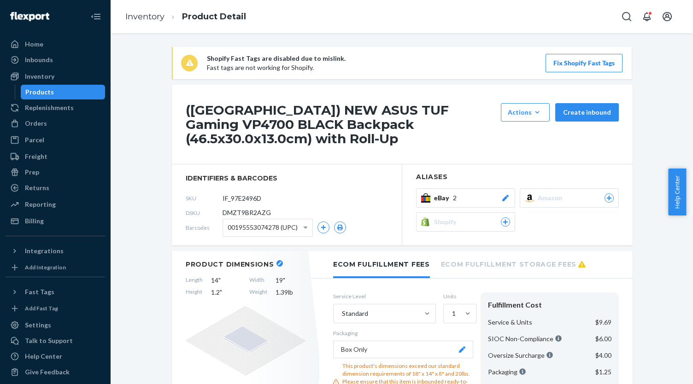
click at [63, 91] on div "Products" at bounding box center [63, 92] width 83 height 13
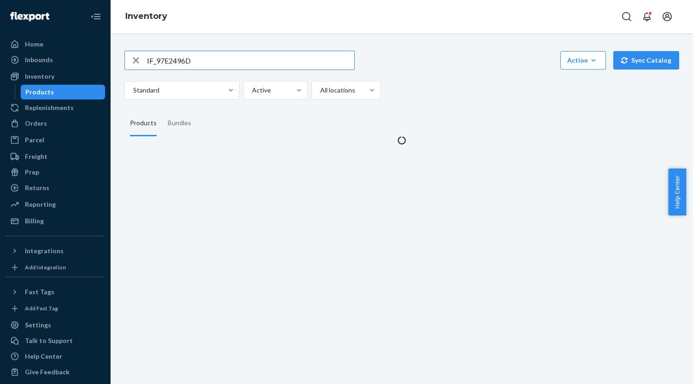
click at [217, 59] on input "IF_97E2496D" at bounding box center [250, 60] width 207 height 18
type input "652418211037"
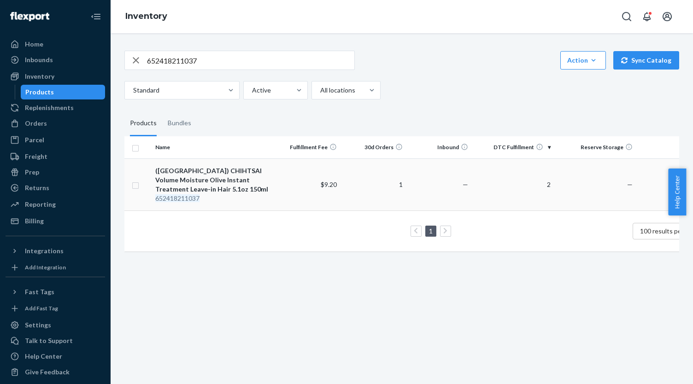
click at [244, 177] on div "(US) CHIHTSAI Volume Moisture Olive Instant Treatment Leave-in Hair 5.1oz 150ml" at bounding box center [213, 180] width 116 height 28
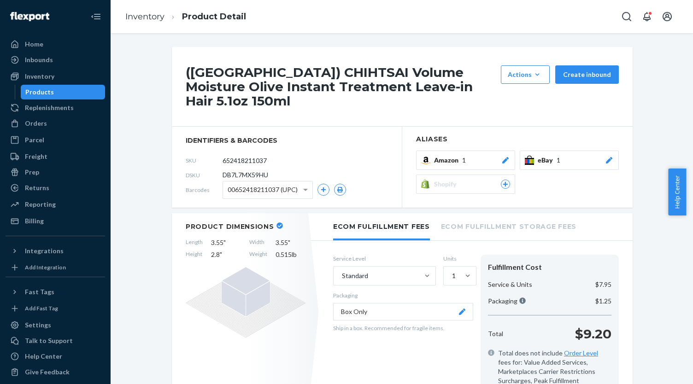
click at [538, 156] on span "eBay" at bounding box center [547, 160] width 19 height 9
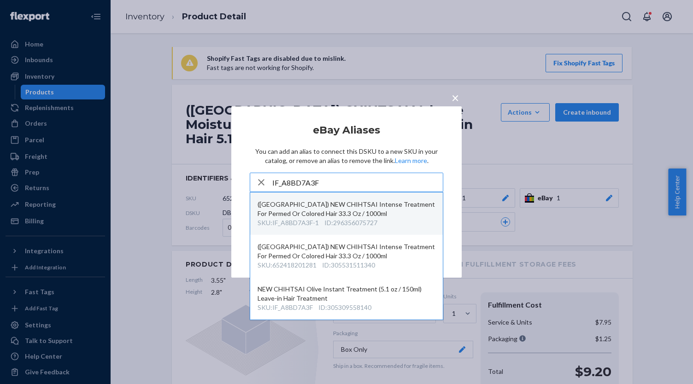
type input "IF_A8BD7A3F"
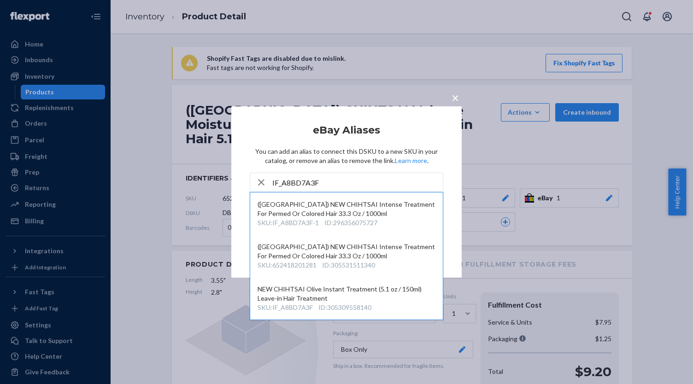
drag, startPoint x: 363, startPoint y: 213, endPoint x: 430, endPoint y: 153, distance: 89.4
click at [430, 153] on article "eBay Aliases You can add an alias to connect this DSKU to a new SKU in your cat…" at bounding box center [347, 192] width 194 height 135
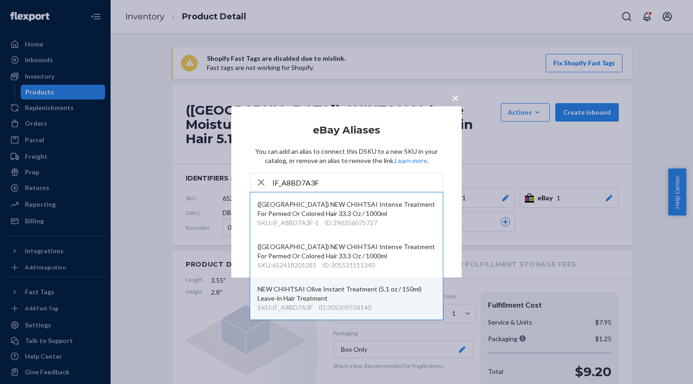
click at [374, 292] on div "NEW CHIHTSAI Olive Instant Treatment (5.1 oz / 150ml) Leave-in Hair Treatment" at bounding box center [347, 294] width 178 height 18
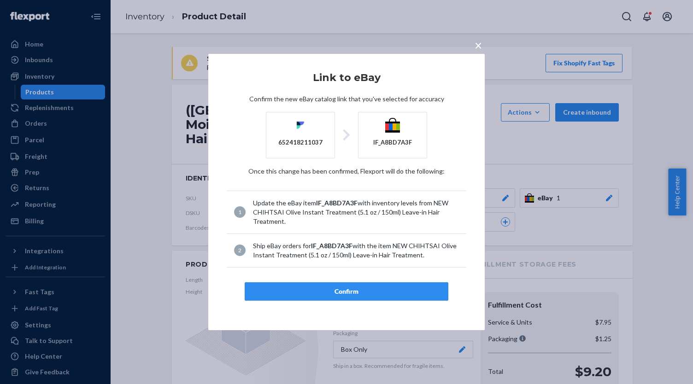
click at [381, 283] on button "Confirm" at bounding box center [347, 292] width 204 height 18
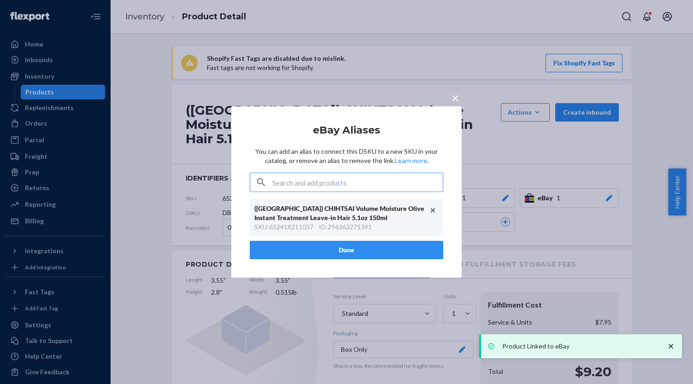
click at [359, 249] on article "eBay Aliases You can add an alias to connect this DSKU to a new SKU in your cat…" at bounding box center [347, 192] width 194 height 135
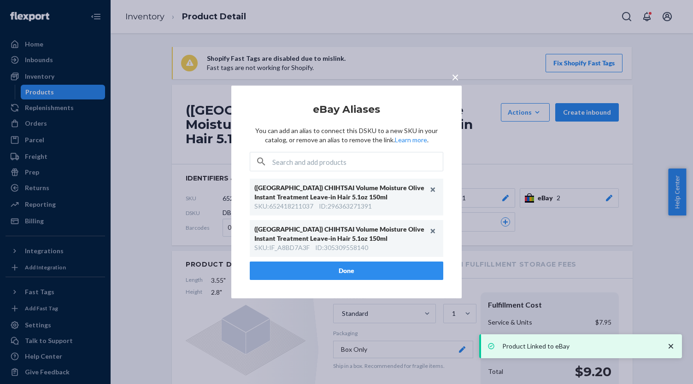
click at [351, 274] on button "Done" at bounding box center [347, 271] width 194 height 18
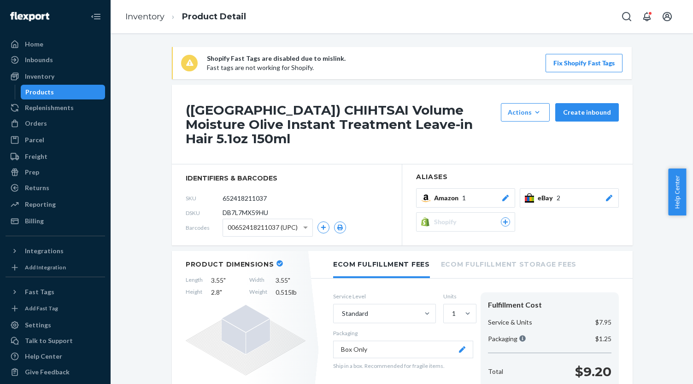
click at [69, 94] on div "Products" at bounding box center [63, 92] width 83 height 13
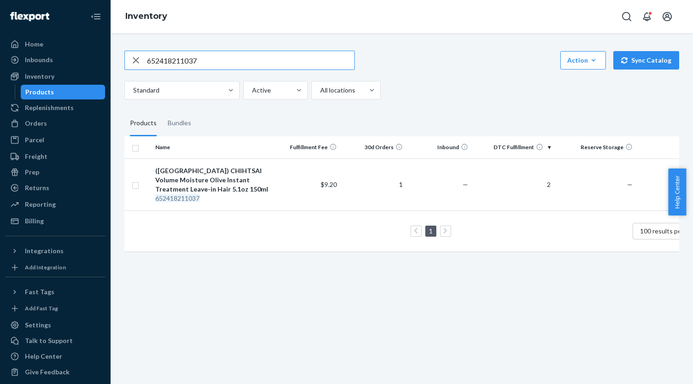
click at [231, 59] on input "652418211037" at bounding box center [250, 60] width 207 height 18
click at [230, 59] on input "652418211037" at bounding box center [250, 60] width 207 height 18
paste input "IF_2ADE96E"
type input "IF_2ADE96E7"
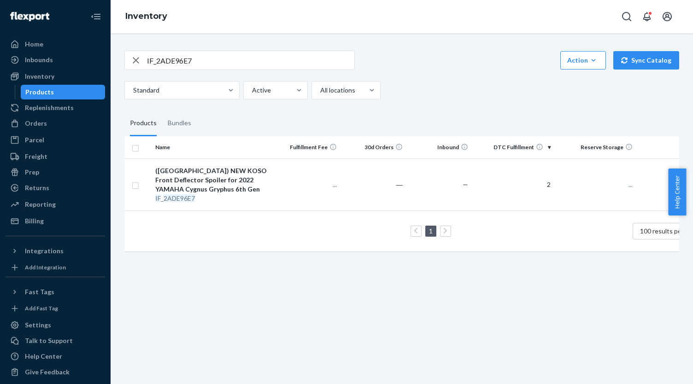
drag, startPoint x: 227, startPoint y: 178, endPoint x: 221, endPoint y: 177, distance: 6.1
click at [227, 178] on div "(US) NEW KOSO Front Deflector Spoiler for 2022 YAMAHA Cygnus Gryphus 6th Gen" at bounding box center [213, 180] width 116 height 28
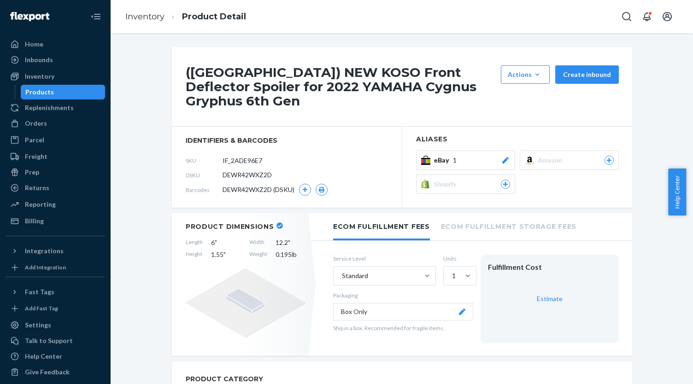
click at [435, 156] on span "eBay" at bounding box center [443, 160] width 19 height 9
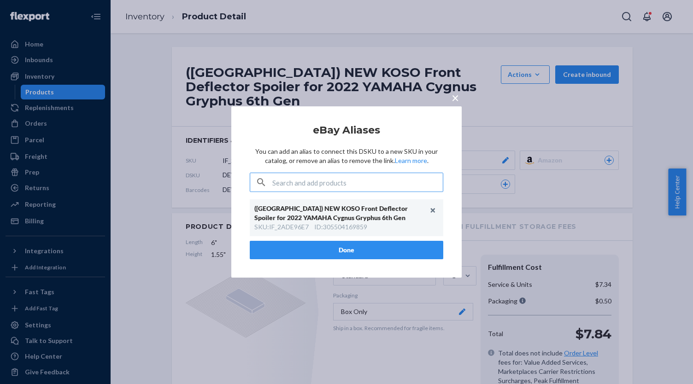
type input "IF_CFC65ED2"
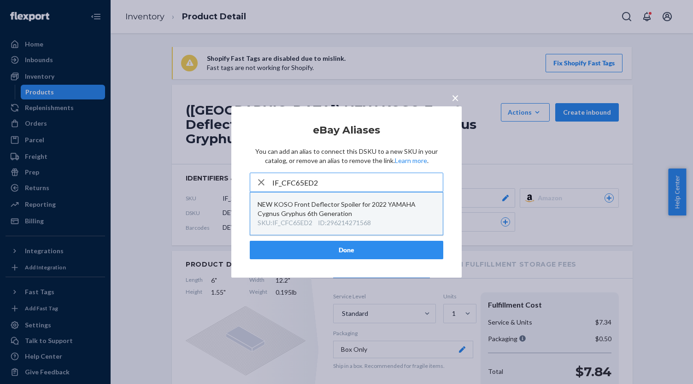
click at [371, 221] on div "ID : 296214271568" at bounding box center [344, 223] width 53 height 9
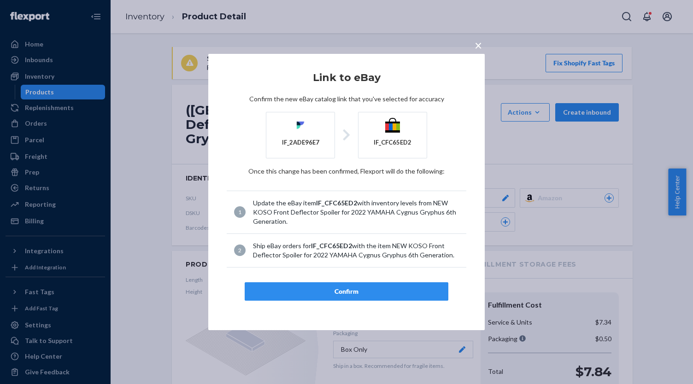
click at [370, 287] on div "Confirm" at bounding box center [347, 291] width 188 height 9
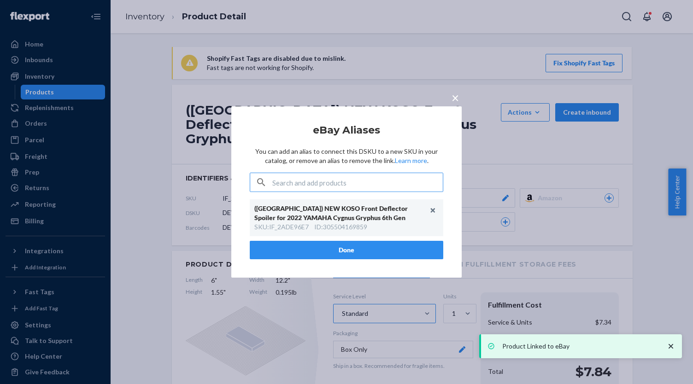
click at [335, 249] on button "Done" at bounding box center [347, 250] width 194 height 18
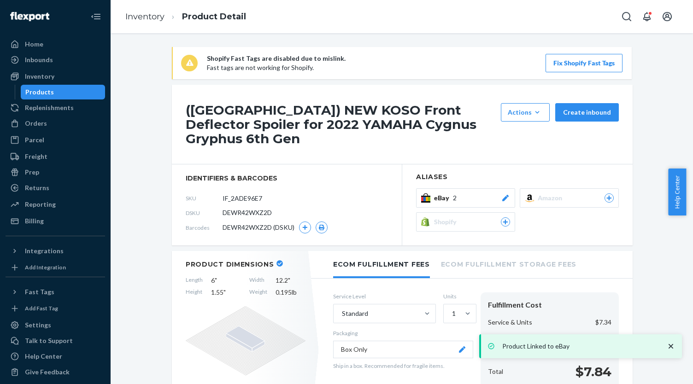
click at [65, 97] on div "Products" at bounding box center [63, 92] width 83 height 13
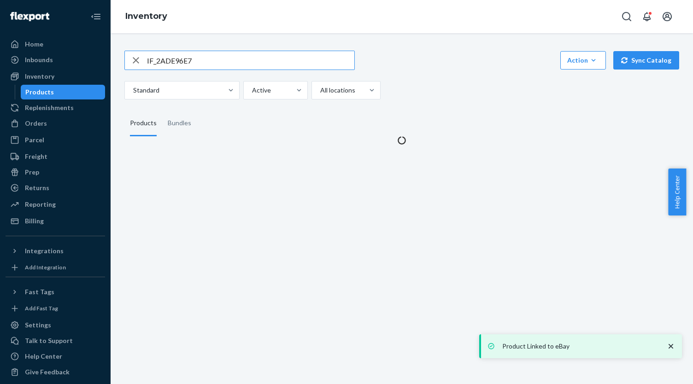
click at [65, 94] on div "Products" at bounding box center [63, 92] width 83 height 13
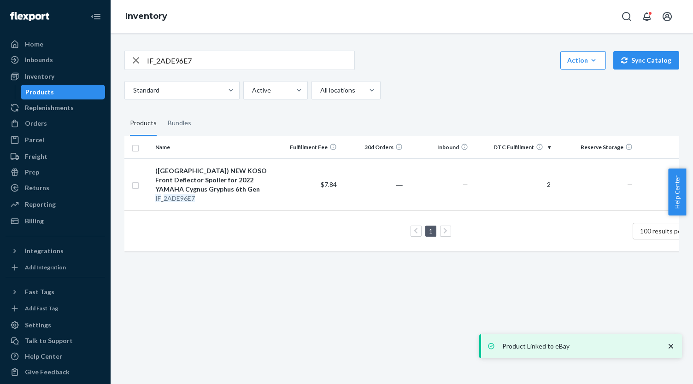
click at [187, 64] on input "IF_2ADE96E7" at bounding box center [250, 60] width 207 height 18
paste input "圖解半導體"
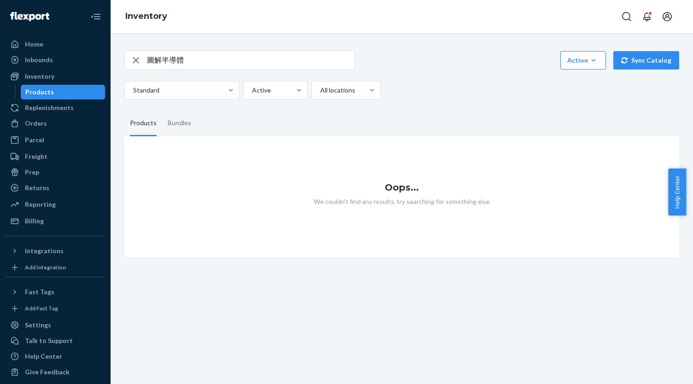
click at [273, 67] on input "圖解半導體" at bounding box center [250, 60] width 207 height 18
click at [273, 66] on input "圖解半導體" at bounding box center [250, 60] width 207 height 18
paste input "9786263294721"
type input "9786263294721"
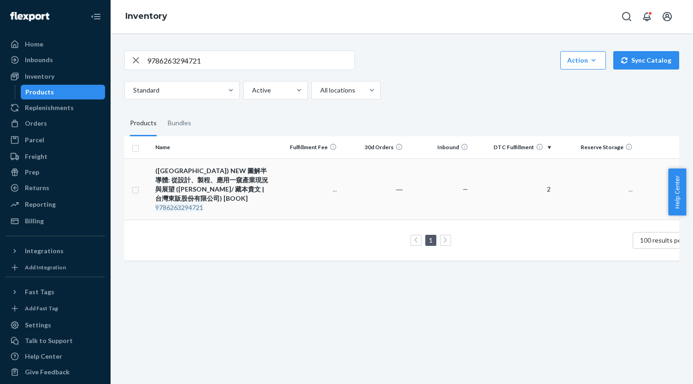
click at [253, 169] on div "(US) NEW 圖解半導體: 從設計、製程、應用一窺產業現況與展望 (井上伸雄/ 藏本貴文 | 台灣東販股份有限公司) [BOOK]" at bounding box center [213, 184] width 116 height 37
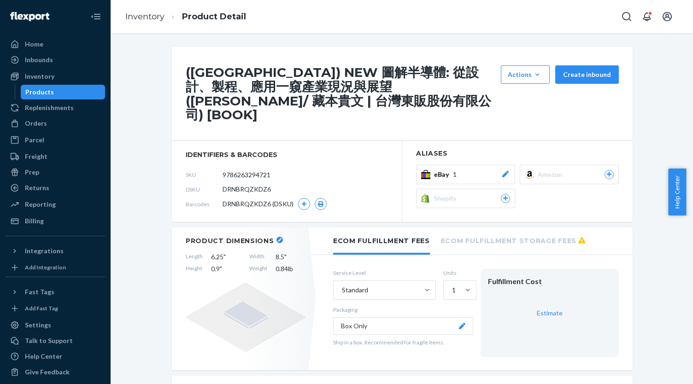
click at [460, 170] on div "eBay 1" at bounding box center [472, 174] width 76 height 9
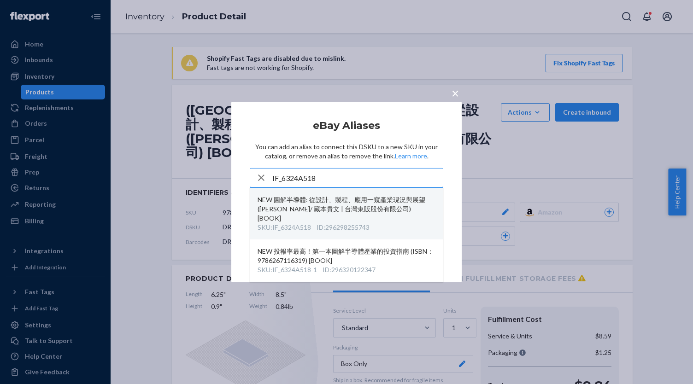
type input "IF_6324A518"
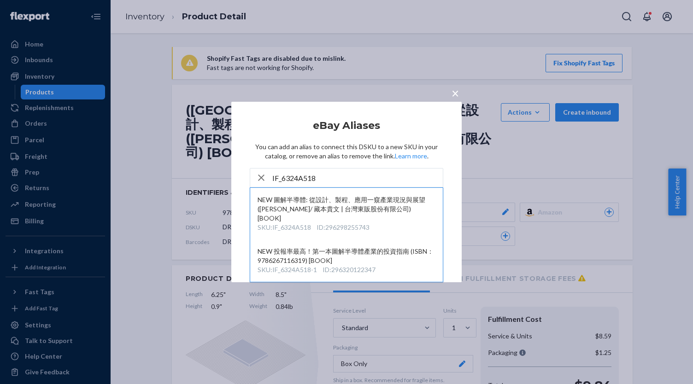
drag, startPoint x: 371, startPoint y: 209, endPoint x: 396, endPoint y: 129, distance: 84.3
click at [396, 129] on article "eBay Aliases You can add an alias to connect this DSKU to a new SKU in your cat…" at bounding box center [347, 192] width 194 height 144
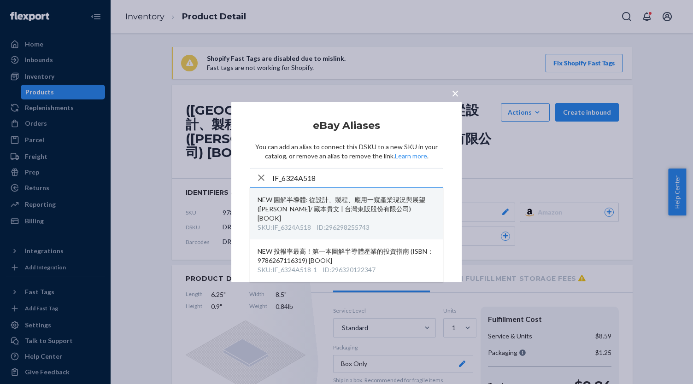
click at [406, 216] on div "NEW 圖解半導體: 從設計、製程、應用一窺產業現況與展望 (井上伸雄/ 藏本貴文 | 台灣東販股份有限公司) [BOOK]" at bounding box center [347, 209] width 178 height 28
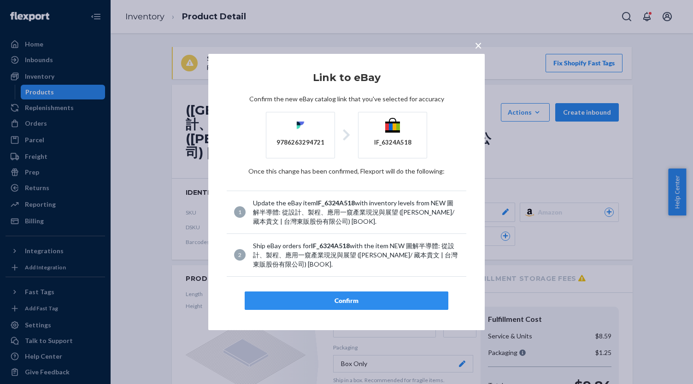
click at [378, 296] on div "Confirm" at bounding box center [347, 300] width 188 height 9
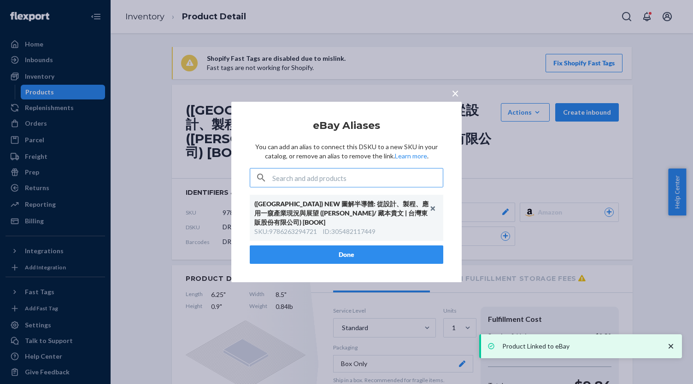
click at [361, 249] on button "Done" at bounding box center [347, 255] width 194 height 18
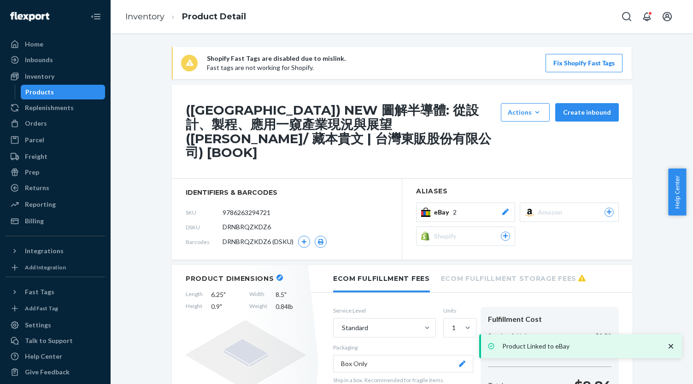
drag, startPoint x: 59, startPoint y: 93, endPoint x: 228, endPoint y: 218, distance: 209.9
click at [59, 93] on div "Products" at bounding box center [63, 92] width 83 height 13
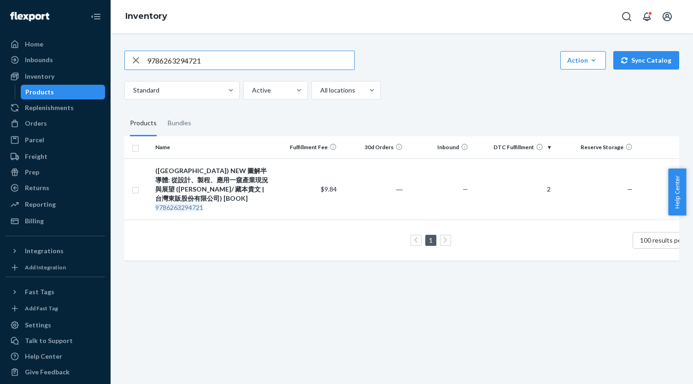
click at [167, 72] on div "9786263294721 Action Create product Create bundle Bulk create products Bulk upd…" at bounding box center [401, 75] width 555 height 49
click at [167, 62] on input "9786263294721" at bounding box center [250, 60] width 207 height 18
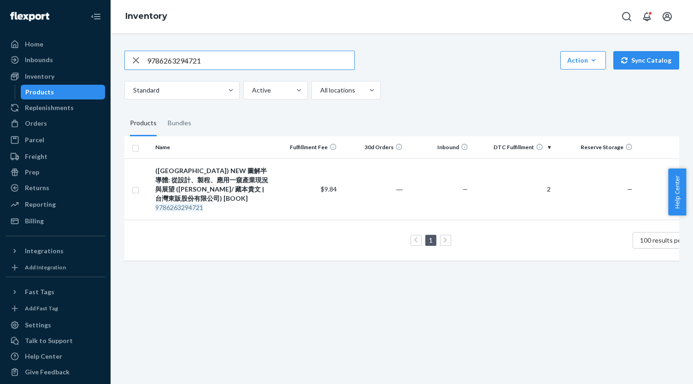
paste input "IF_29B5DB7C"
type input "IF_29B5DB7C"
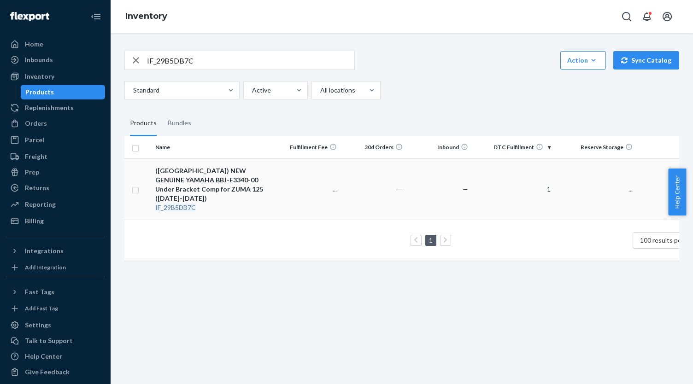
click at [238, 172] on div "([GEOGRAPHIC_DATA]) NEW GENUINE YAMAHA BBJ-F3340-00 Under Bracket Comp for ZUMA…" at bounding box center [213, 184] width 116 height 37
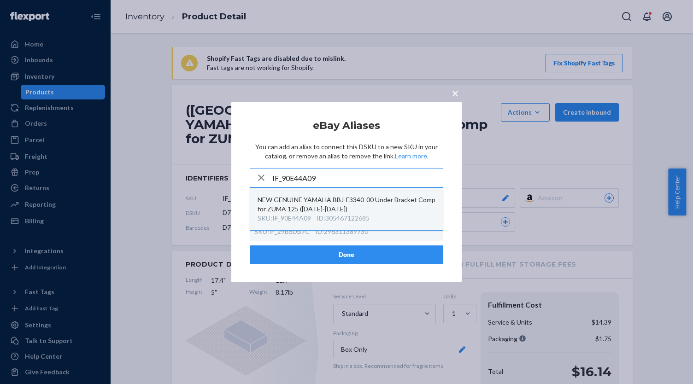
type input "IF_90E44A09"
click at [348, 214] on div "NEW GENUINE YAMAHA BBJ-F3340-00 Under Bracket Comp for ZUMA 125 ([DATE]-[DATE])" at bounding box center [347, 204] width 178 height 18
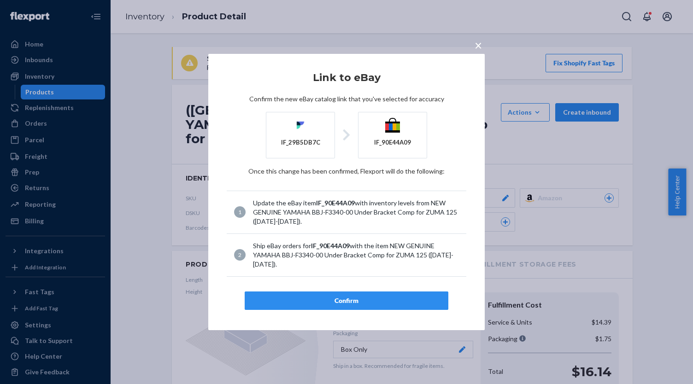
click at [354, 295] on button "Confirm" at bounding box center [347, 301] width 204 height 18
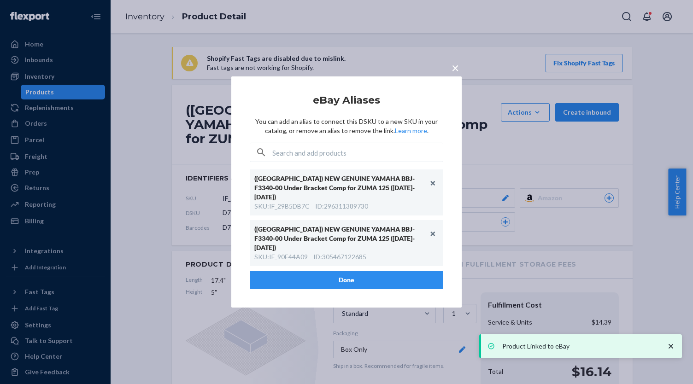
click at [298, 260] on div "([GEOGRAPHIC_DATA]) NEW GENUINE YAMAHA BBJ-F3340-00 Under Bracket Comp for ZUMA…" at bounding box center [347, 220] width 194 height 101
click at [302, 271] on button "Done" at bounding box center [347, 280] width 194 height 18
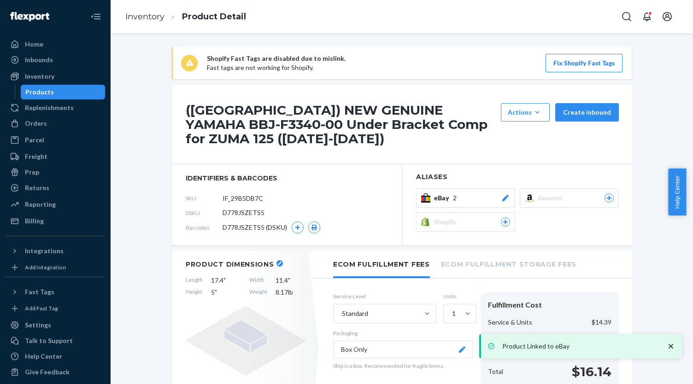
click at [82, 93] on div "Products" at bounding box center [63, 92] width 83 height 13
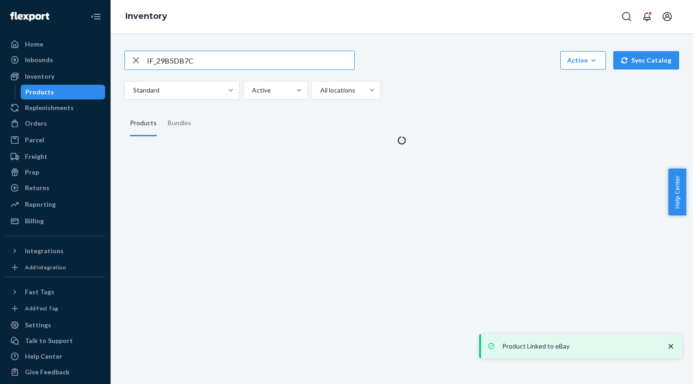
click at [202, 59] on input "IF_29B5DB7C" at bounding box center [250, 60] width 207 height 18
type input "4713095062179"
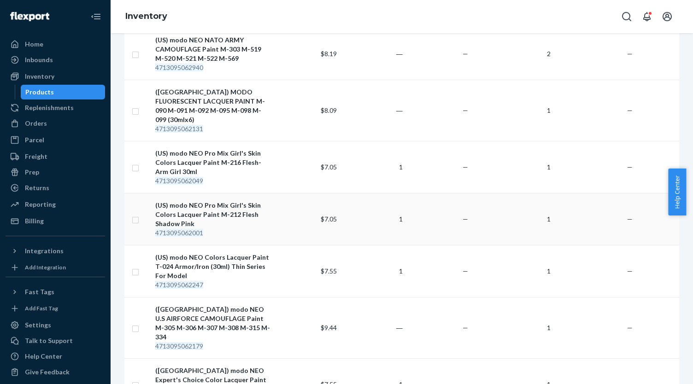
scroll to position [738, 0]
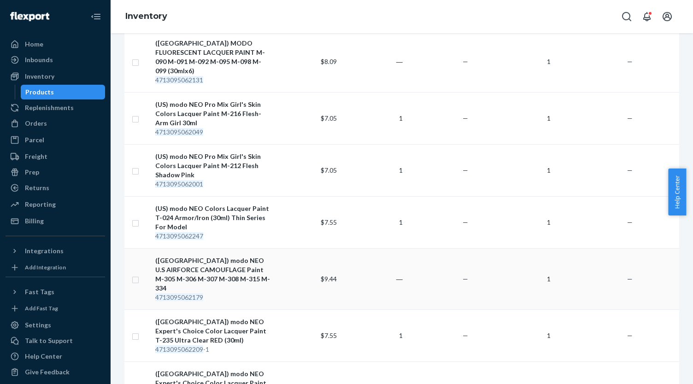
click at [229, 256] on div "([GEOGRAPHIC_DATA]) modo NEO U.S AIRFORCE CAMOUFLAGE Paint M-305 M-306 M-307 M-…" at bounding box center [213, 274] width 116 height 37
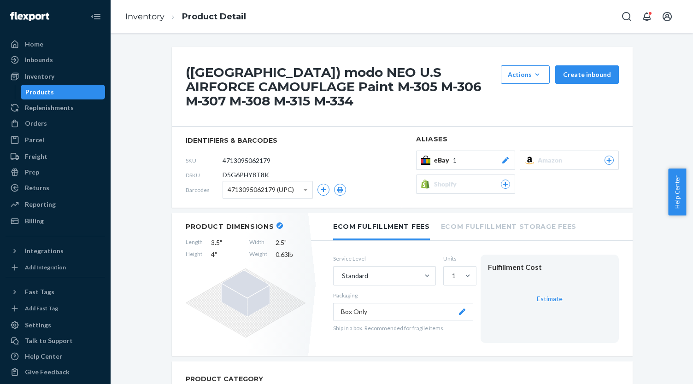
click at [461, 151] on button "eBay 1" at bounding box center [465, 160] width 99 height 19
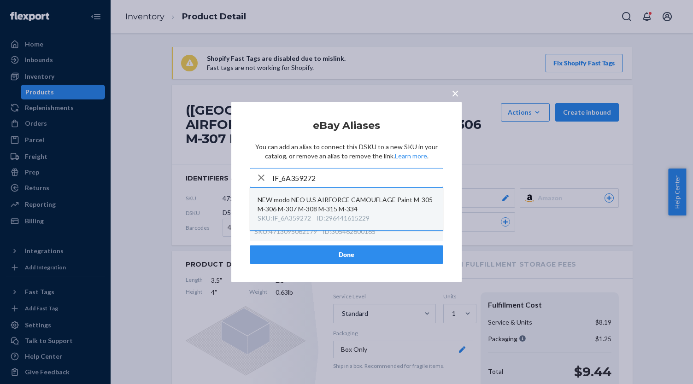
type input "IF_6A359272"
click at [396, 205] on div "NEW modo NEO U.S AIRFORCE CAMOUFLAGE Paint M-305 M-306 M-307 M-308 M-315 M-334" at bounding box center [347, 204] width 178 height 18
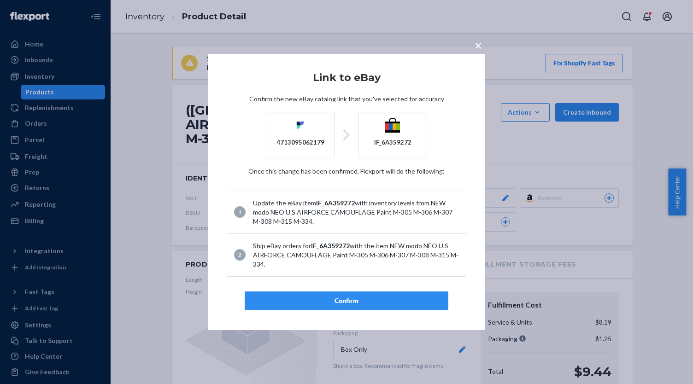
click at [384, 292] on button "Confirm" at bounding box center [347, 301] width 204 height 18
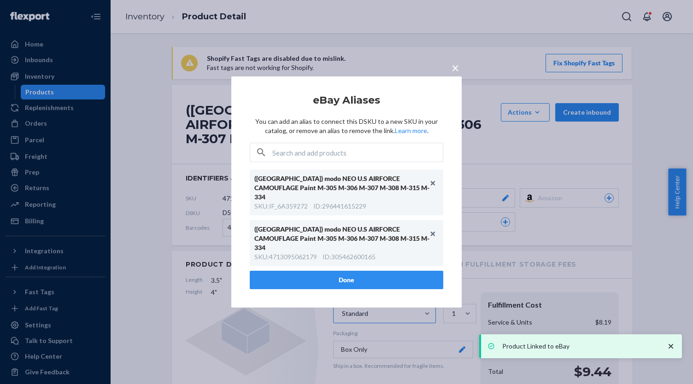
click at [339, 271] on button "Done" at bounding box center [347, 280] width 194 height 18
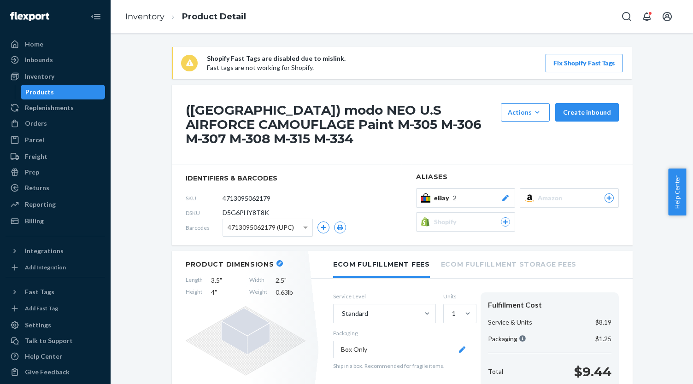
click at [84, 87] on div "Products" at bounding box center [63, 92] width 83 height 13
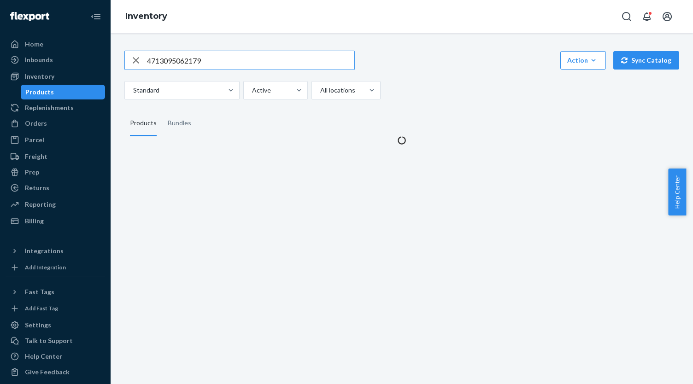
click at [244, 64] on input "4713095062179" at bounding box center [250, 60] width 207 height 18
type input "4713095062940"
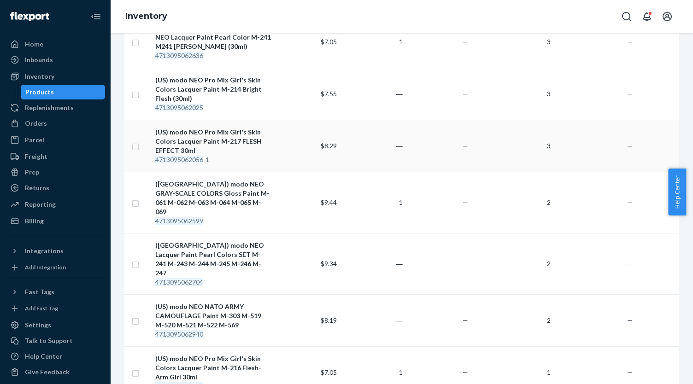
scroll to position [461, 0]
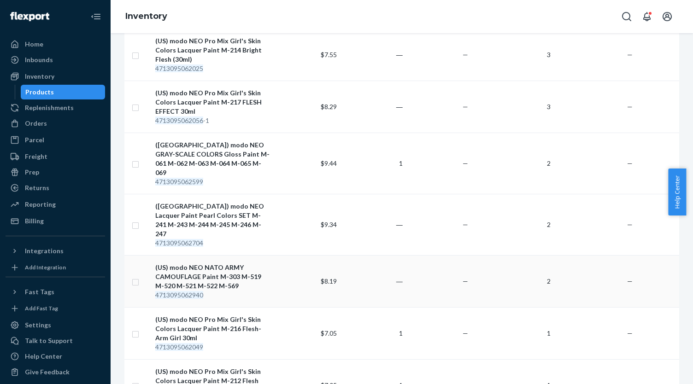
click at [230, 263] on div "(US) modo NEO NATO ARMY CAMOUFLAGE Paint M-303 M-519 M-520 M-521 M-522 M-569" at bounding box center [213, 277] width 116 height 28
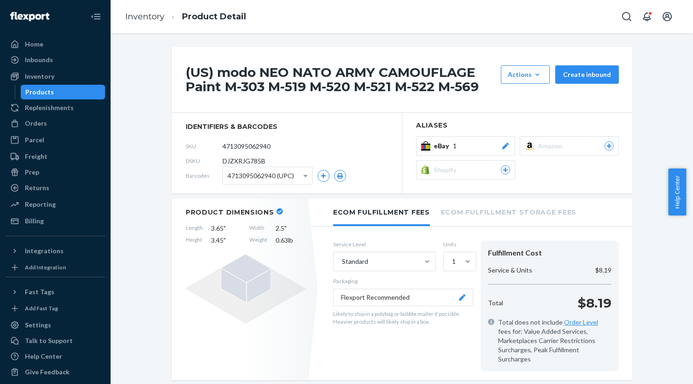
click at [453, 143] on span "1" at bounding box center [455, 146] width 4 height 9
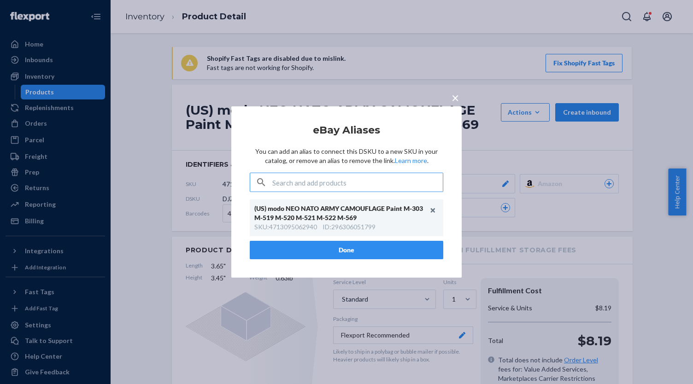
type input "IF_FFDE80A1"
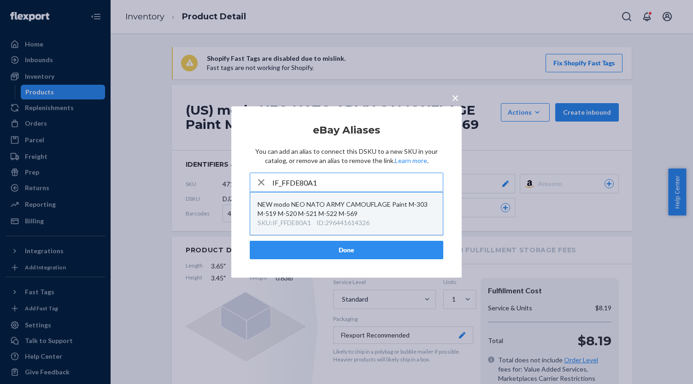
click at [348, 215] on div "NEW modo NEO NATO ARMY CAMOUFLAGE Paint M-303 M-519 M-520 M-521 M-522 M-569" at bounding box center [347, 209] width 178 height 18
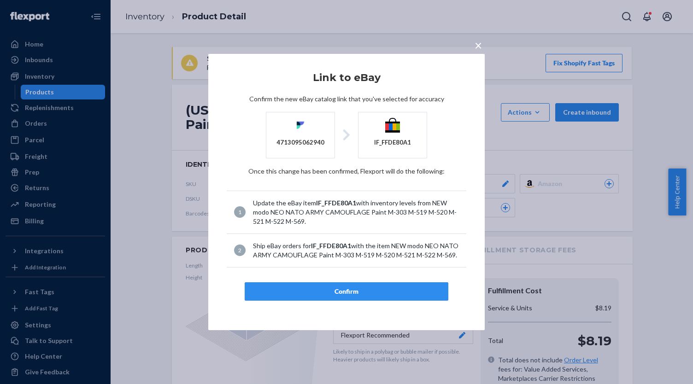
click at [354, 287] on div "Confirm" at bounding box center [347, 291] width 188 height 9
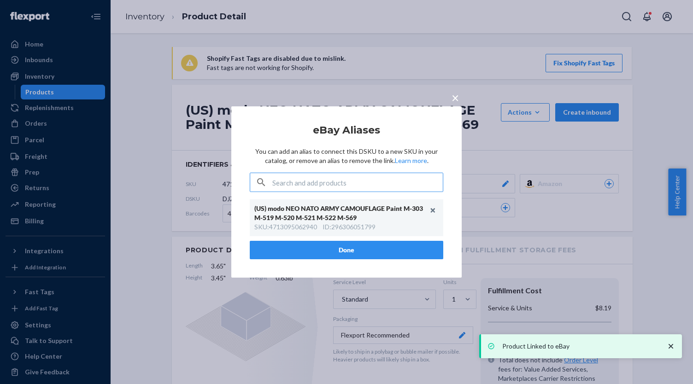
click at [342, 251] on article "eBay Aliases You can add an alias to connect this DSKU to a new SKU in your cat…" at bounding box center [347, 192] width 194 height 135
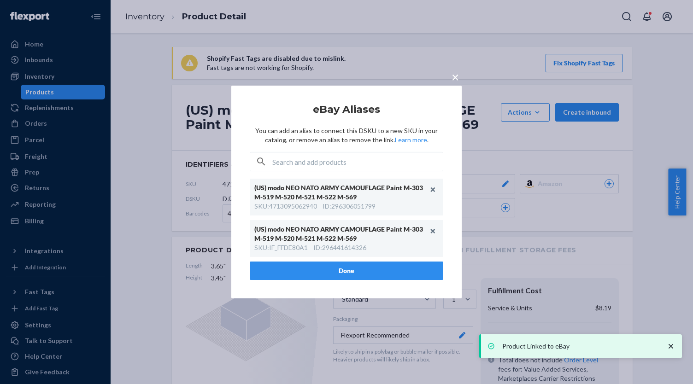
click at [325, 273] on button "Done" at bounding box center [347, 271] width 194 height 18
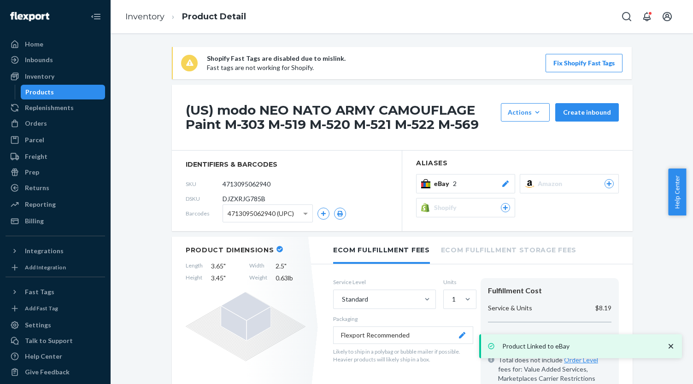
click at [71, 92] on div "Products" at bounding box center [63, 92] width 83 height 13
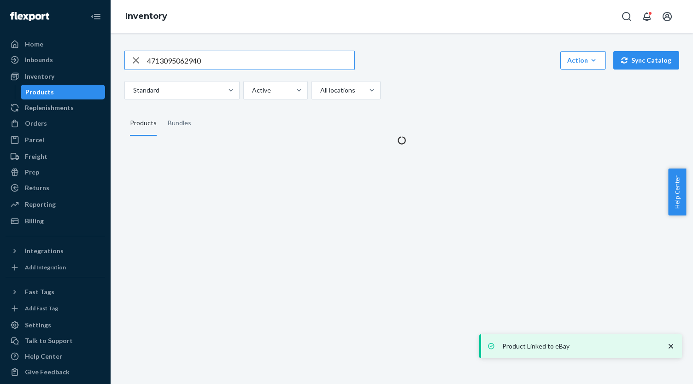
click at [203, 68] on input "4713095062940" at bounding box center [250, 60] width 207 height 18
click at [202, 68] on input "4713095062940" at bounding box center [250, 60] width 207 height 18
type input "4713095062599"
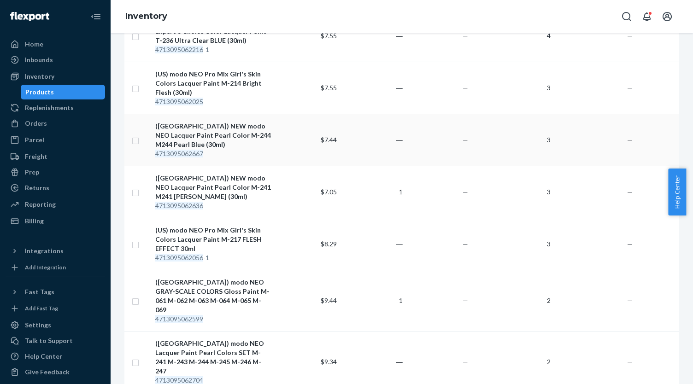
scroll to position [369, 0]
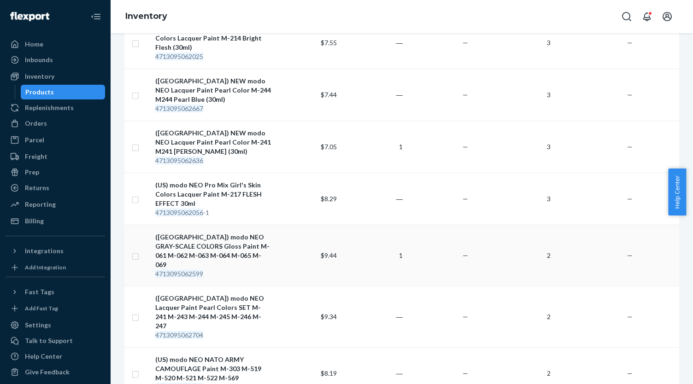
click at [253, 233] on div "([GEOGRAPHIC_DATA]) modo NEO GRAY-SCALE COLORS Gloss Paint M-061 M-062 M-063 M-…" at bounding box center [213, 251] width 116 height 37
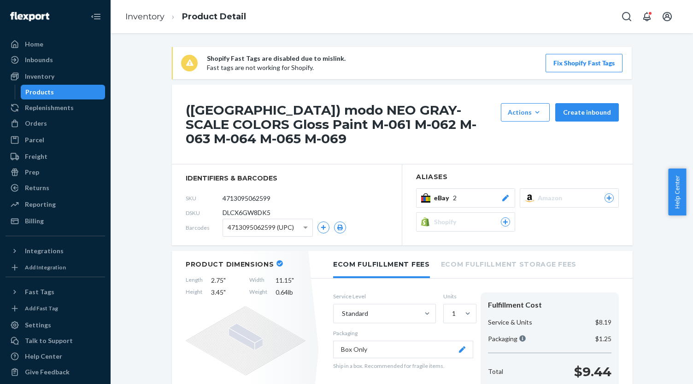
click at [475, 190] on button "eBay 2" at bounding box center [465, 198] width 99 height 19
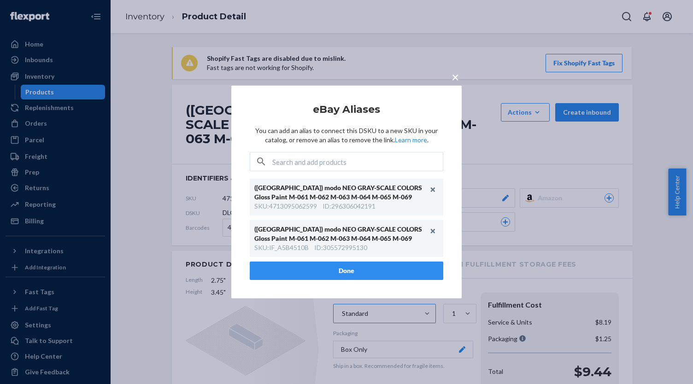
click at [395, 270] on button "Done" at bounding box center [347, 271] width 194 height 18
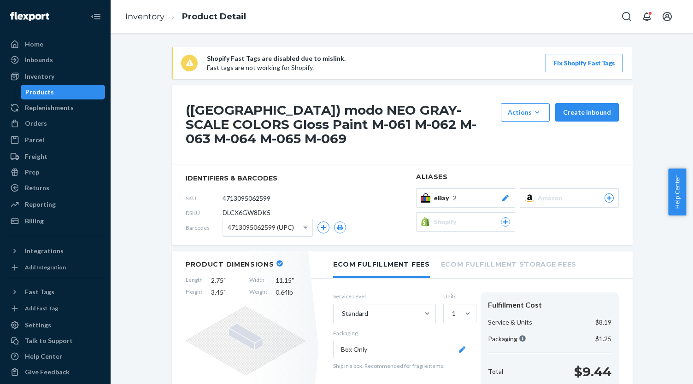
click at [82, 90] on div "Products" at bounding box center [63, 92] width 83 height 13
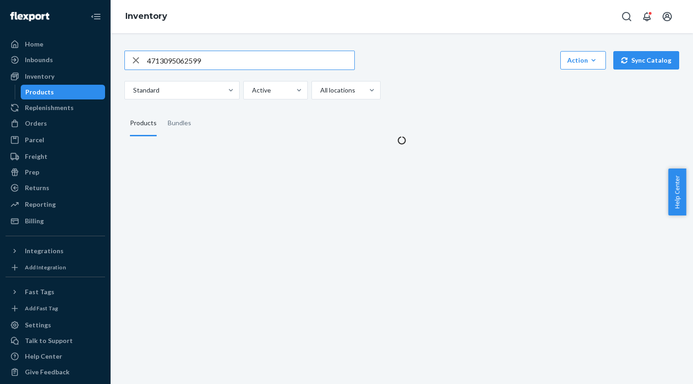
click at [224, 62] on input "4713095062599" at bounding box center [250, 60] width 207 height 18
type input "4713095063060"
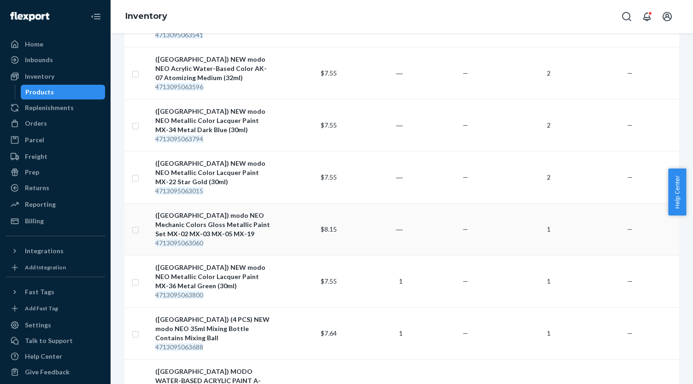
scroll to position [277, 0]
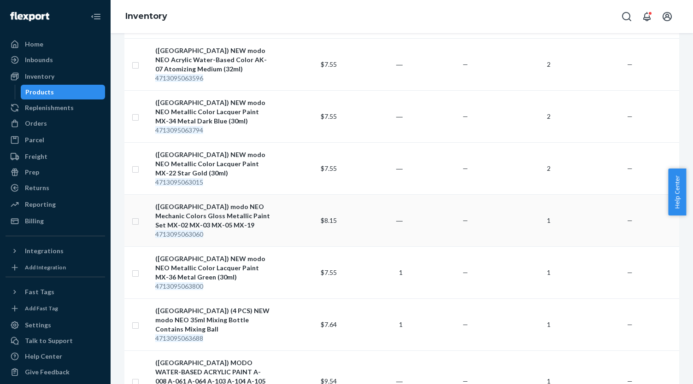
click at [248, 202] on div "([GEOGRAPHIC_DATA]) modo NEO Mechanic Colors Gloss Metallic Paint Set MX-02 MX-…" at bounding box center [213, 216] width 116 height 28
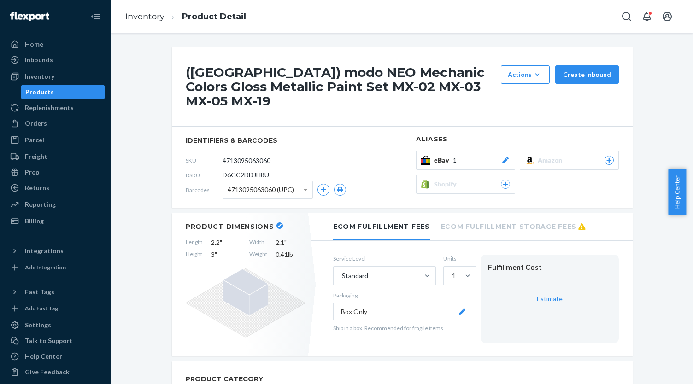
click at [435, 156] on span "eBay" at bounding box center [443, 160] width 19 height 9
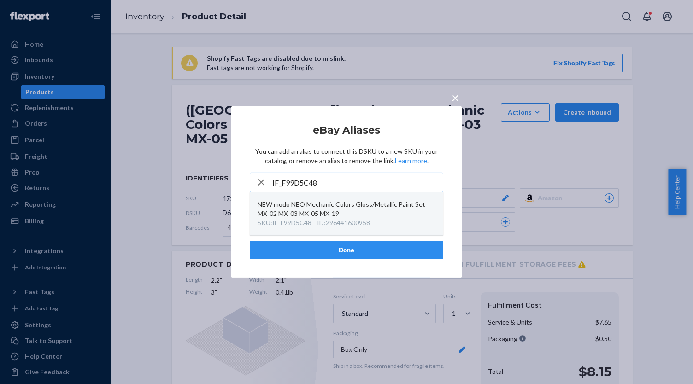
type input "IF_F99D5C48"
click at [384, 211] on div "NEW modo NEO Mechanic Colors Gloss/Metallic Paint Set MX-02 MX-03 MX-05 MX-19" at bounding box center [347, 209] width 178 height 18
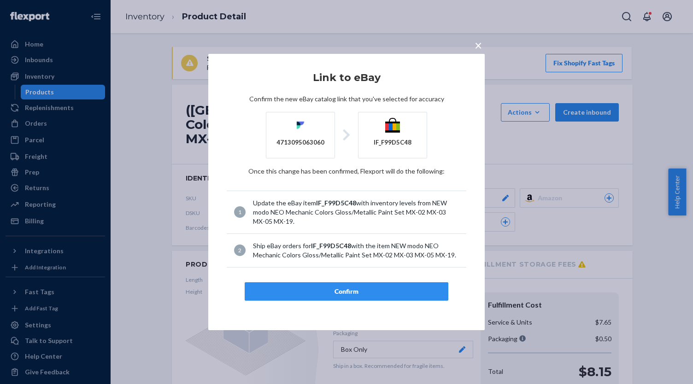
click at [384, 285] on button "Confirm" at bounding box center [347, 292] width 204 height 18
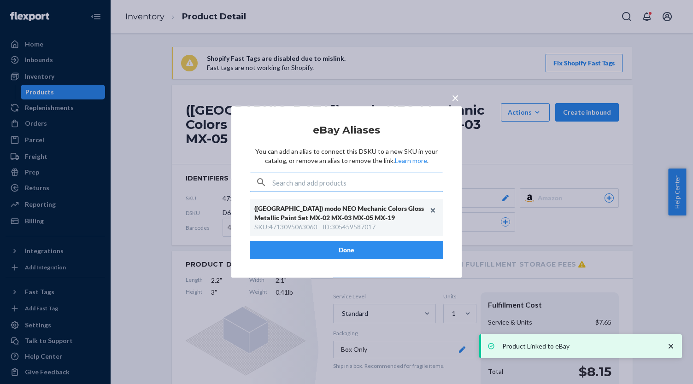
click at [370, 256] on article "eBay Aliases You can add an alias to connect this DSKU to a new SKU in your cat…" at bounding box center [347, 192] width 194 height 135
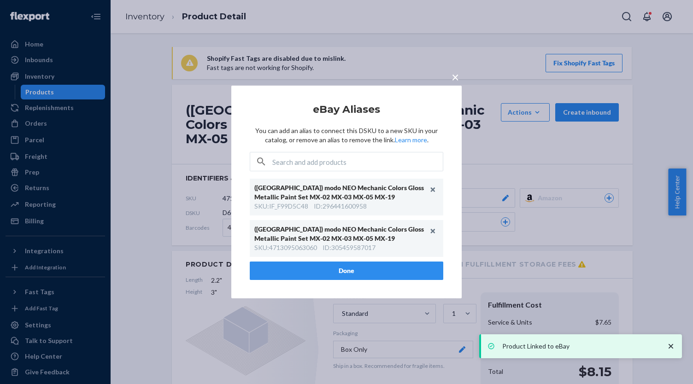
click at [315, 263] on button "Done" at bounding box center [347, 271] width 194 height 18
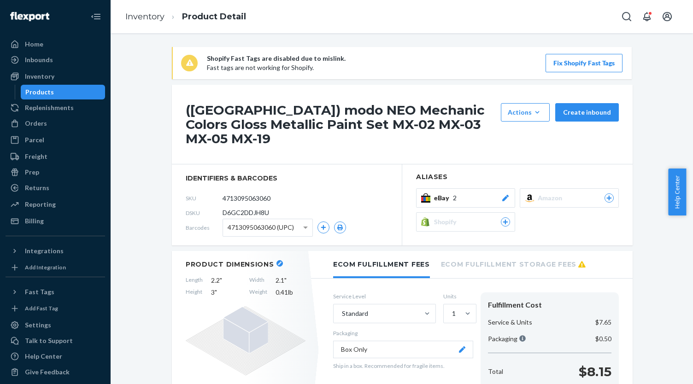
click at [77, 92] on div "Products" at bounding box center [63, 92] width 83 height 13
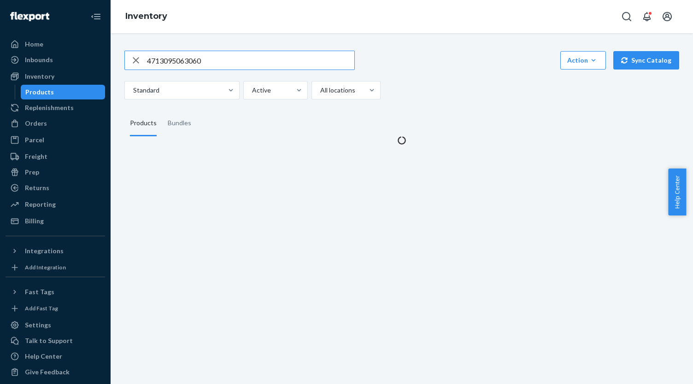
click at [248, 61] on input "4713095063060" at bounding box center [250, 60] width 207 height 18
type input "IF_3BEAC57C"
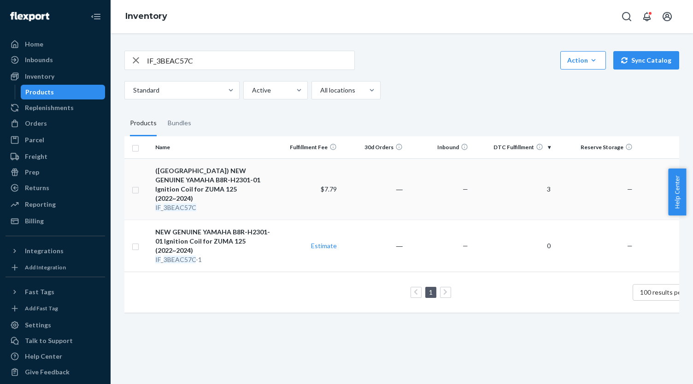
click at [249, 181] on div "([GEOGRAPHIC_DATA]) NEW GENUINE YAMAHA B8R-H2301-01 Ignition Coil for ZUMA 125 …" at bounding box center [213, 184] width 116 height 37
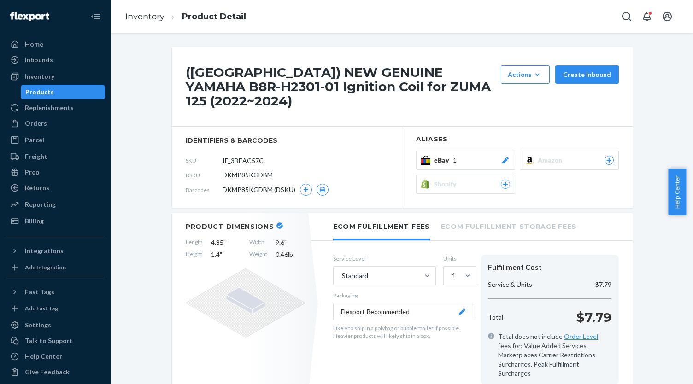
click at [496, 156] on div "eBay 1" at bounding box center [472, 160] width 76 height 9
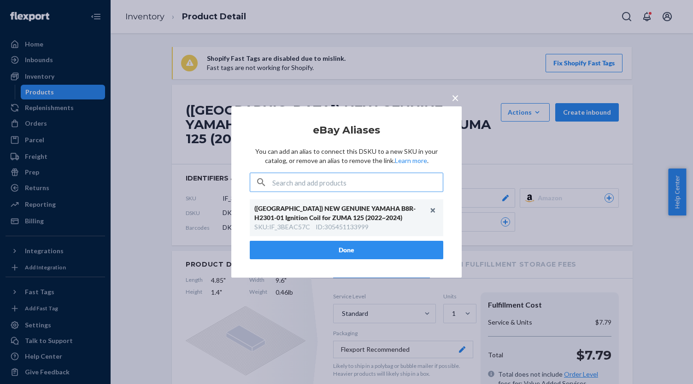
type input "IF_3BEAC57C-1"
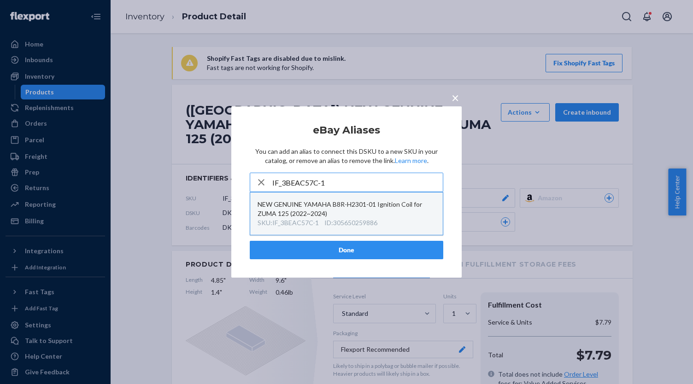
click at [346, 223] on div "ID : 305650259886" at bounding box center [351, 223] width 53 height 9
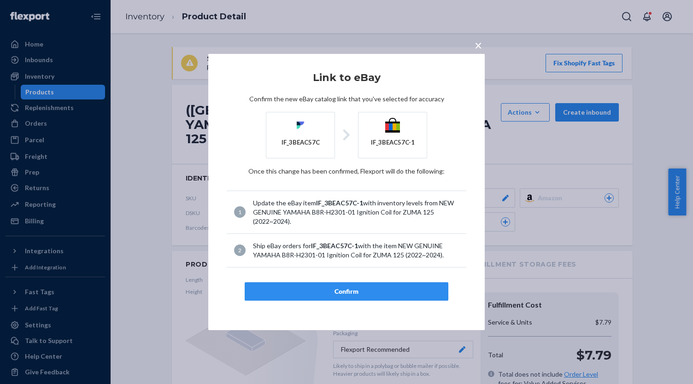
click at [356, 284] on button "Confirm" at bounding box center [347, 292] width 204 height 18
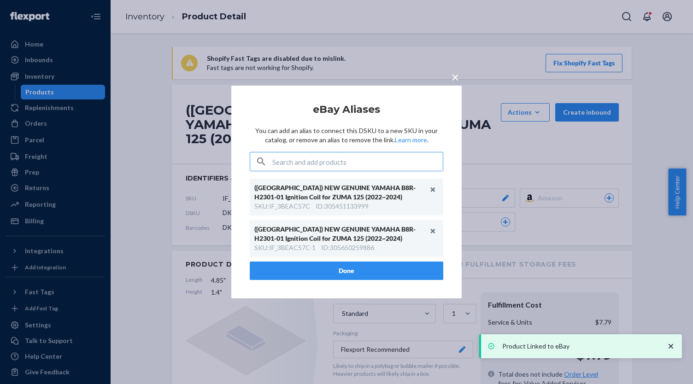
click at [348, 253] on div "([GEOGRAPHIC_DATA]) NEW GENUINE YAMAHA B8R-H2301-01 Ignition Coil for ZUMA 125 …" at bounding box center [347, 238] width 194 height 37
click at [351, 266] on button "Done" at bounding box center [347, 271] width 194 height 18
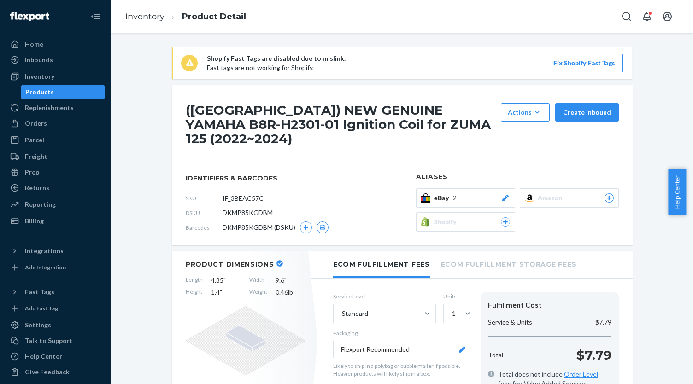
click at [58, 94] on div "Products" at bounding box center [63, 92] width 83 height 13
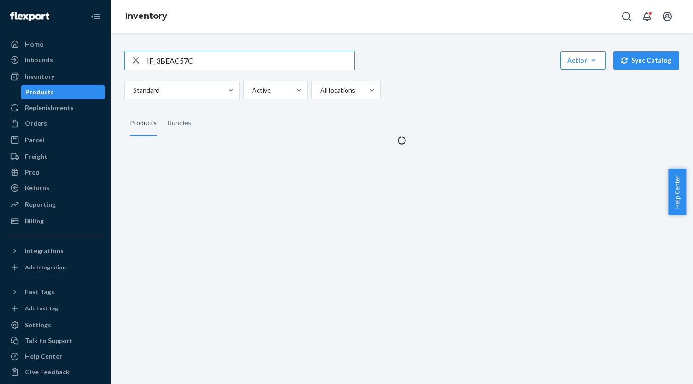
click at [233, 66] on input "IF_3BEAC57C" at bounding box center [250, 60] width 207 height 18
type input "IF_81A79CA9"
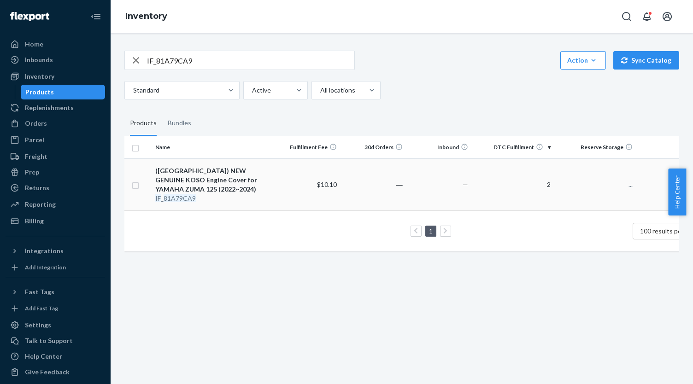
click at [239, 174] on div "([GEOGRAPHIC_DATA]) NEW GENUINE KOSO Engine Cover for YAMAHA ZUMA 125 (2022~202…" at bounding box center [213, 180] width 116 height 28
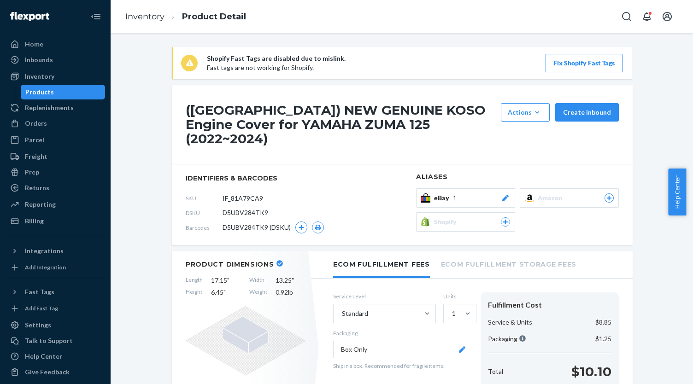
click at [488, 194] on div "eBay 1" at bounding box center [472, 198] width 76 height 9
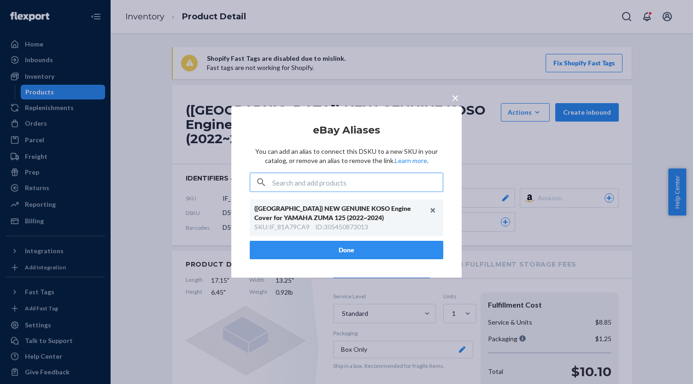
type input "IF_570F4AEC"
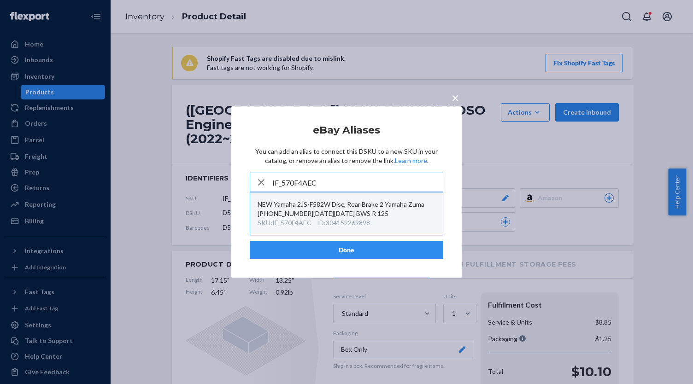
click at [321, 222] on div "ID : 304159269898" at bounding box center [343, 223] width 53 height 9
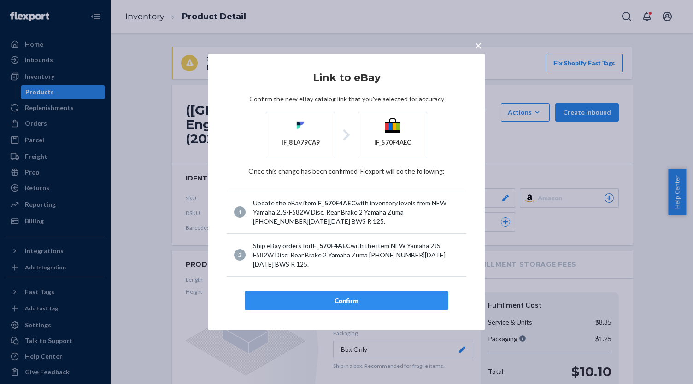
click at [340, 296] on div "Confirm" at bounding box center [347, 300] width 188 height 9
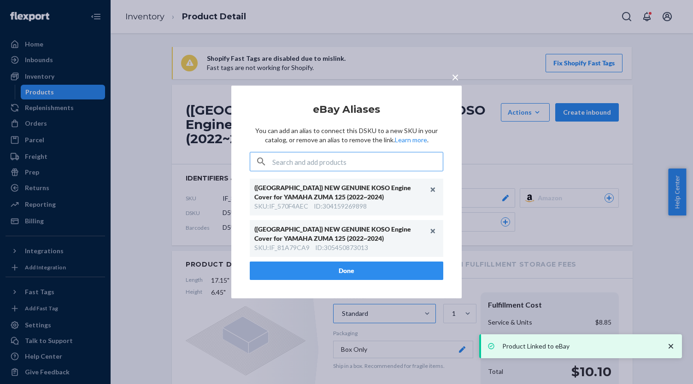
click at [356, 267] on button "Done" at bounding box center [347, 271] width 194 height 18
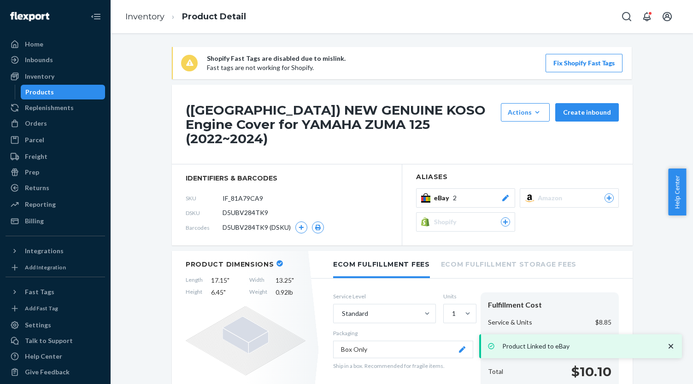
drag, startPoint x: 52, startPoint y: 89, endPoint x: 72, endPoint y: 86, distance: 20.9
click at [52, 89] on div "Products" at bounding box center [63, 92] width 83 height 13
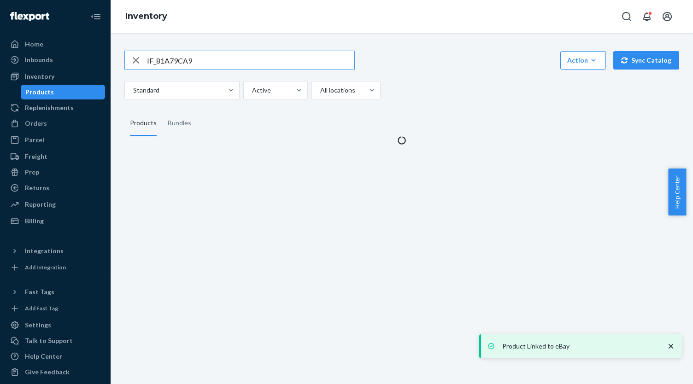
click at [194, 62] on input "IF_81A79CA9" at bounding box center [250, 60] width 207 height 18
click at [193, 62] on input "IF_81A79CA9" at bounding box center [250, 60] width 207 height 18
type input "IF_D0B85084"
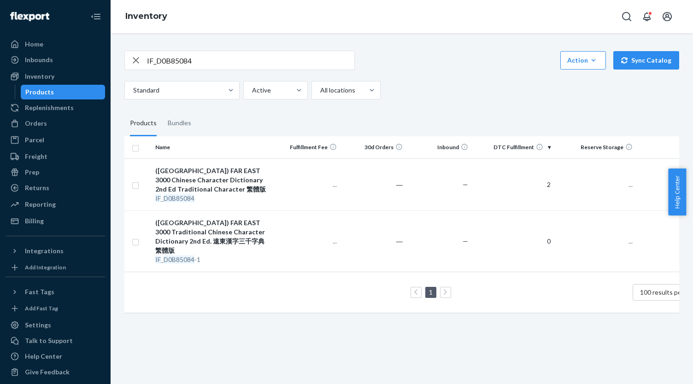
click at [243, 172] on div "([GEOGRAPHIC_DATA]) FAR EAST 3000 Chinese Character Dictionary 2nd Ed Tradition…" at bounding box center [213, 180] width 116 height 28
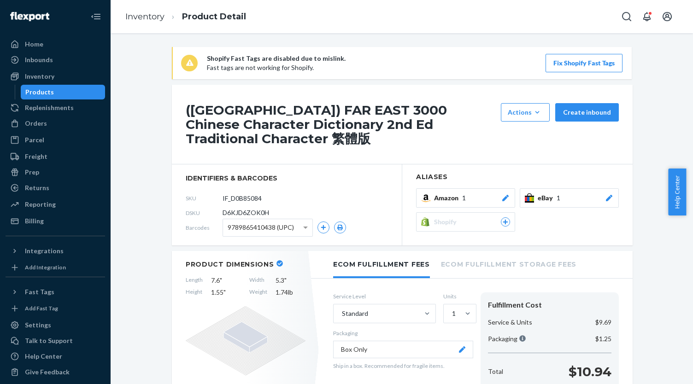
click at [531, 189] on button "eBay 1" at bounding box center [569, 198] width 99 height 19
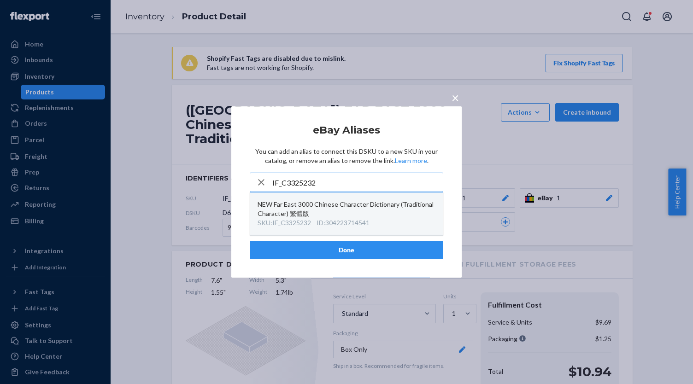
type input "IF_C3325232"
click at [349, 215] on div "NEW Far East 3000 Chinese Character Dictionary (Traditional Character) 繁體版" at bounding box center [347, 209] width 178 height 18
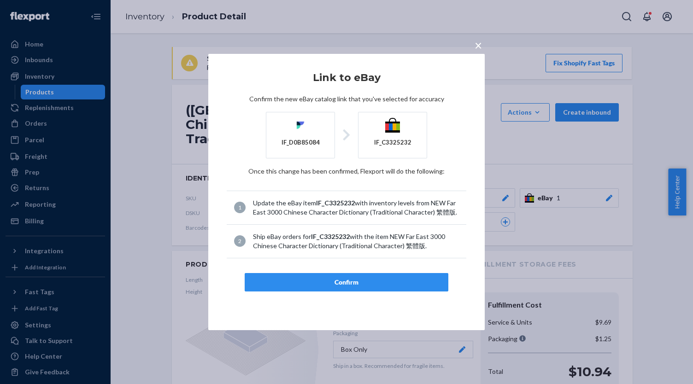
click at [355, 278] on div "Confirm" at bounding box center [347, 282] width 188 height 9
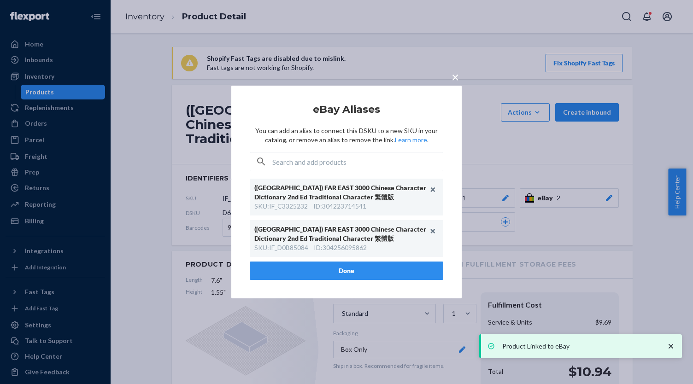
click at [350, 268] on button "Done" at bounding box center [347, 271] width 194 height 18
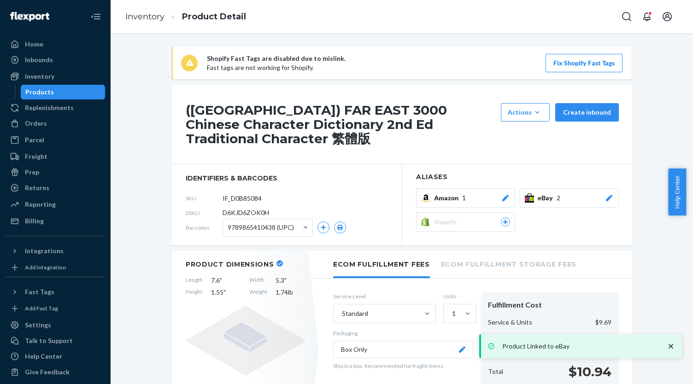
click at [64, 93] on div "Products" at bounding box center [63, 92] width 83 height 13
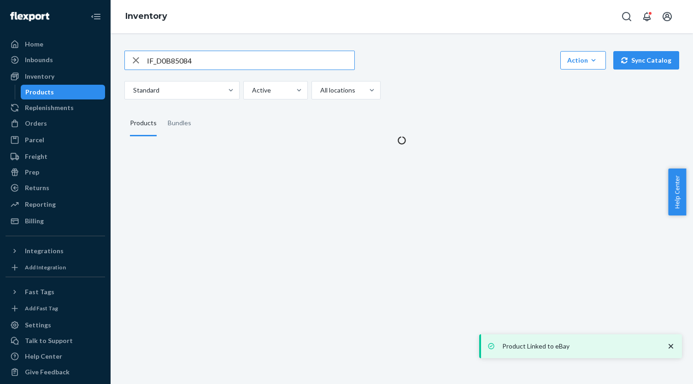
click at [220, 49] on div "IF_D0B85084 Action Create product Create bundle Bulk create products Bulk updat…" at bounding box center [402, 93] width 569 height 106
click at [219, 61] on input "IF_D0B85084" at bounding box center [250, 60] width 207 height 18
click at [219, 60] on input "IF_D0B85084" at bounding box center [250, 60] width 207 height 18
click at [219, 59] on input "IF_D0B85084" at bounding box center [250, 60] width 207 height 18
click at [218, 59] on input "IF_D0B85084" at bounding box center [250, 60] width 207 height 18
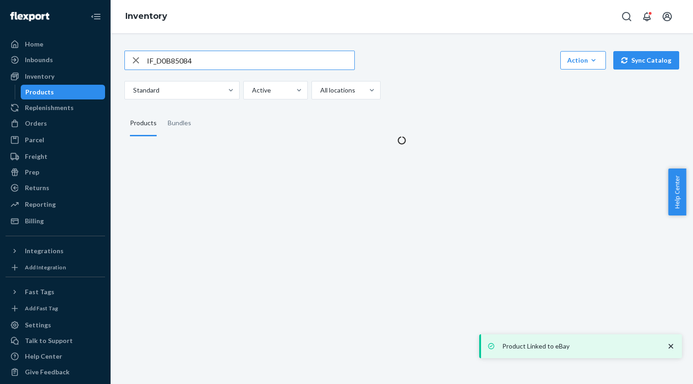
click at [218, 59] on input "IF_D0B85084" at bounding box center [250, 60] width 207 height 18
paste input "F40009B3"
type input "IF_F40009B3"
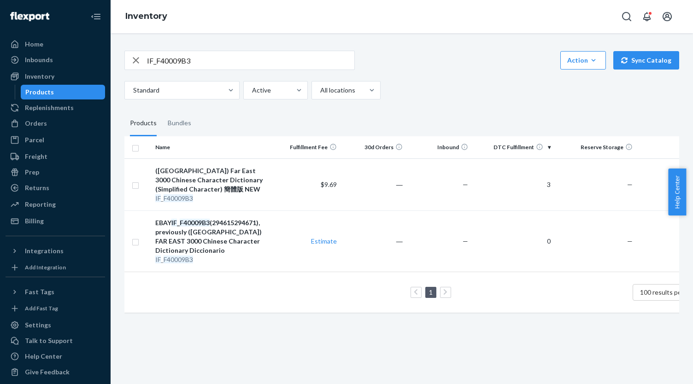
click at [228, 175] on div "([GEOGRAPHIC_DATA]) Far East 3000 Chinese Character Dictionary (Simplified Char…" at bounding box center [213, 180] width 116 height 28
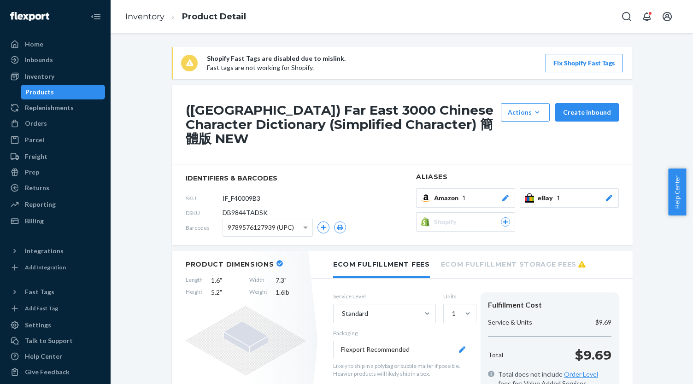
click at [538, 194] on span "eBay" at bounding box center [547, 198] width 19 height 9
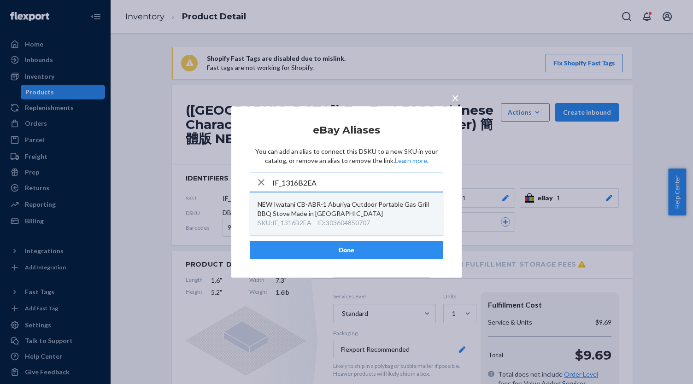
type input "IF_1316B2EA"
click at [373, 211] on div "NEW Iwatani CB-ABR-1 Aburiya Outdoor Portable Gas Grill BBQ Stove Made in [GEOG…" at bounding box center [347, 209] width 178 height 18
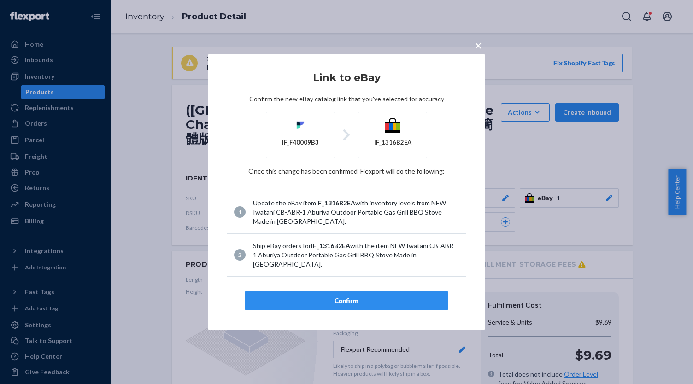
click at [364, 296] on div "Confirm" at bounding box center [347, 300] width 188 height 9
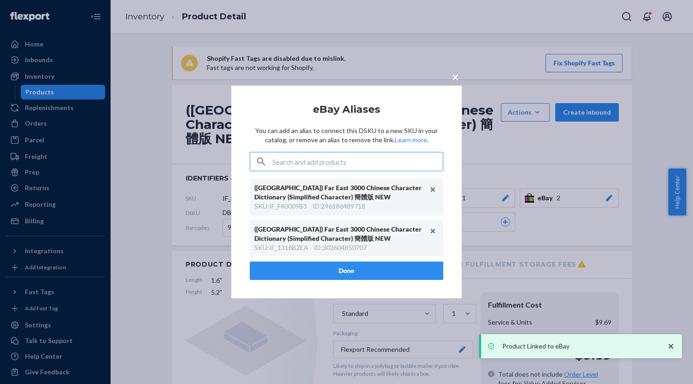
click at [344, 276] on button "Done" at bounding box center [347, 271] width 194 height 18
